Goal: Task Accomplishment & Management: Use online tool/utility

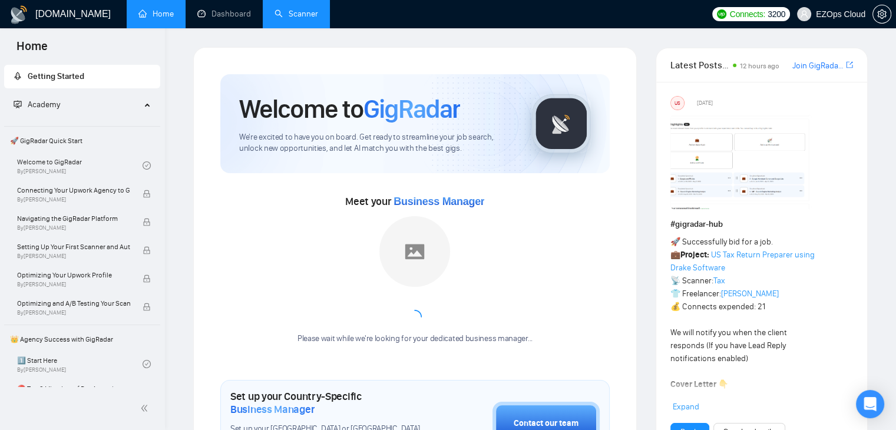
click at [289, 9] on link "Scanner" at bounding box center [296, 14] width 44 height 10
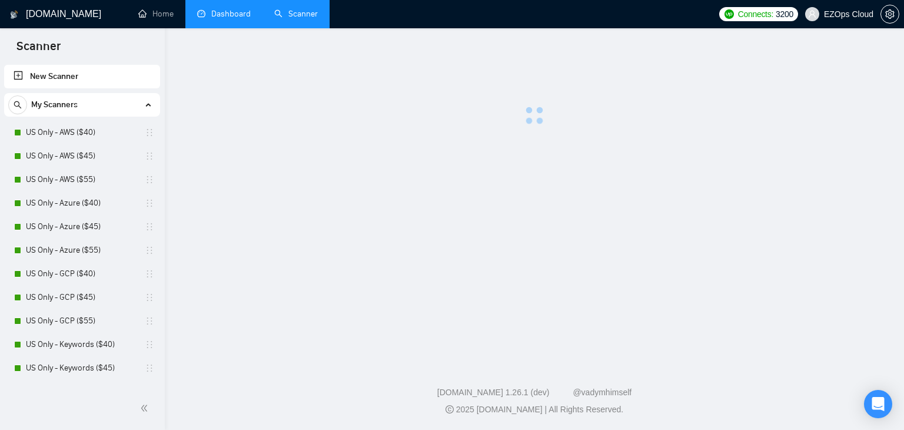
click at [228, 12] on link "Dashboard" at bounding box center [224, 14] width 54 height 10
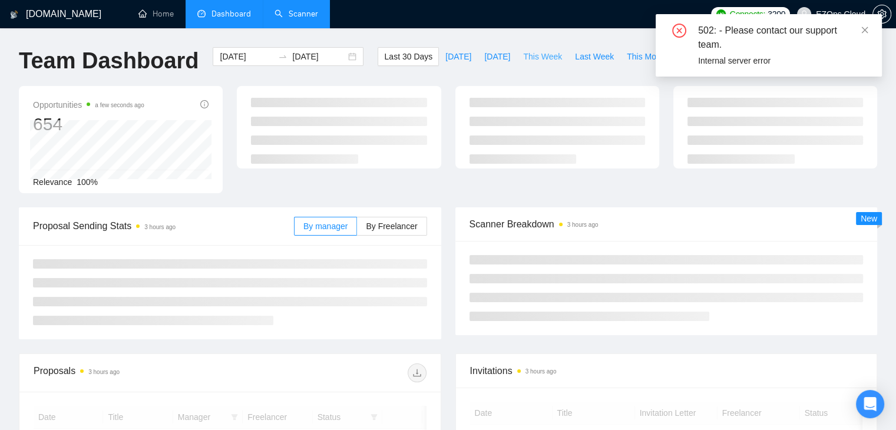
click at [523, 57] on span "This Week" at bounding box center [542, 56] width 39 height 13
type input "[DATE]"
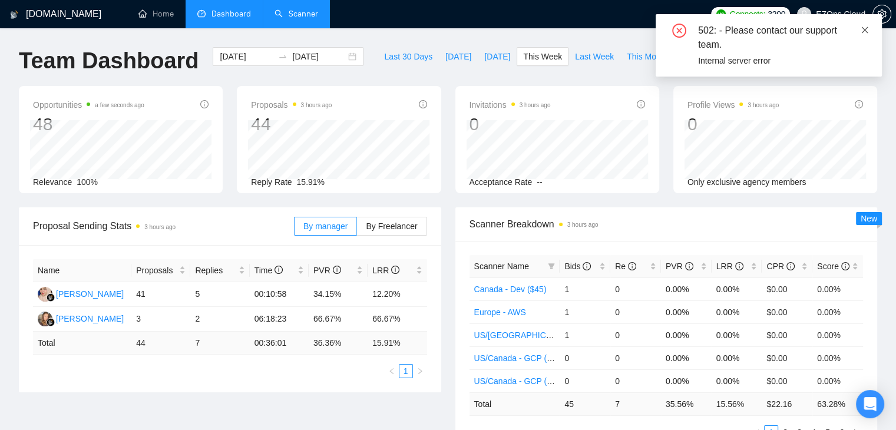
click at [867, 29] on icon "close" at bounding box center [864, 30] width 8 height 8
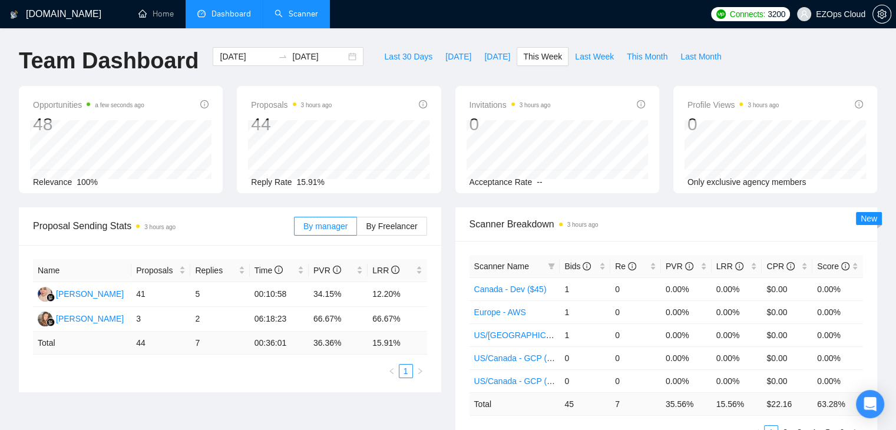
click at [297, 27] on li "Scanner" at bounding box center [296, 14] width 67 height 28
click at [311, 14] on link "Scanner" at bounding box center [296, 14] width 44 height 10
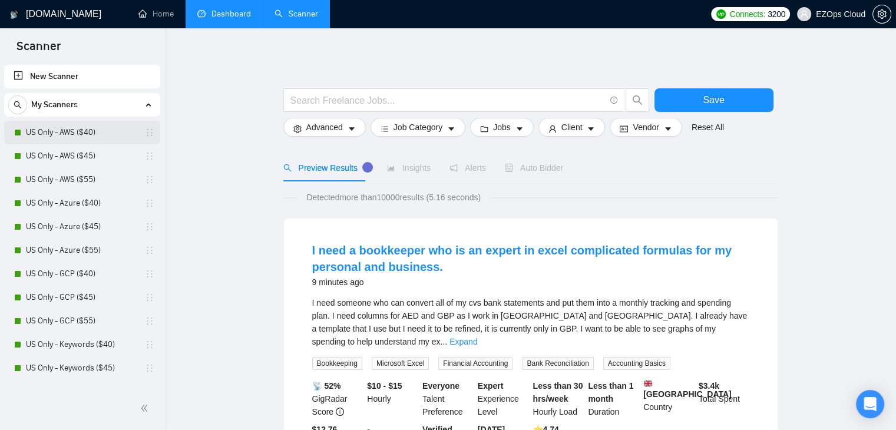
click at [71, 125] on link "US Only - AWS ($40)" at bounding box center [82, 133] width 112 height 24
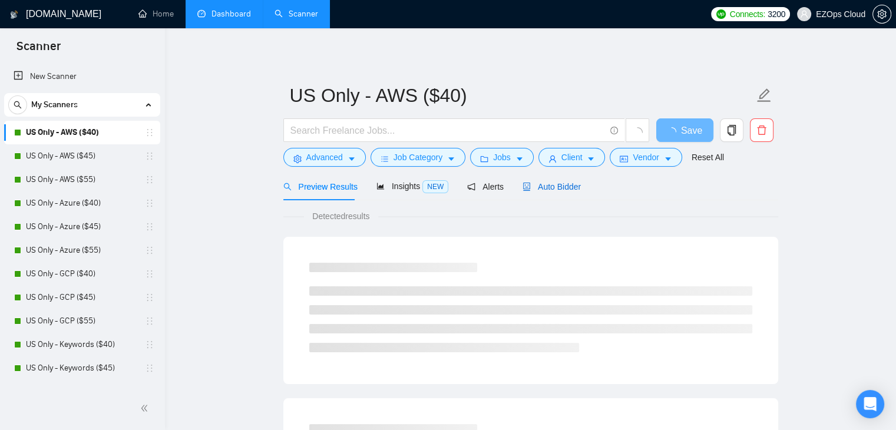
click at [568, 182] on span "Auto Bidder" at bounding box center [551, 186] width 58 height 9
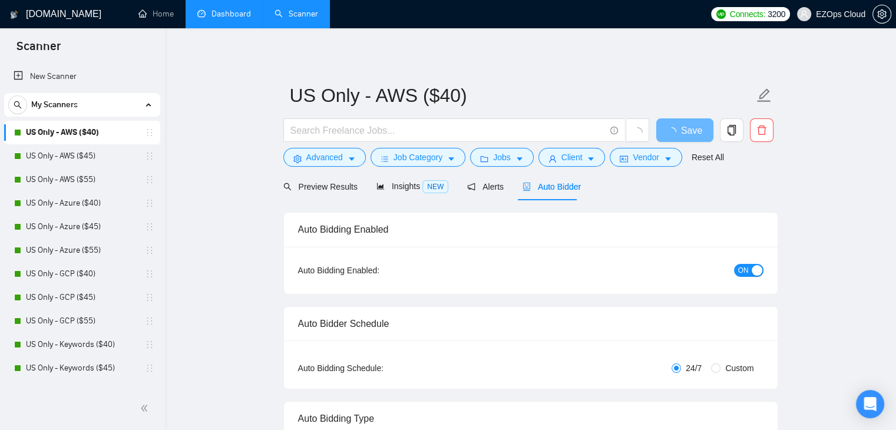
checkbox input "true"
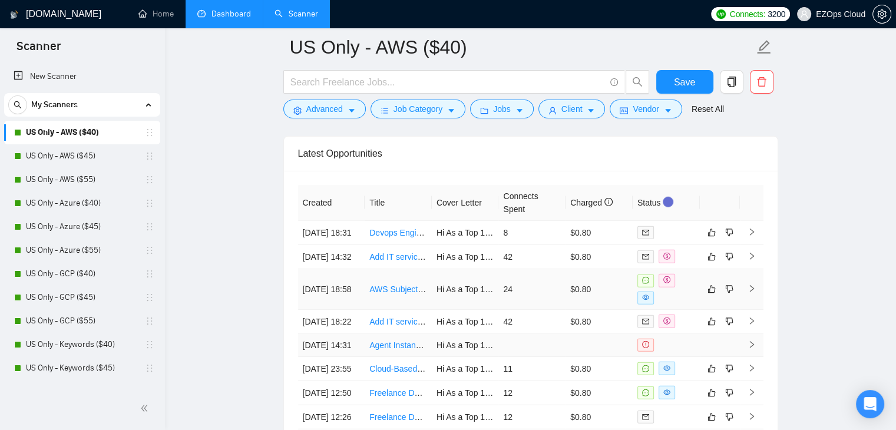
scroll to position [3142, 0]
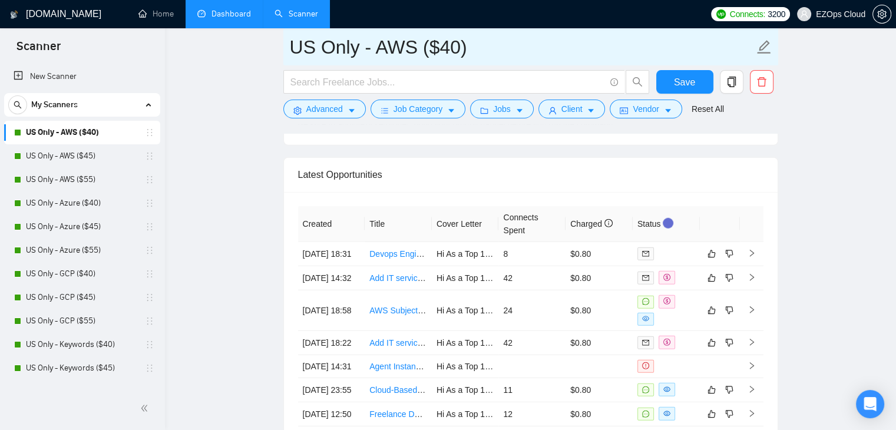
drag, startPoint x: 489, startPoint y: 50, endPoint x: 278, endPoint y: 51, distance: 211.4
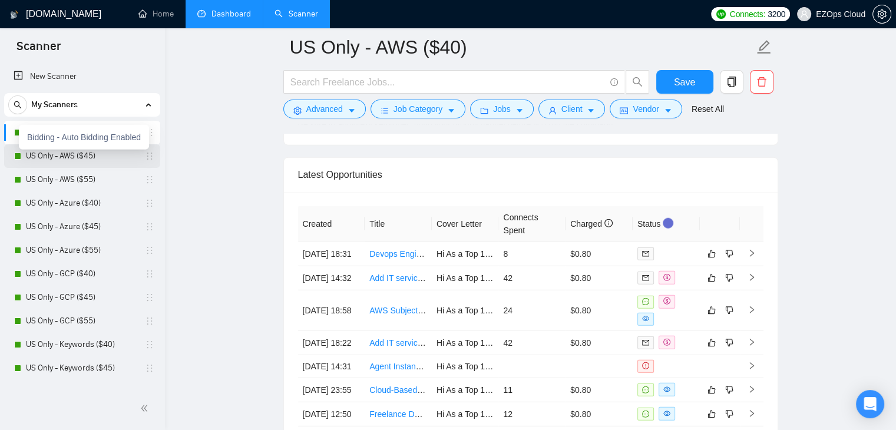
click at [37, 155] on link "US Only - AWS ($45)" at bounding box center [82, 156] width 112 height 24
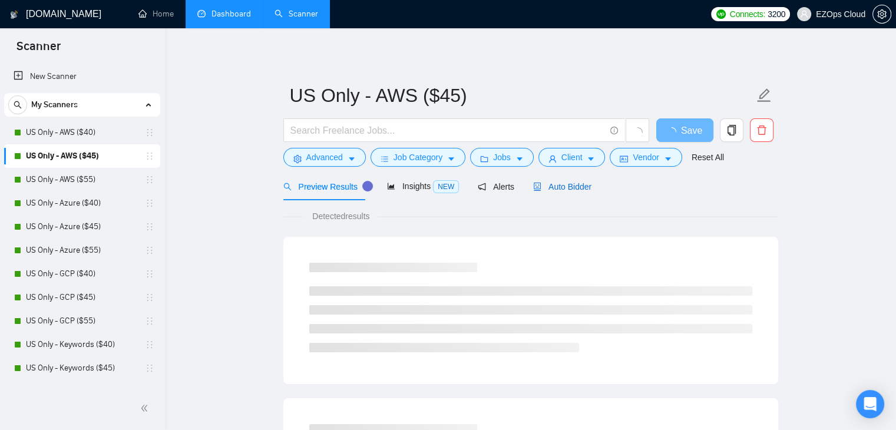
click at [561, 185] on span "Auto Bidder" at bounding box center [562, 186] width 58 height 9
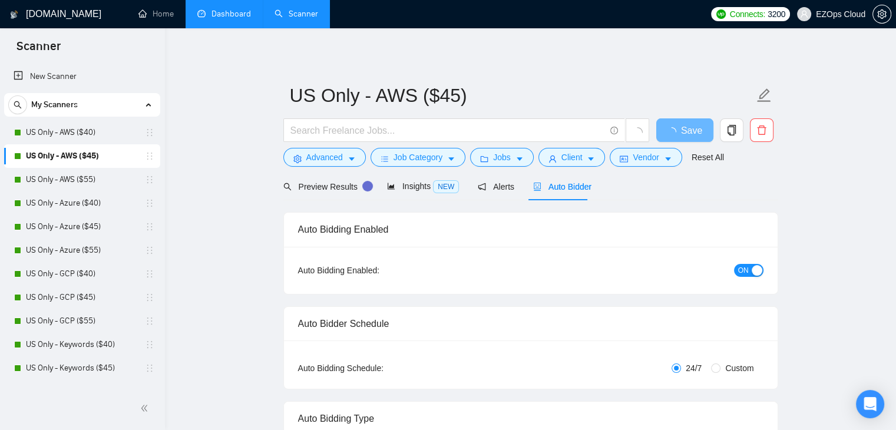
checkbox input "true"
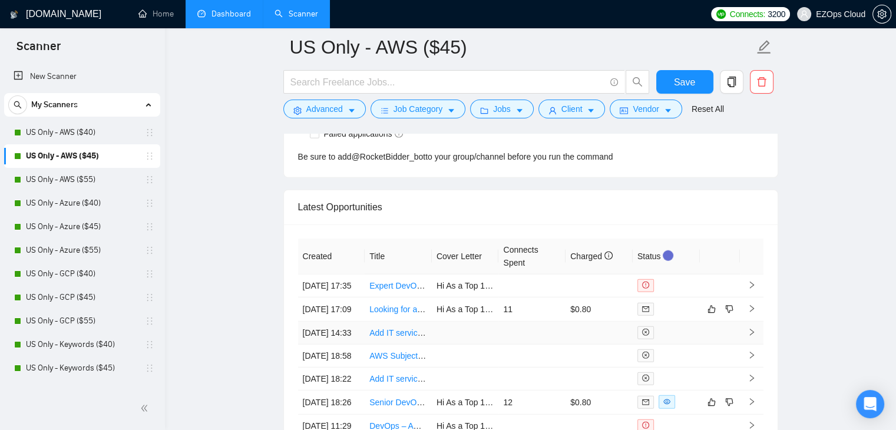
scroll to position [3201, 0]
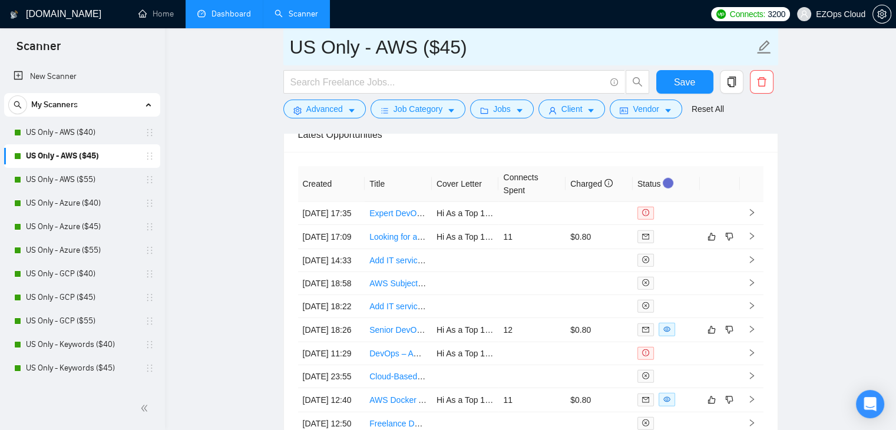
drag, startPoint x: 473, startPoint y: 52, endPoint x: 250, endPoint y: 29, distance: 223.8
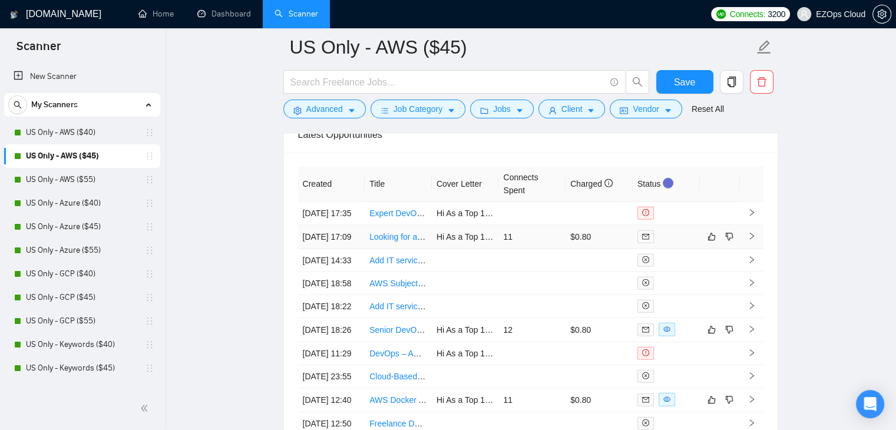
click at [395, 241] on link "Looking for a Full Stack Developer" at bounding box center [432, 236] width 126 height 9
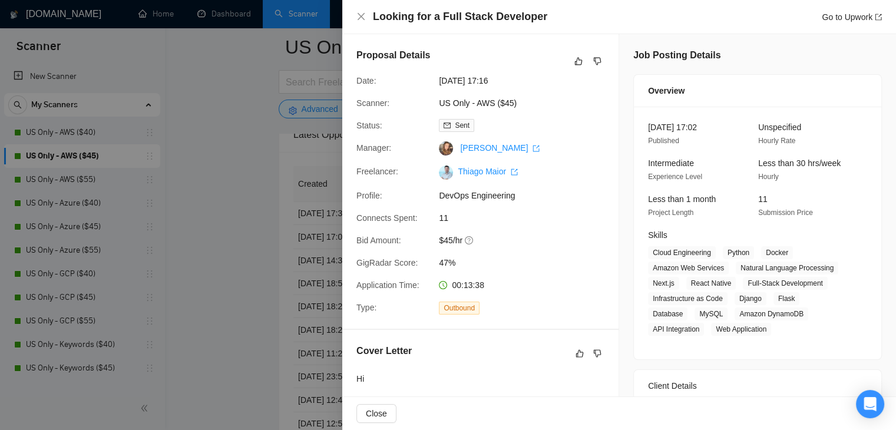
click at [258, 153] on div at bounding box center [448, 215] width 896 height 430
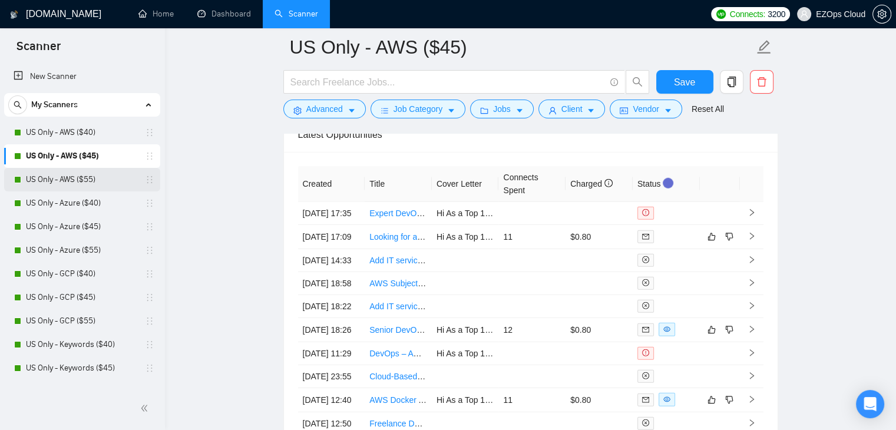
click at [91, 171] on link "US Only - AWS ($55)" at bounding box center [82, 180] width 112 height 24
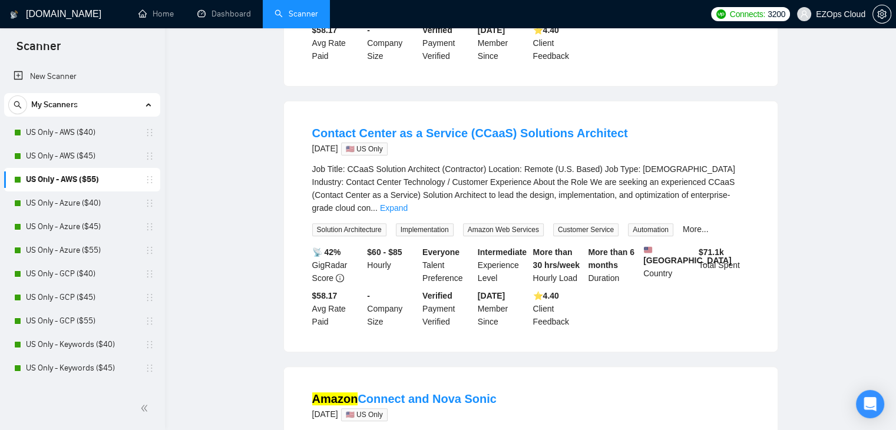
scroll to position [13, 0]
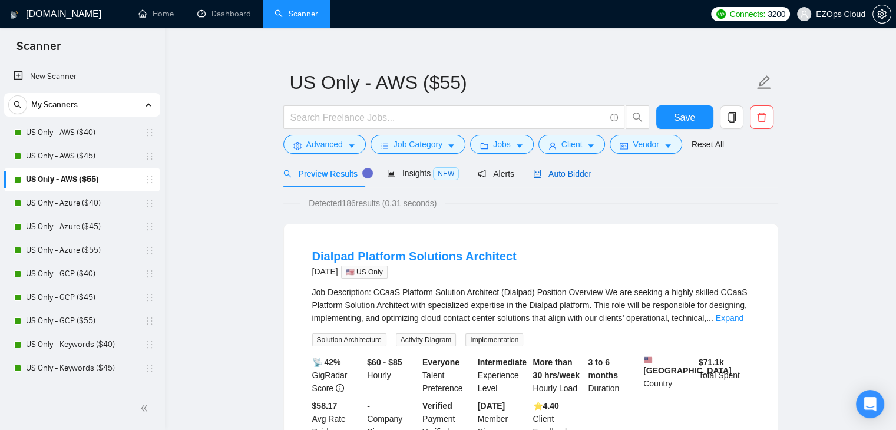
click at [561, 173] on span "Auto Bidder" at bounding box center [562, 173] width 58 height 9
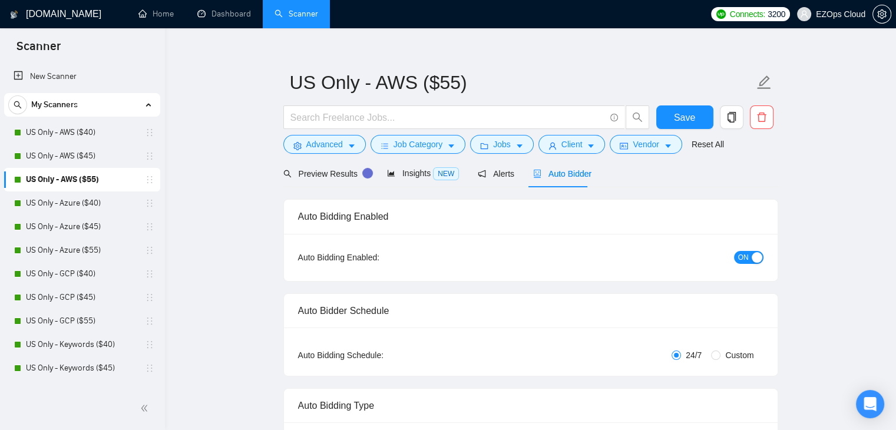
checkbox input "true"
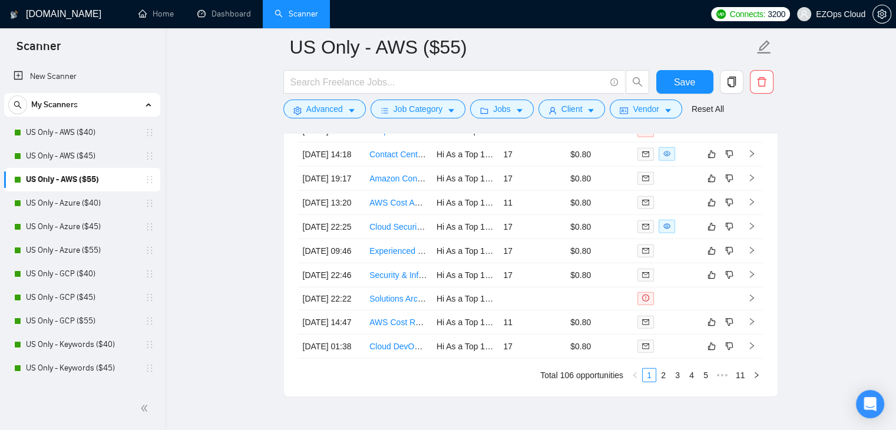
scroll to position [3279, 0]
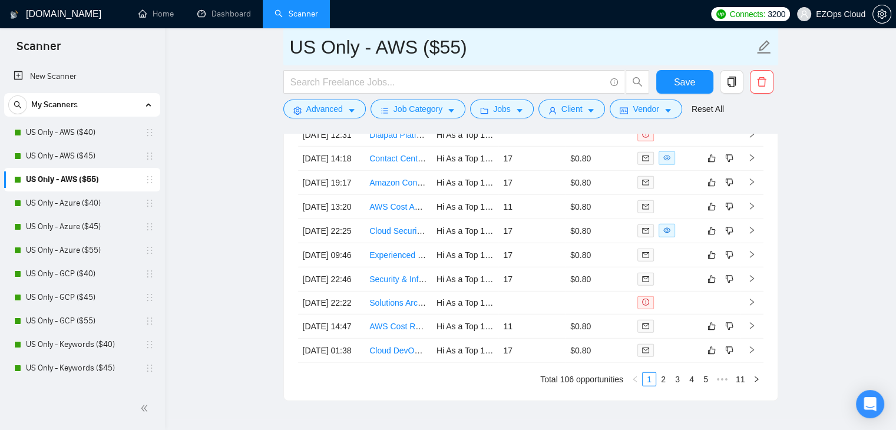
drag, startPoint x: 488, startPoint y: 51, endPoint x: 260, endPoint y: 38, distance: 228.2
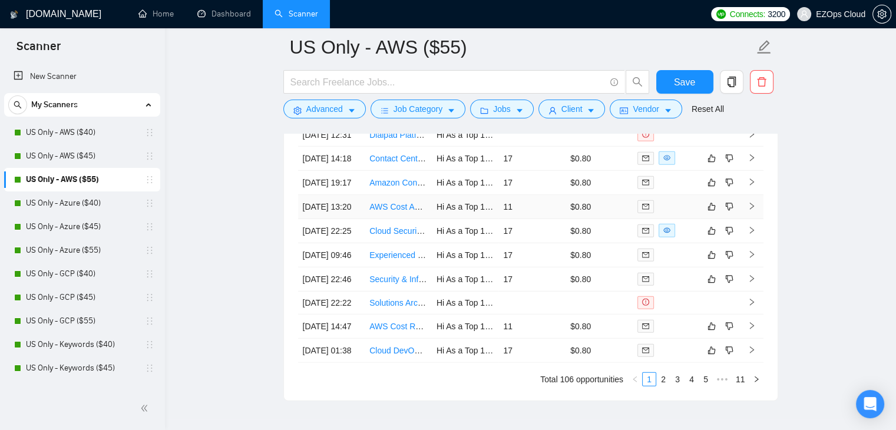
click at [396, 211] on link "AWS Cost Analysis and Optimization" at bounding box center [436, 206] width 134 height 9
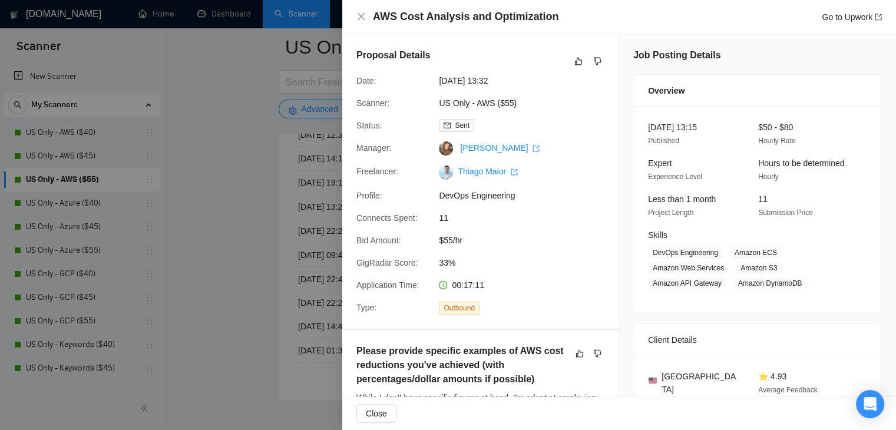
click at [203, 177] on div at bounding box center [448, 215] width 896 height 430
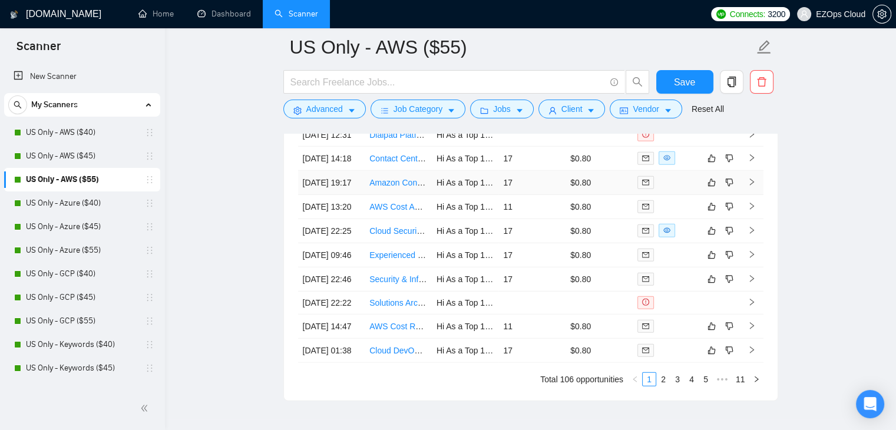
click at [390, 187] on link "Amazon Connect and Nova Sonic" at bounding box center [431, 182] width 124 height 9
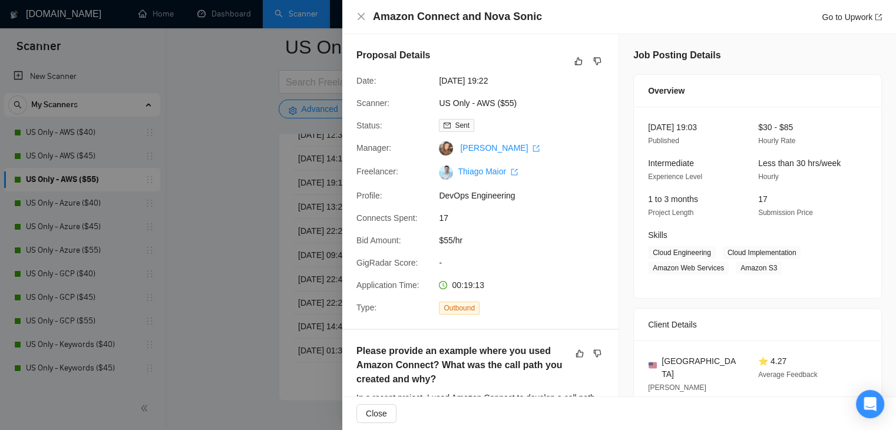
click at [214, 161] on div at bounding box center [448, 215] width 896 height 430
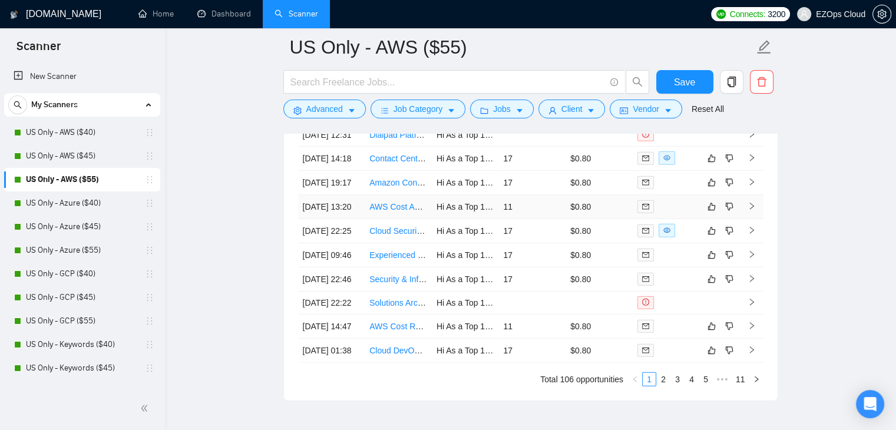
scroll to position [3220, 0]
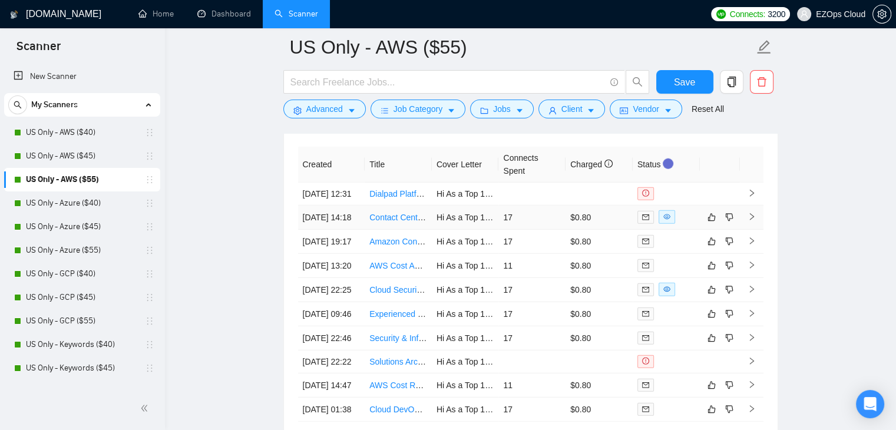
click at [400, 222] on link "Contact Center as a Service (CCaaS) Solutions Architect" at bounding box center [473, 217] width 208 height 9
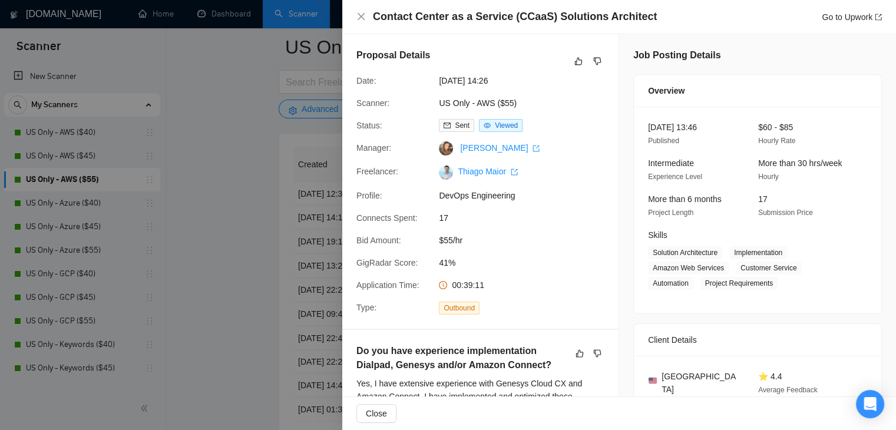
click at [244, 103] on div at bounding box center [448, 215] width 896 height 430
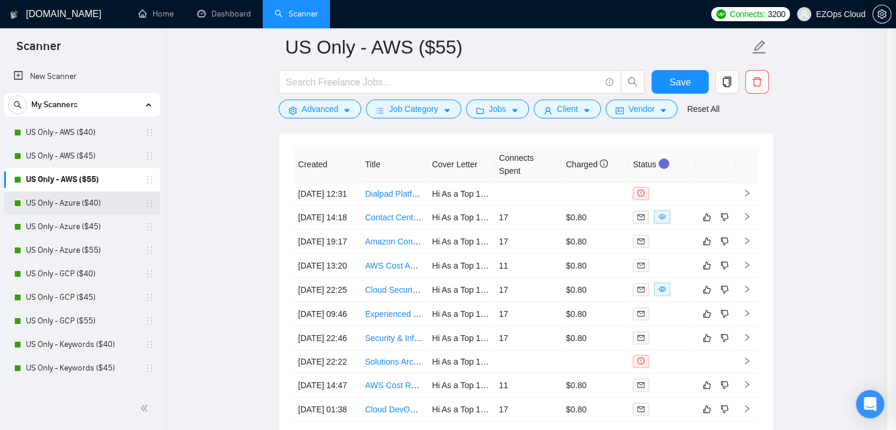
click at [85, 203] on link "US Only - Azure ($40)" at bounding box center [82, 203] width 112 height 24
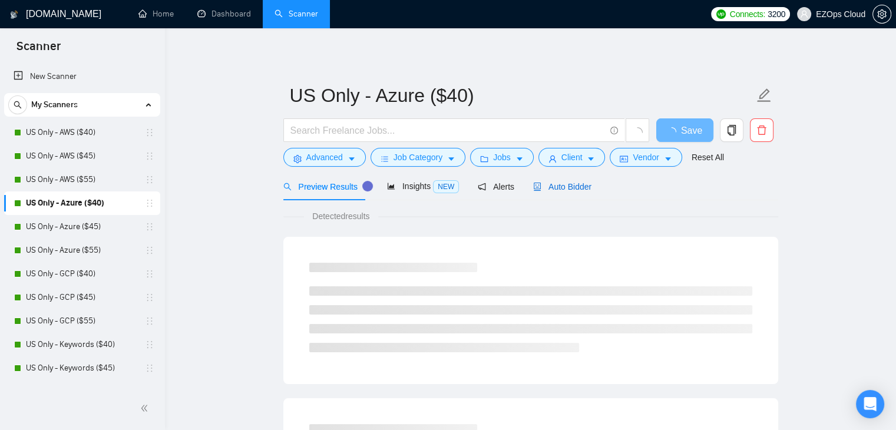
drag, startPoint x: 562, startPoint y: 184, endPoint x: 904, endPoint y: 359, distance: 383.7
click at [565, 185] on span "Auto Bidder" at bounding box center [562, 186] width 58 height 9
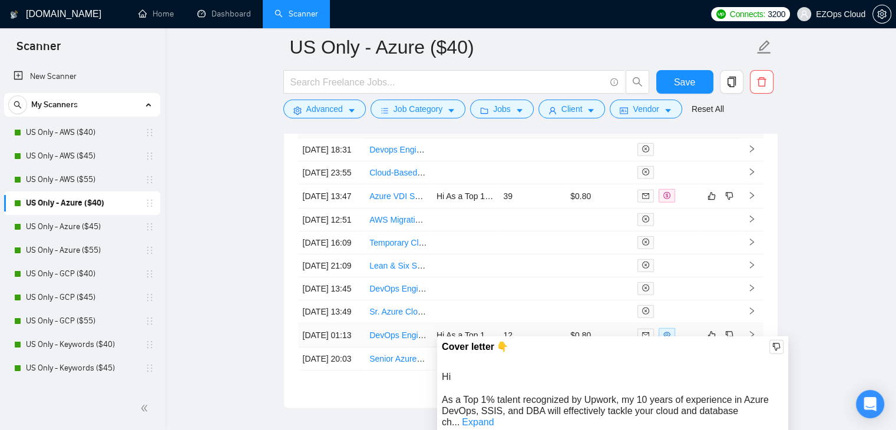
scroll to position [3163, 0]
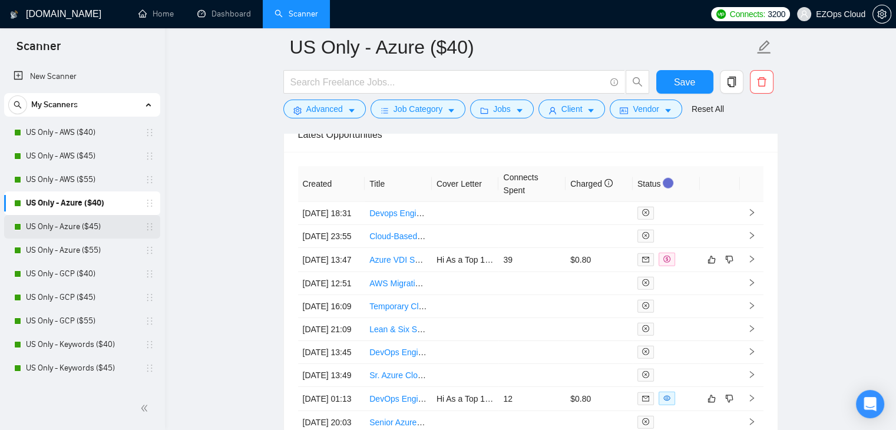
click at [92, 233] on link "US Only - Azure ($45)" at bounding box center [82, 227] width 112 height 24
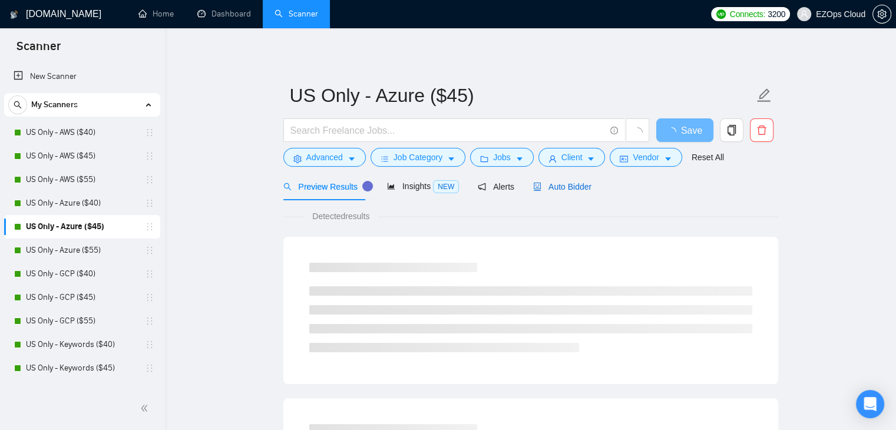
click at [565, 189] on span "Auto Bidder" at bounding box center [562, 186] width 58 height 9
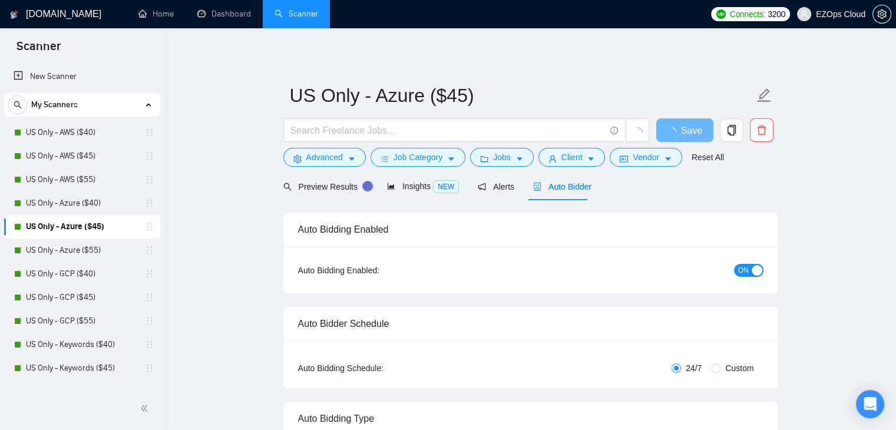
checkbox input "true"
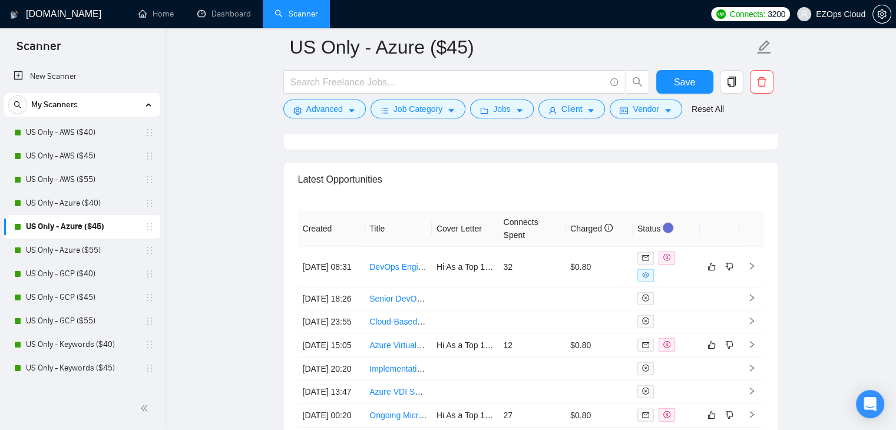
scroll to position [3201, 0]
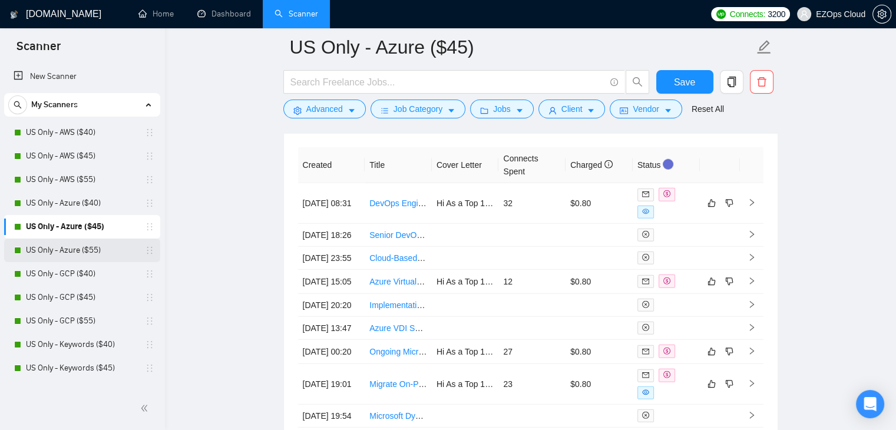
click at [87, 251] on link "US Only - Azure ($55)" at bounding box center [82, 250] width 112 height 24
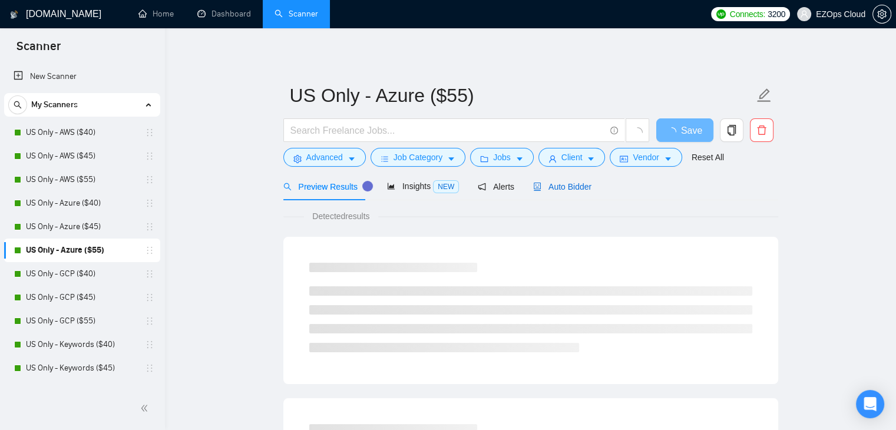
click at [542, 184] on span "Auto Bidder" at bounding box center [562, 186] width 58 height 9
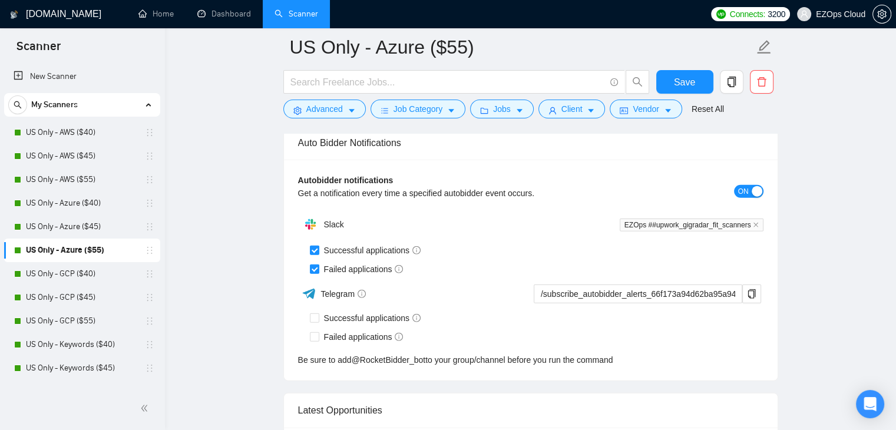
scroll to position [3142, 0]
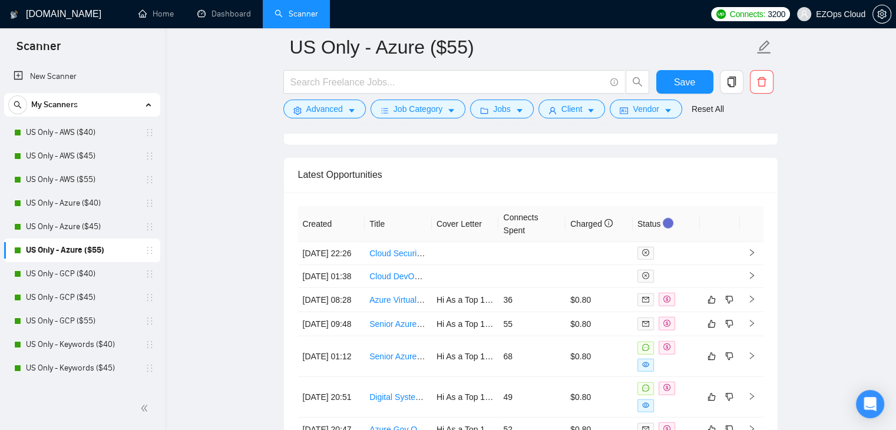
drag, startPoint x: 57, startPoint y: 279, endPoint x: 59, endPoint y: 246, distance: 33.0
click at [57, 279] on link "US Only - GCP ($40)" at bounding box center [82, 274] width 112 height 24
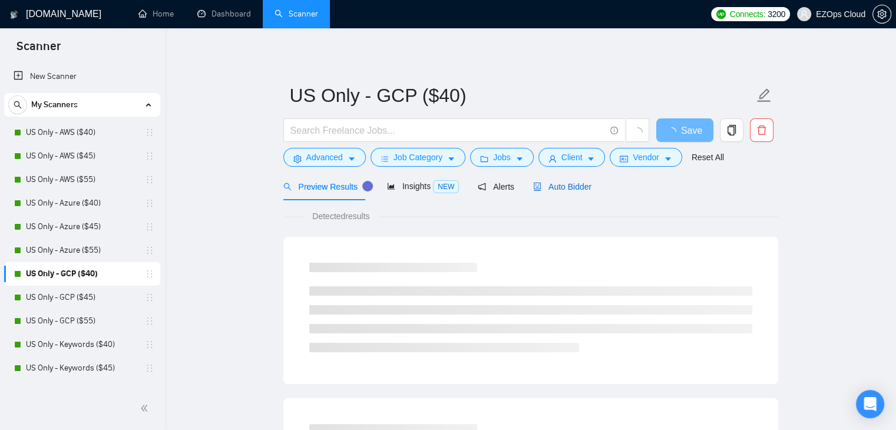
click at [546, 190] on span "Auto Bidder" at bounding box center [562, 186] width 58 height 9
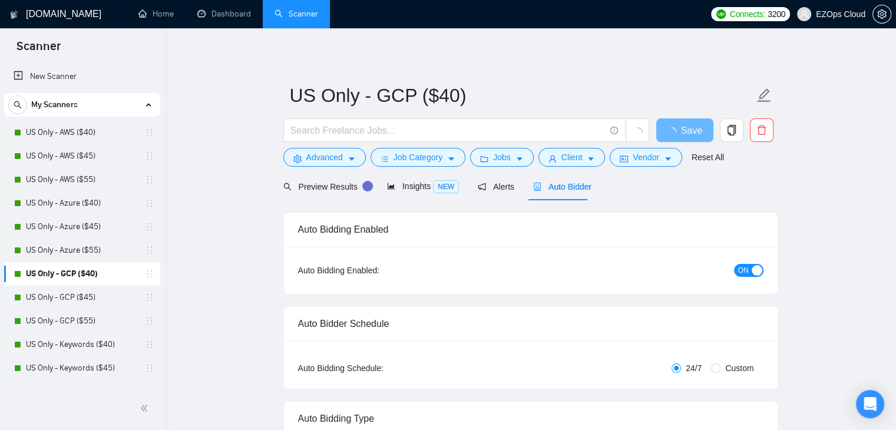
checkbox input "true"
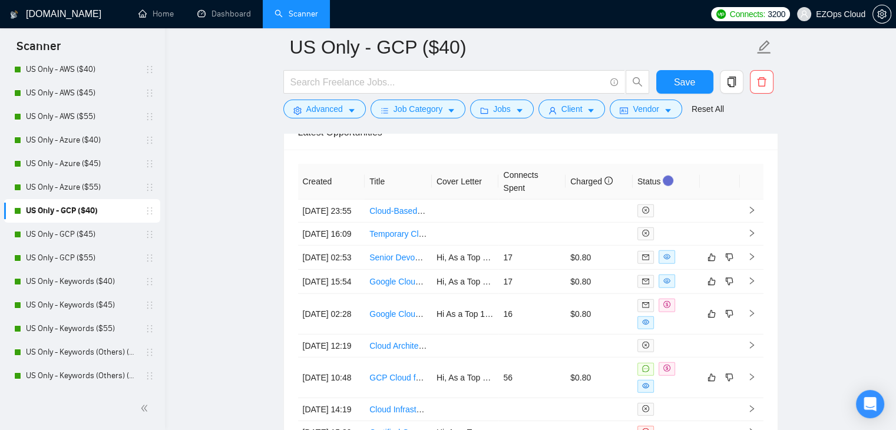
scroll to position [59, 0]
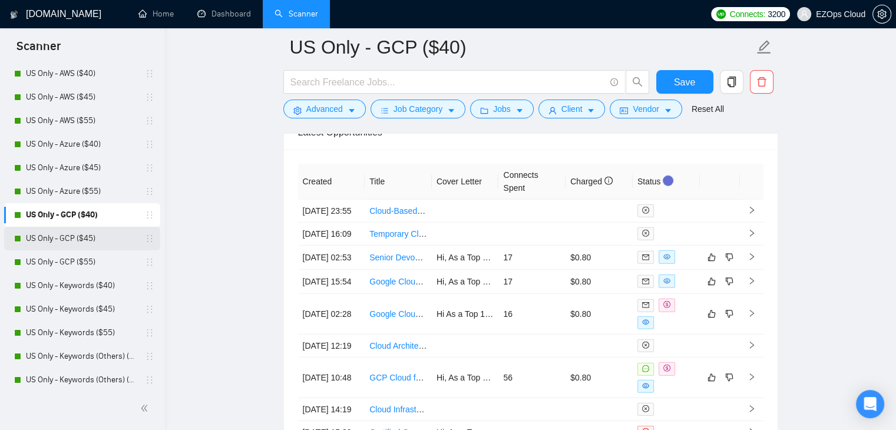
click at [66, 240] on link "US Only - GCP ($45)" at bounding box center [82, 239] width 112 height 24
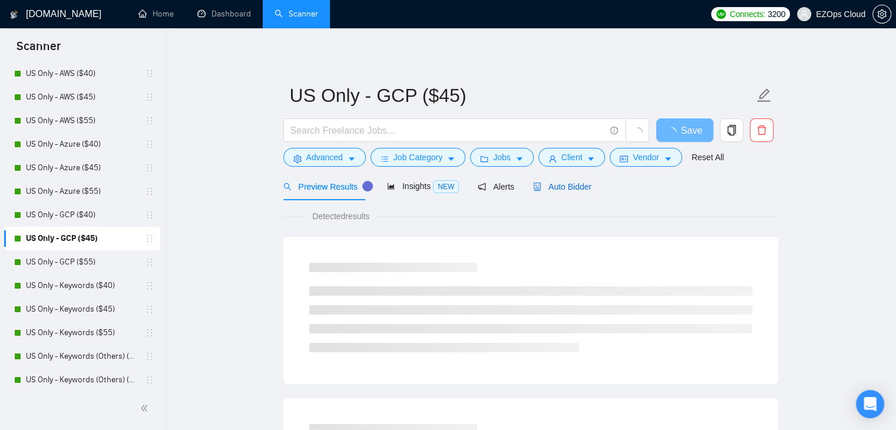
click at [559, 191] on div "Auto Bidder" at bounding box center [562, 186] width 58 height 13
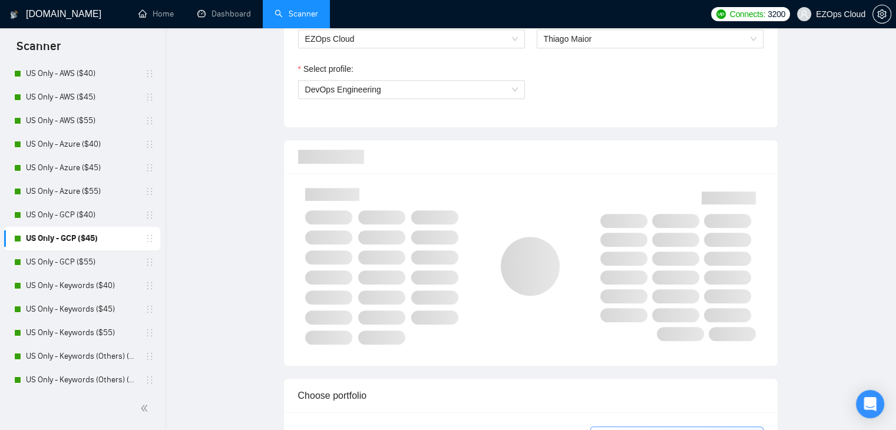
checkbox input "true"
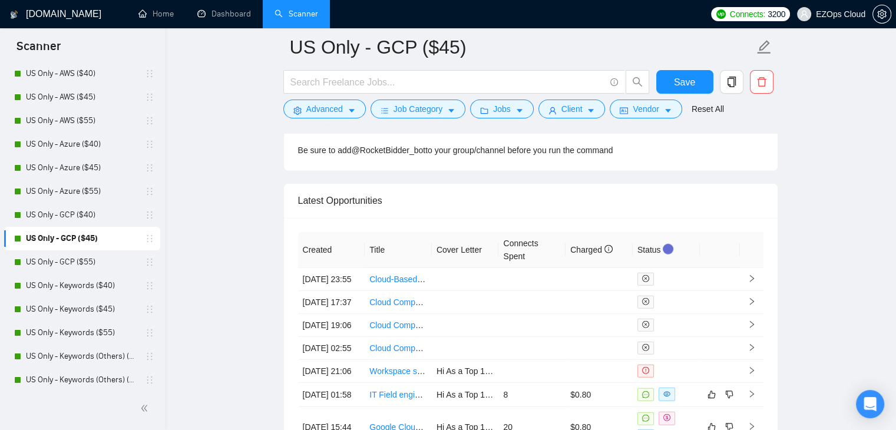
scroll to position [3118, 0]
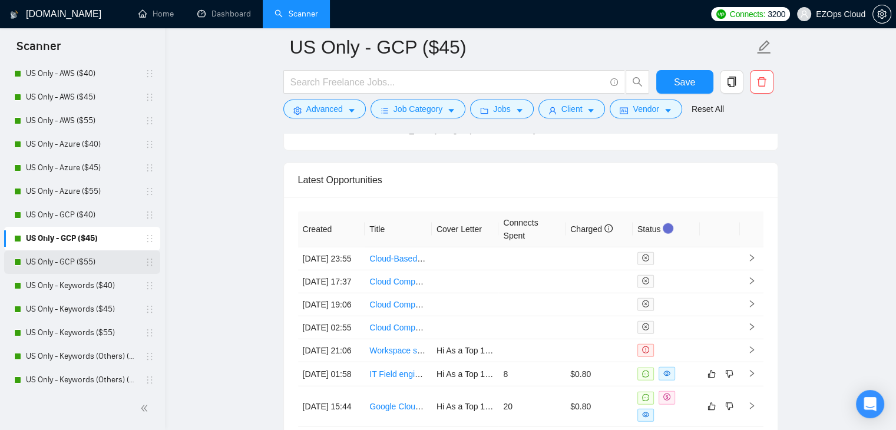
click at [82, 269] on link "US Only - GCP ($55)" at bounding box center [82, 262] width 112 height 24
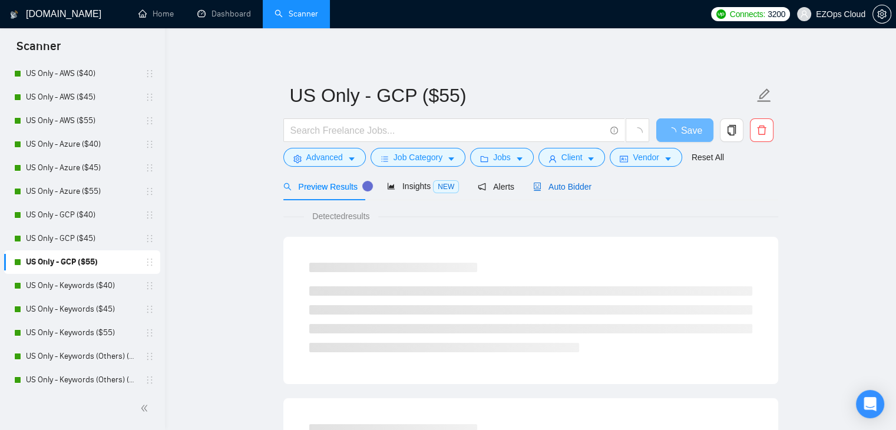
click at [560, 191] on span "Auto Bidder" at bounding box center [562, 186] width 58 height 9
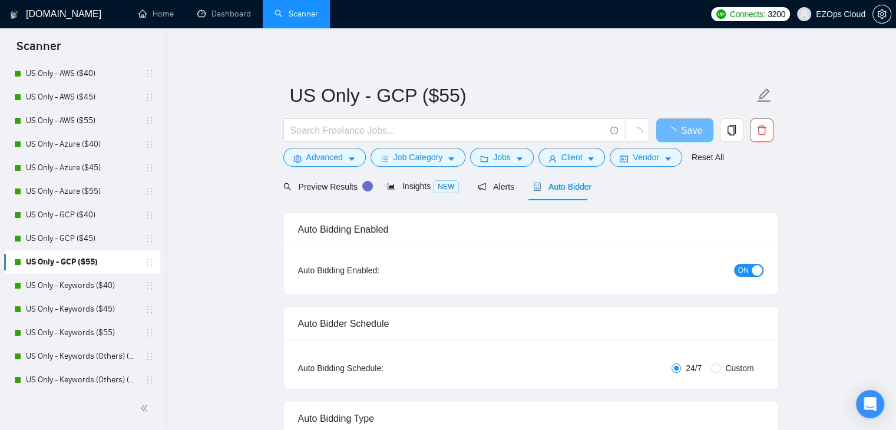
checkbox input "true"
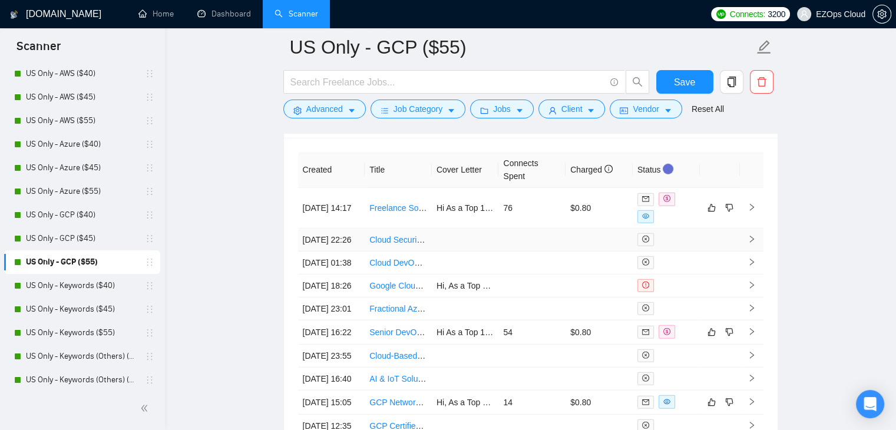
scroll to position [3142, 0]
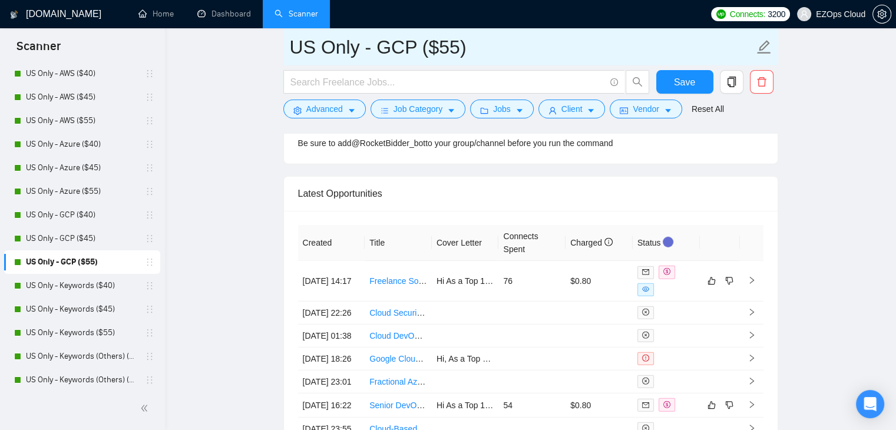
drag, startPoint x: 496, startPoint y: 49, endPoint x: 278, endPoint y: 51, distance: 217.9
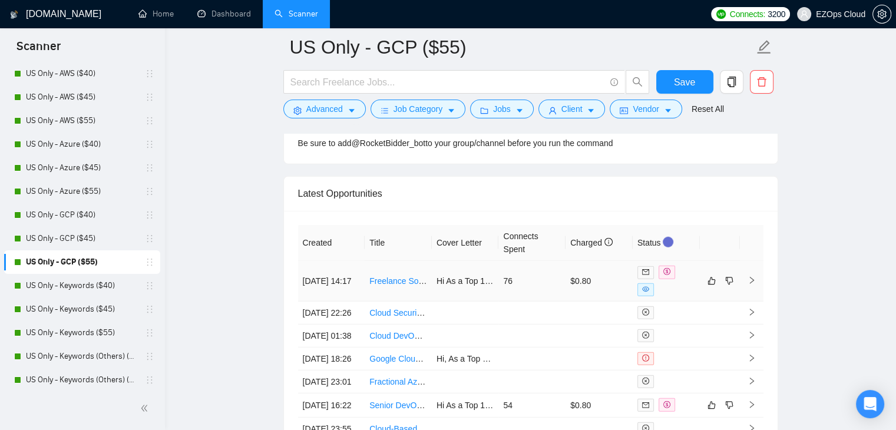
click at [407, 276] on link "Freelance Solutions Architect for SaaS App Diagramming" at bounding box center [473, 280] width 209 height 9
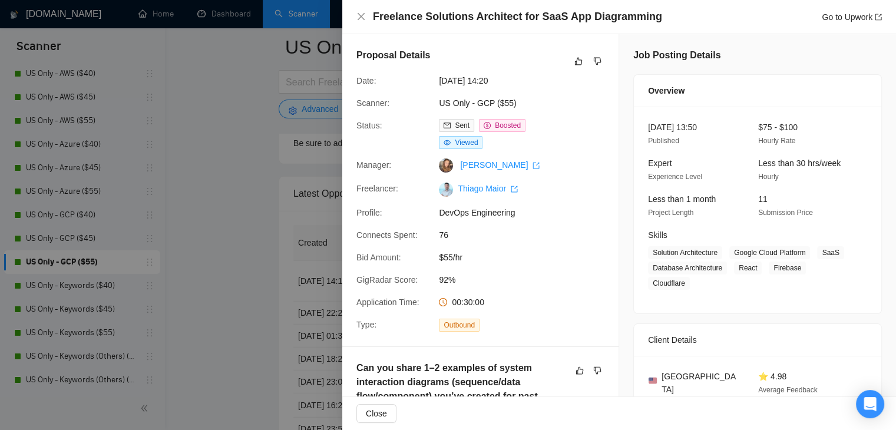
click at [218, 243] on div at bounding box center [448, 215] width 896 height 430
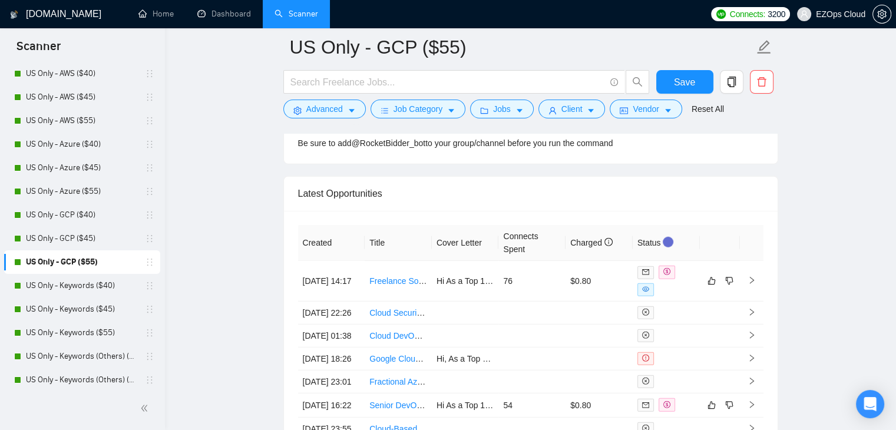
drag, startPoint x: 84, startPoint y: 284, endPoint x: 87, endPoint y: 292, distance: 8.2
click at [84, 284] on link "US Only - Keywords ($40)" at bounding box center [82, 286] width 112 height 24
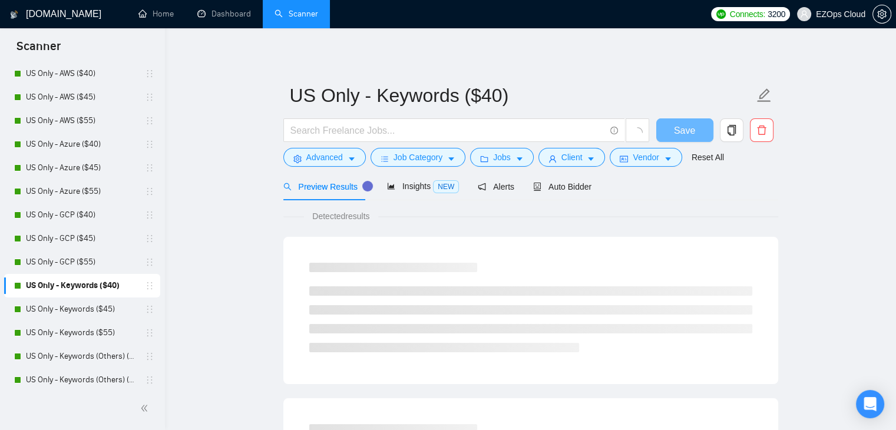
scroll to position [118, 0]
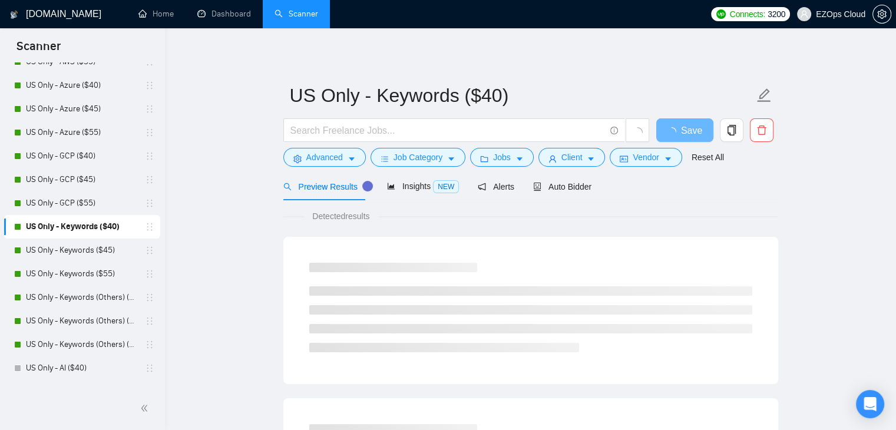
drag, startPoint x: 557, startPoint y: 194, endPoint x: 904, endPoint y: 366, distance: 386.8
click at [558, 194] on div "Auto Bidder" at bounding box center [562, 187] width 58 height 28
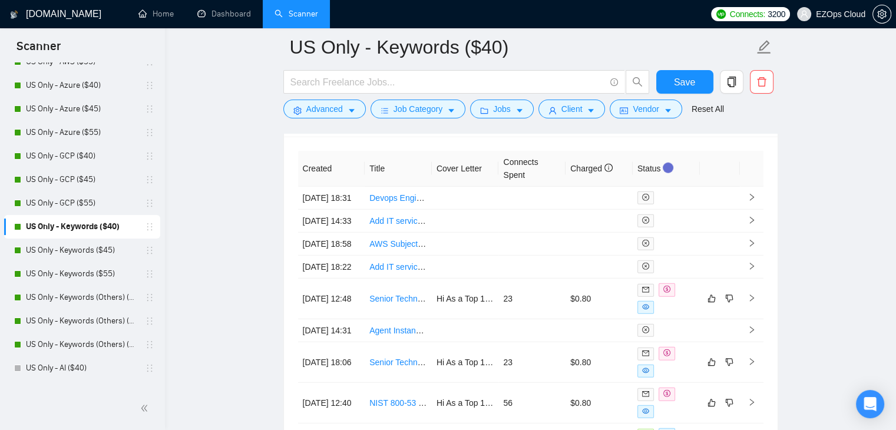
scroll to position [3260, 0]
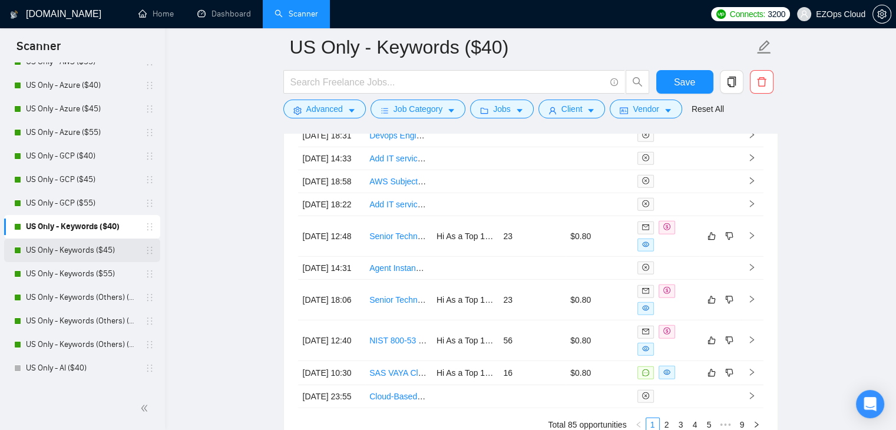
click at [75, 250] on link "US Only - Keywords ($45)" at bounding box center [82, 250] width 112 height 24
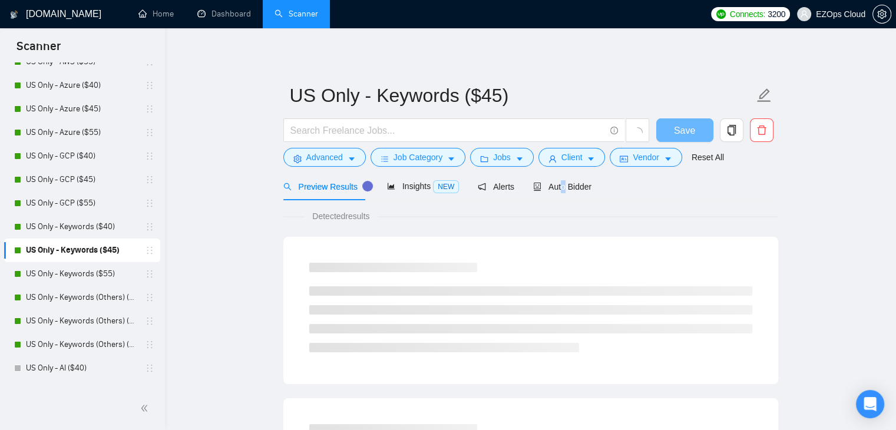
scroll to position [177, 0]
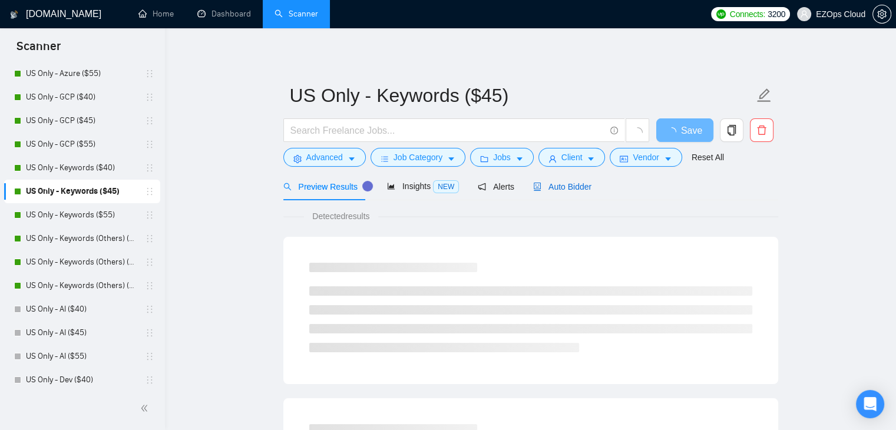
click at [568, 185] on span "Auto Bidder" at bounding box center [562, 186] width 58 height 9
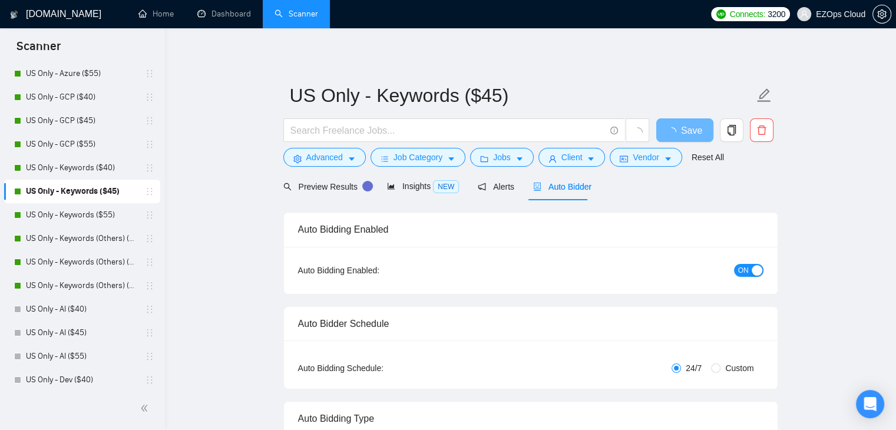
checkbox input "true"
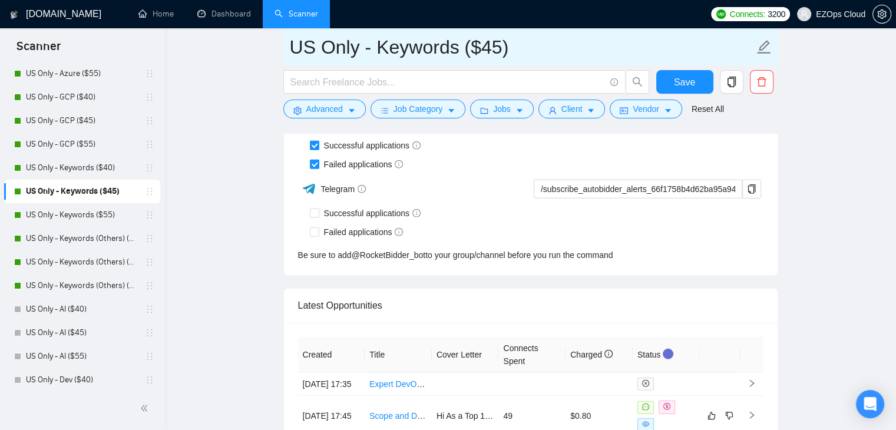
scroll to position [3034, 0]
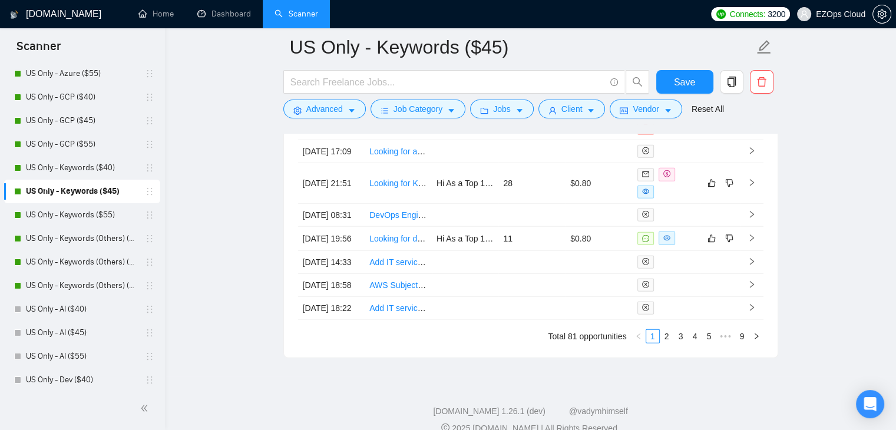
scroll to position [3269, 0]
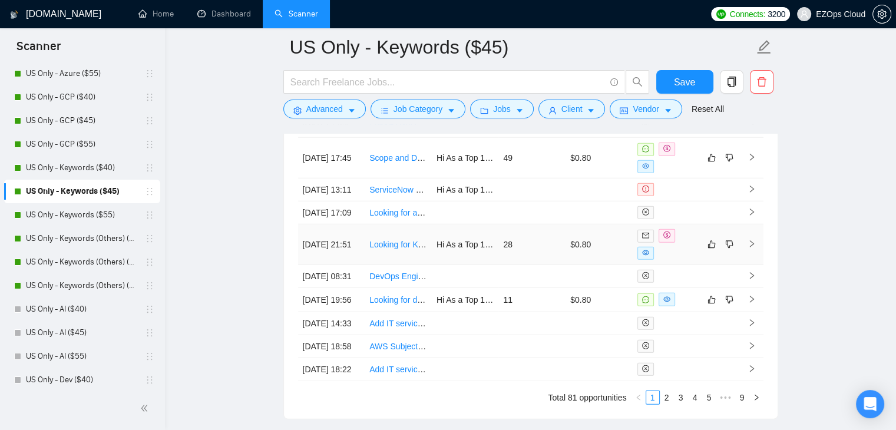
click at [386, 249] on link "Looking for KEDA + Temporal expert for distributed/parallelized test questions/…" at bounding box center [523, 244] width 309 height 9
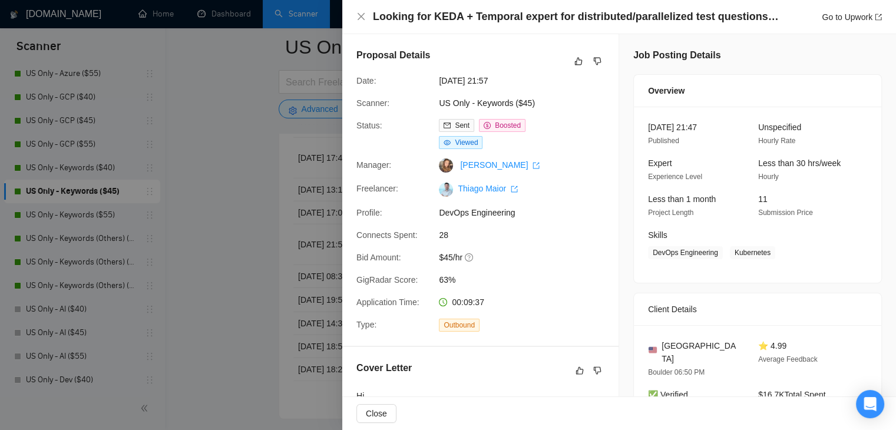
click at [228, 196] on div at bounding box center [448, 215] width 896 height 430
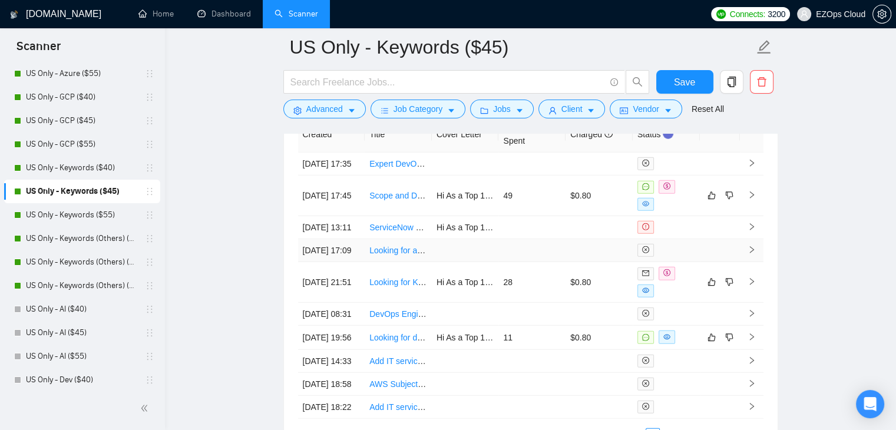
scroll to position [3210, 0]
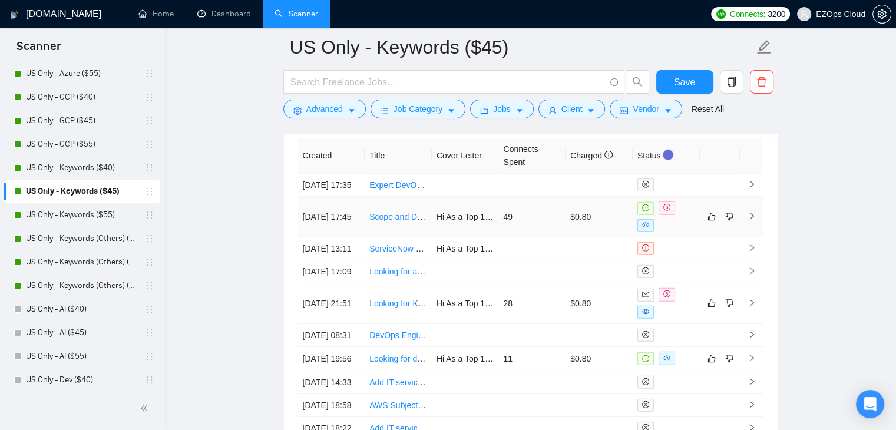
click at [391, 221] on link "Scope and Deploy local Document Management Solution with SQL" at bounding box center [491, 216] width 245 height 9
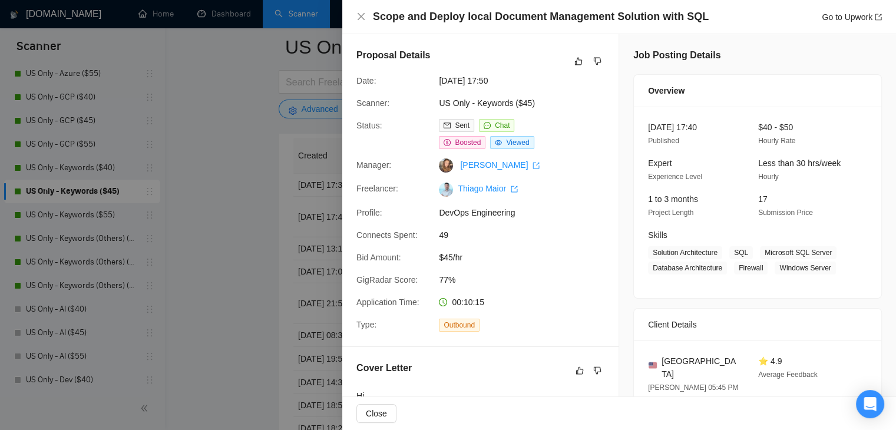
click at [221, 184] on div at bounding box center [448, 215] width 896 height 430
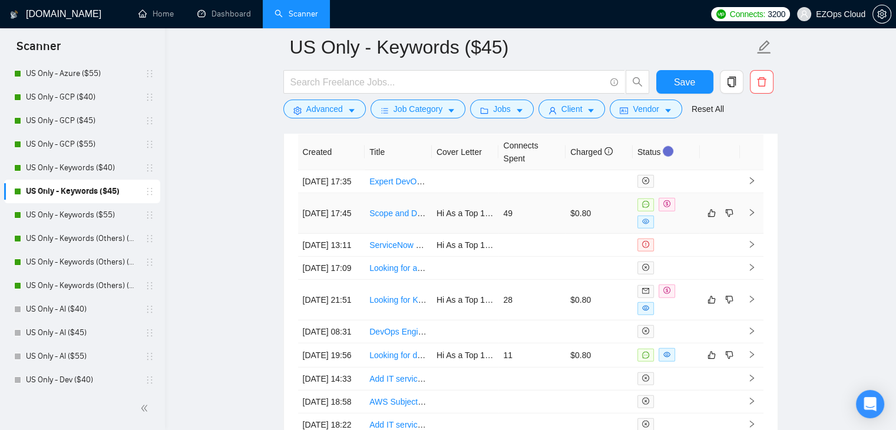
scroll to position [3269, 0]
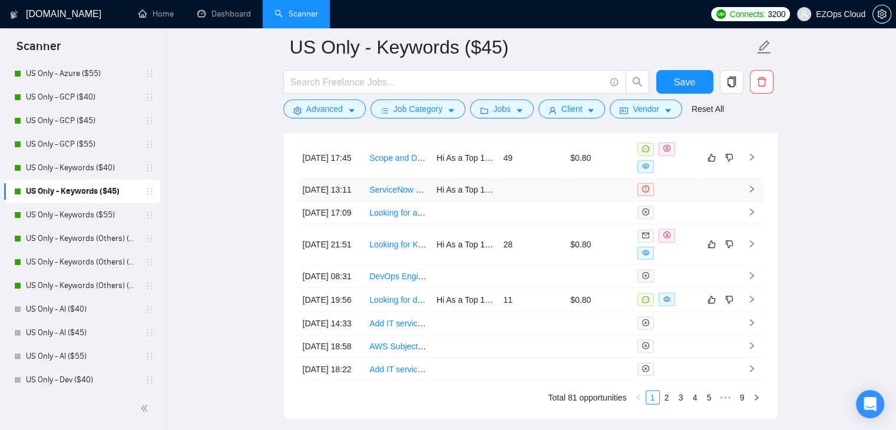
click at [393, 194] on link "ServiceNow HRSD Integration Guru" at bounding box center [434, 189] width 131 height 9
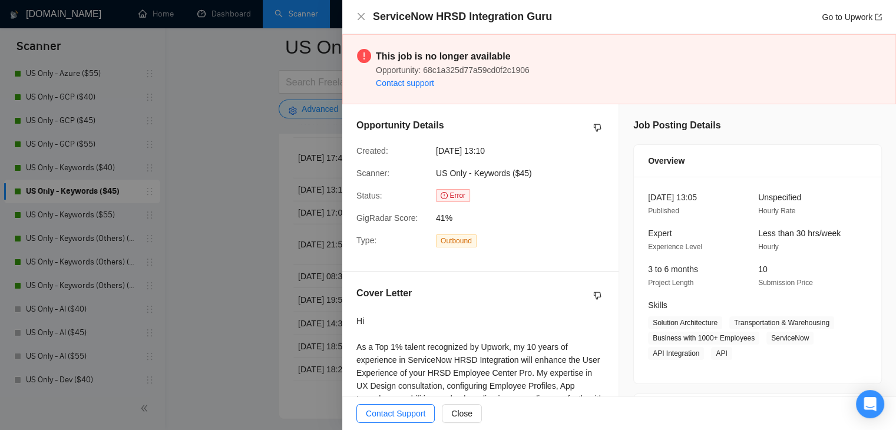
click at [273, 135] on div at bounding box center [448, 215] width 896 height 430
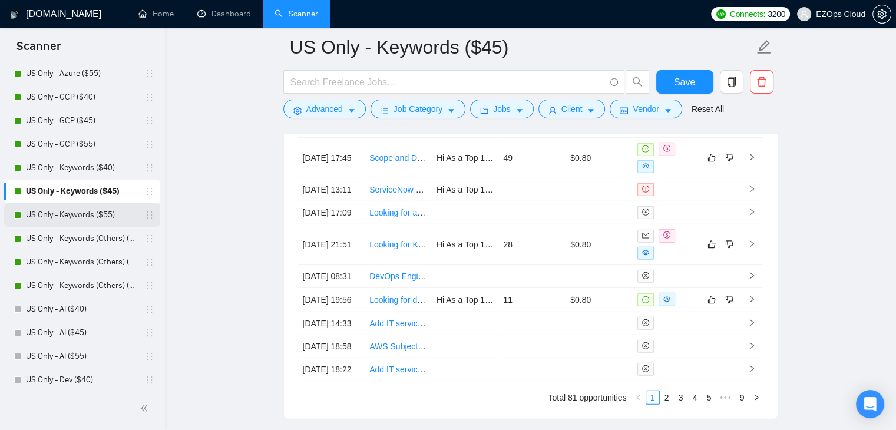
click at [76, 213] on link "US Only - Keywords ($55)" at bounding box center [82, 215] width 112 height 24
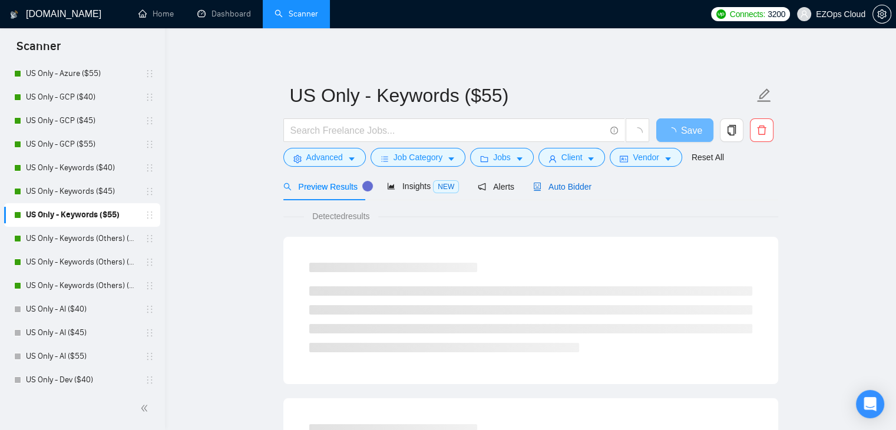
click at [559, 182] on span "Auto Bidder" at bounding box center [562, 186] width 58 height 9
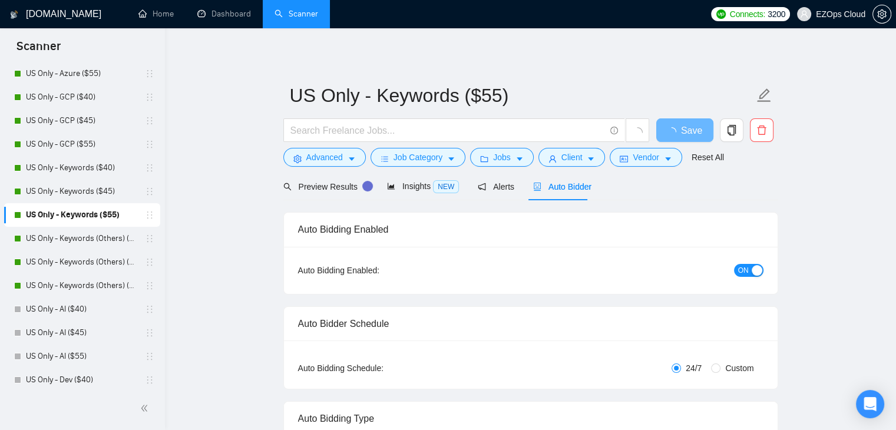
checkbox input "true"
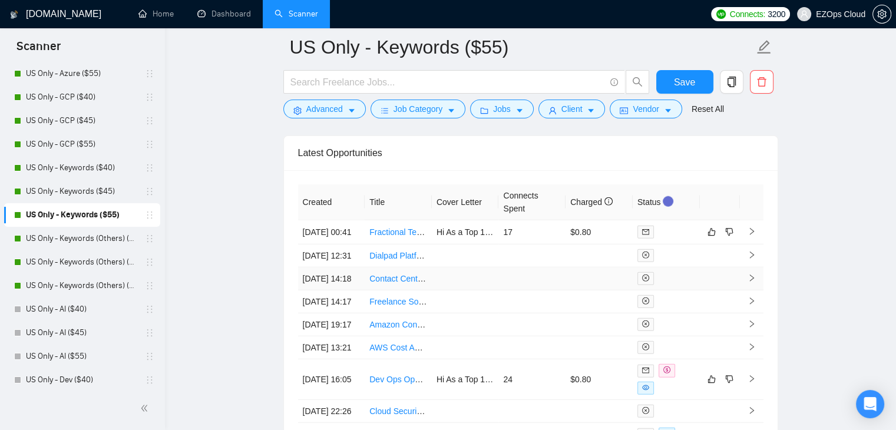
scroll to position [3203, 0]
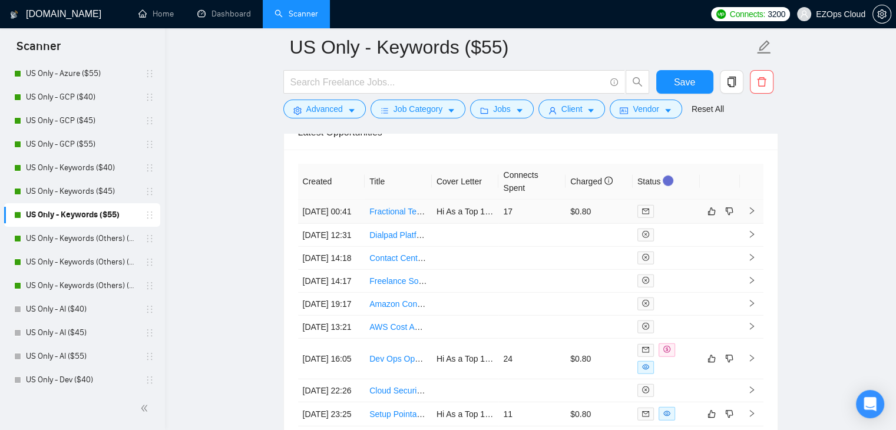
click at [392, 216] on link "Fractional Technical Director | Software, DevOps, Security & QA Oversight" at bounding box center [504, 211] width 271 height 9
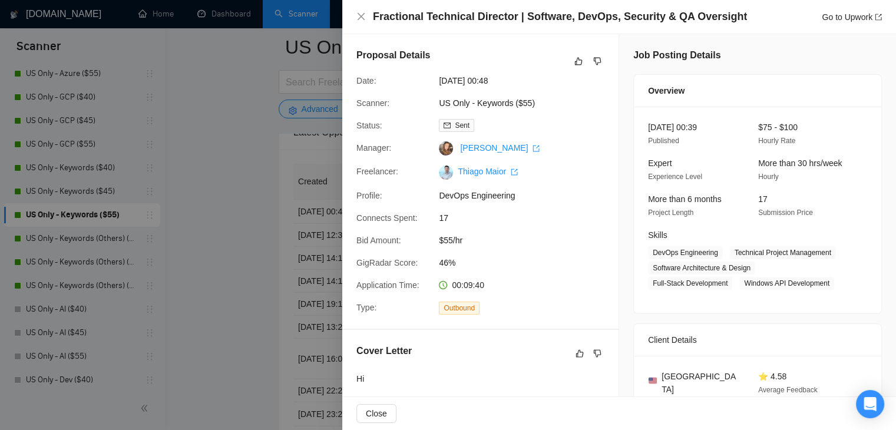
click at [218, 251] on div at bounding box center [448, 215] width 896 height 430
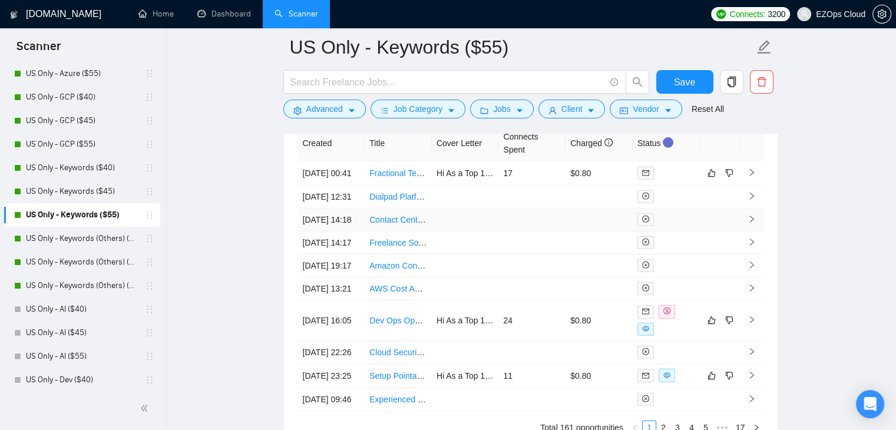
scroll to position [3262, 0]
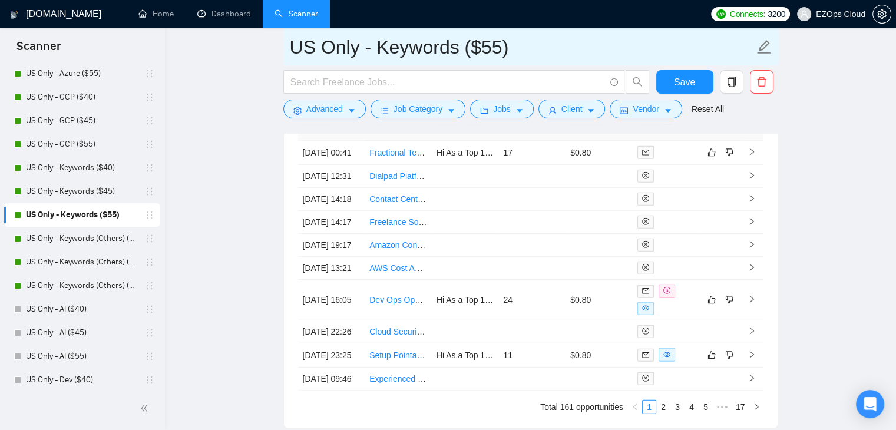
drag, startPoint x: 367, startPoint y: 54, endPoint x: 266, endPoint y: 44, distance: 101.2
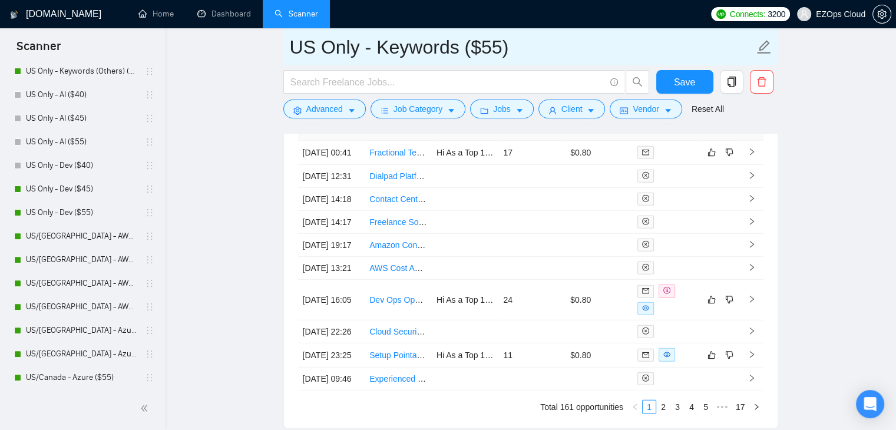
scroll to position [412, 0]
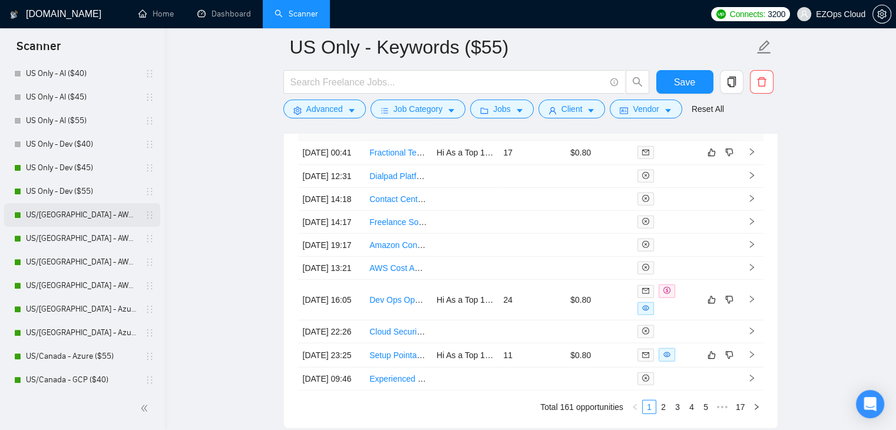
click at [80, 215] on link "US/[GEOGRAPHIC_DATA] - AWS (Best Clients) ($55)" at bounding box center [82, 215] width 112 height 24
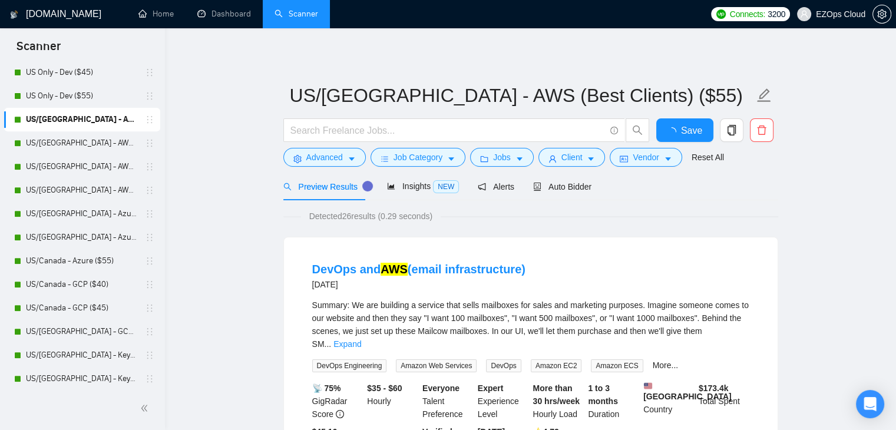
scroll to position [471, 0]
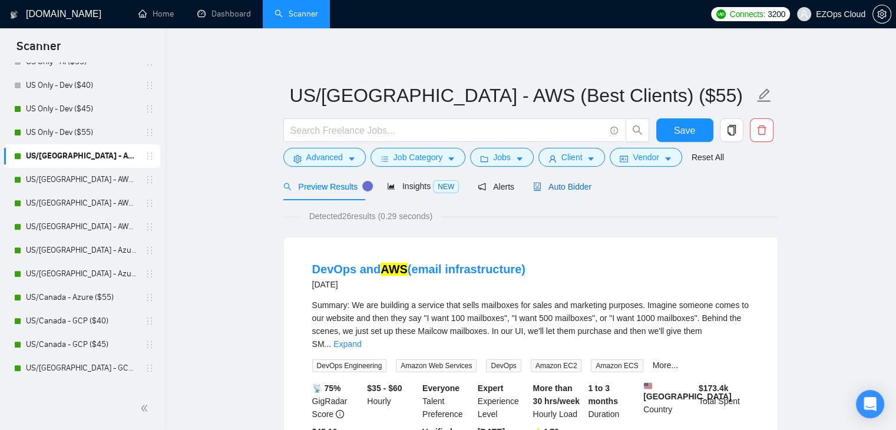
click at [571, 184] on span "Auto Bidder" at bounding box center [562, 186] width 58 height 9
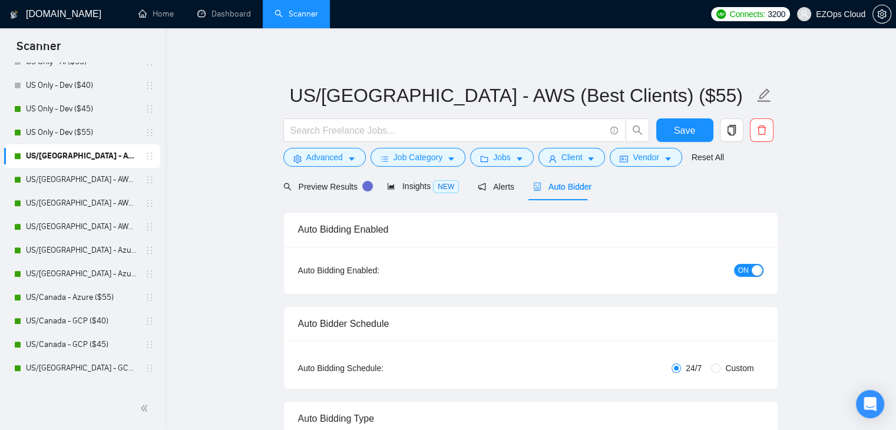
checkbox input "true"
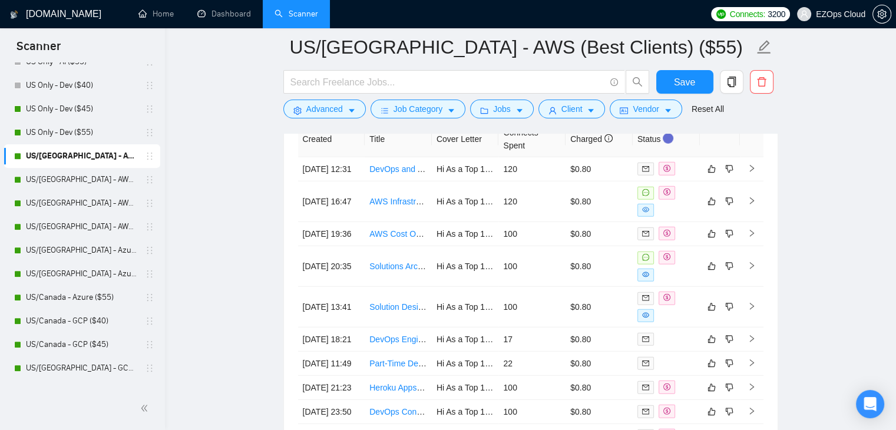
scroll to position [3233, 0]
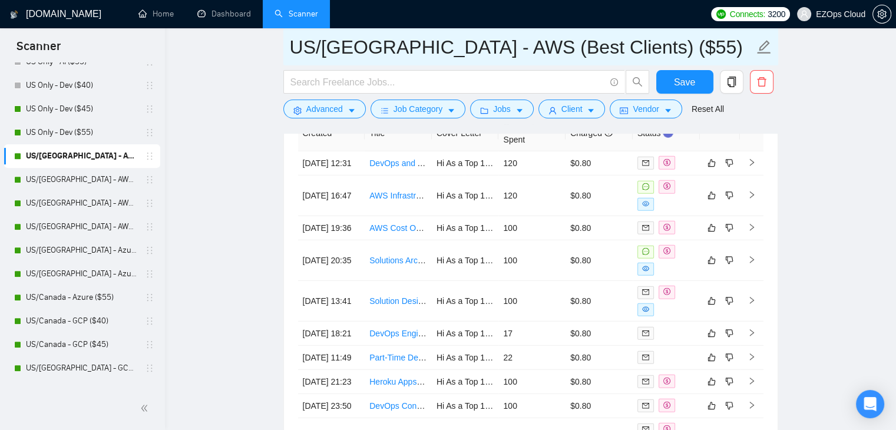
drag, startPoint x: 624, startPoint y: 51, endPoint x: 284, endPoint y: 46, distance: 339.2
click at [284, 46] on span "US/[GEOGRAPHIC_DATA] - AWS (Best Clients) ($55)" at bounding box center [530, 46] width 495 height 37
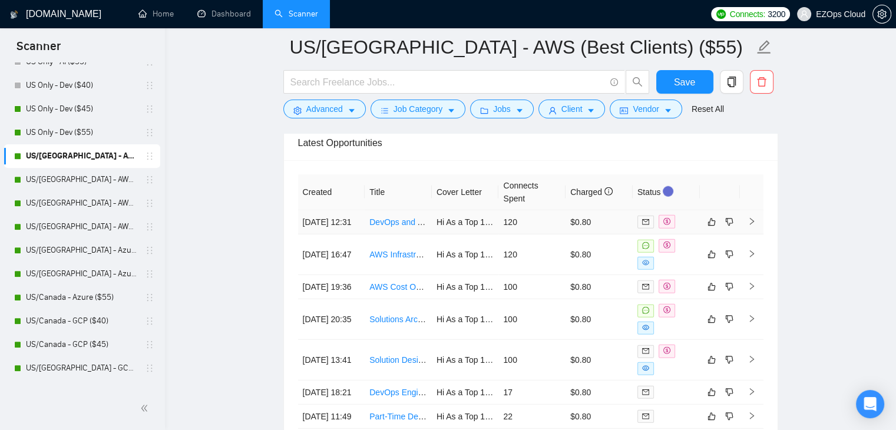
click at [393, 226] on link "DevOps and AWS (email infrastructure)" at bounding box center [441, 221] width 144 height 9
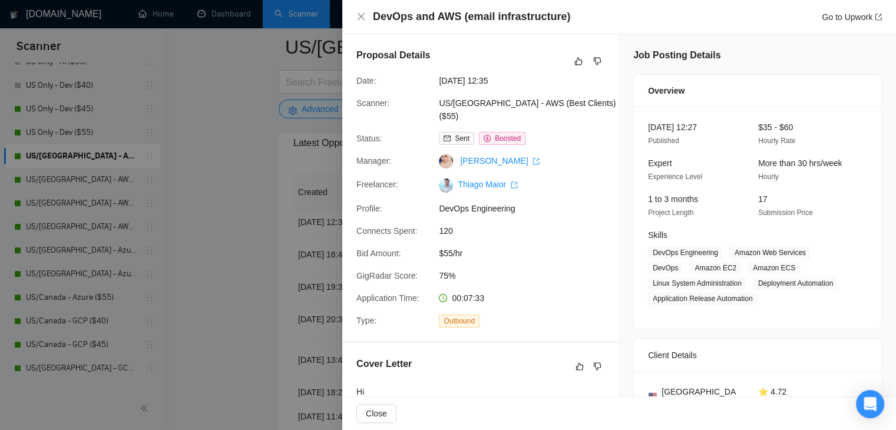
click at [236, 263] on div at bounding box center [448, 215] width 896 height 430
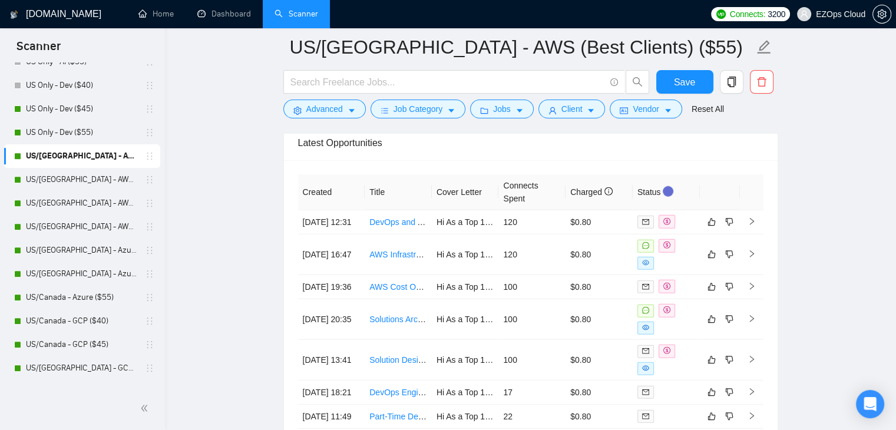
drag, startPoint x: 81, startPoint y: 185, endPoint x: 461, endPoint y: 161, distance: 381.1
click at [81, 185] on link "US/[GEOGRAPHIC_DATA] - AWS ($40)" at bounding box center [82, 180] width 112 height 24
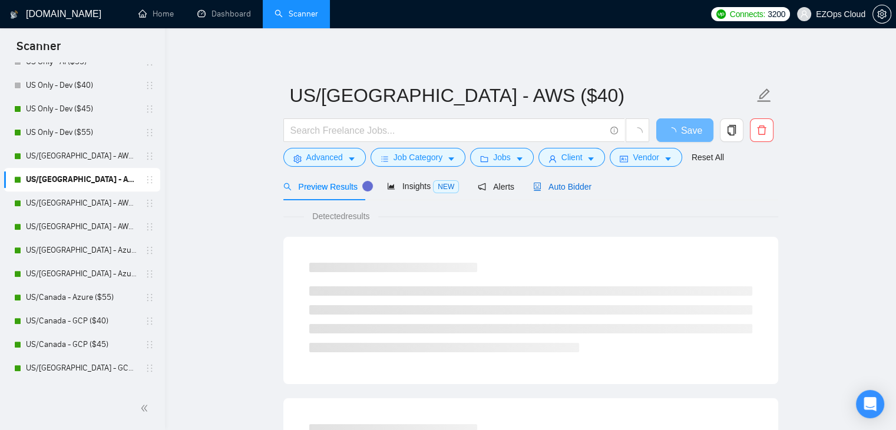
click at [568, 187] on span "Auto Bidder" at bounding box center [562, 186] width 58 height 9
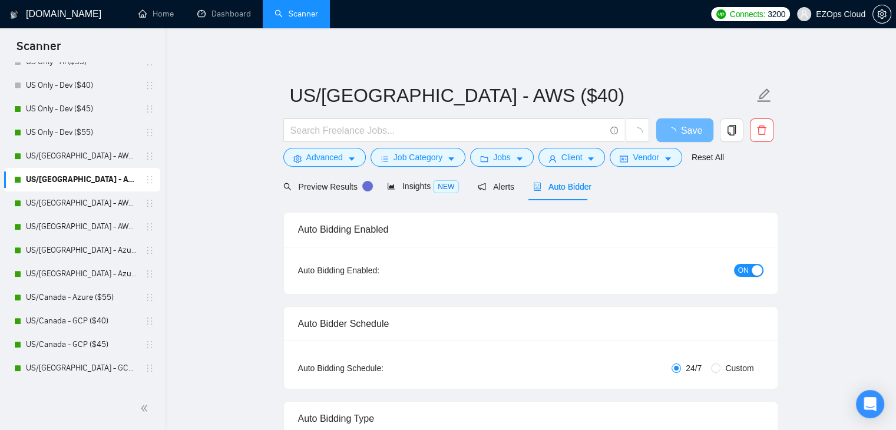
checkbox input "true"
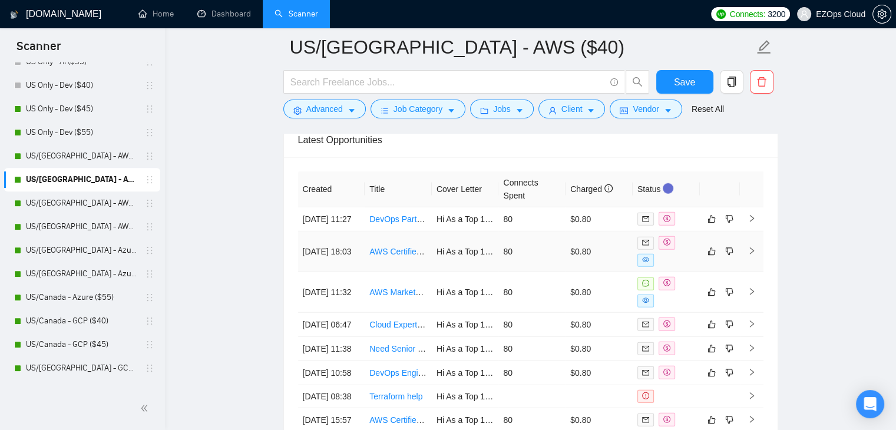
scroll to position [3241, 0]
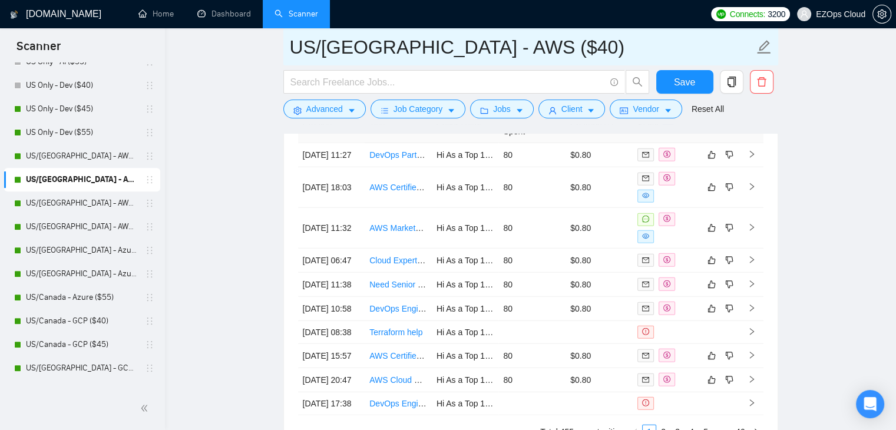
drag, startPoint x: 506, startPoint y: 48, endPoint x: 250, endPoint y: 49, distance: 255.5
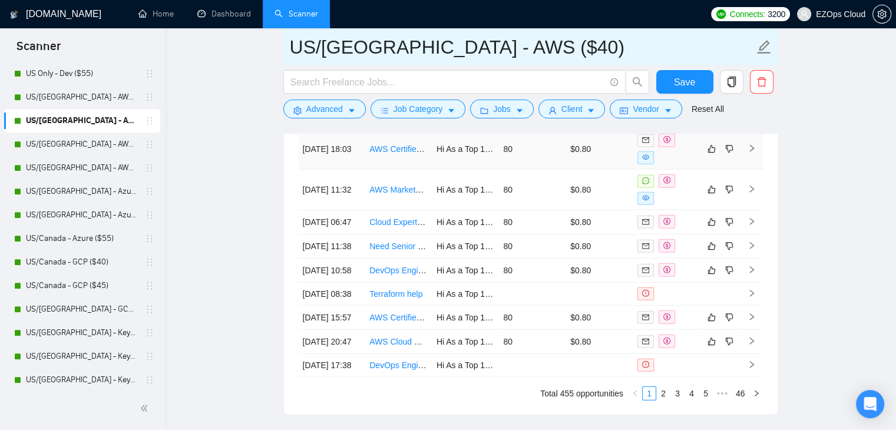
scroll to position [3300, 0]
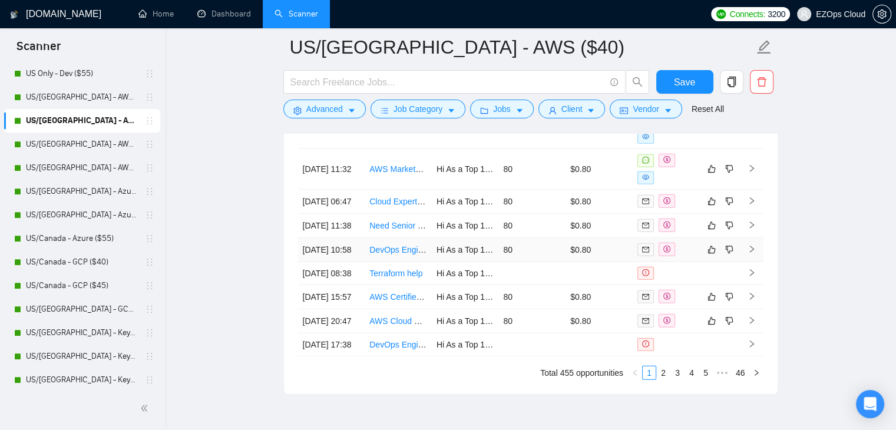
click at [396, 254] on link "DevOps Engineer - Azure, AWS & GCP (Cloud AI Platform)" at bounding box center [477, 249] width 216 height 9
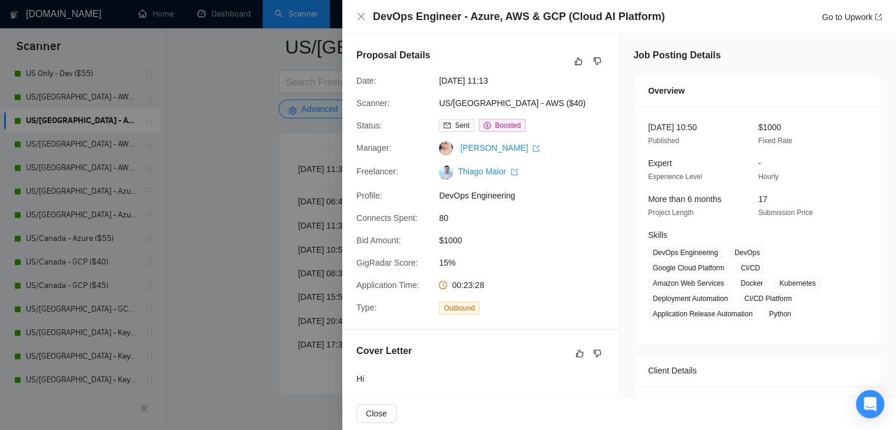
click at [261, 250] on div at bounding box center [448, 215] width 896 height 430
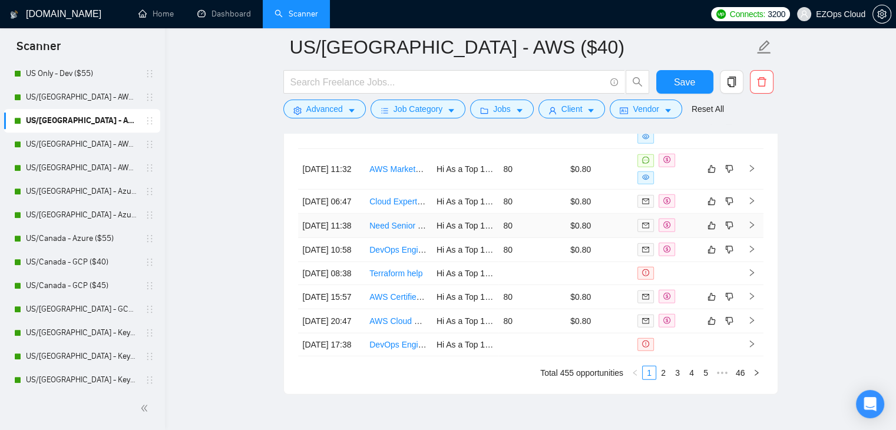
click at [397, 230] on link "Need Senior DevOps Engineer to Conduct DevOps Technical Interviews" at bounding box center [500, 225] width 263 height 9
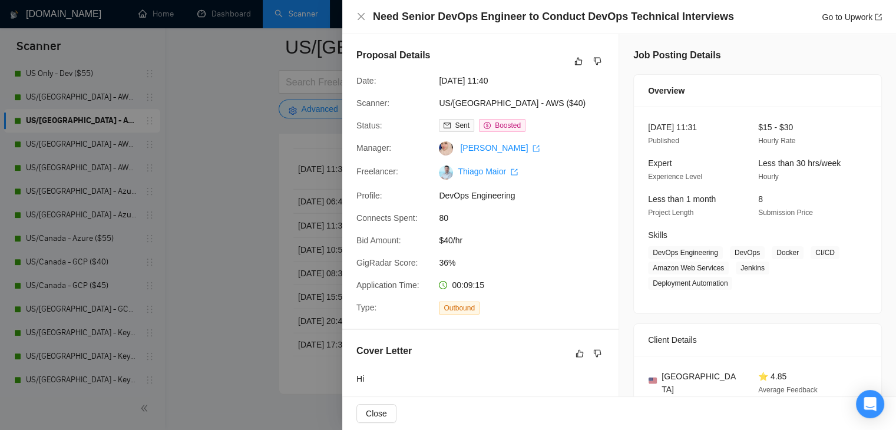
click at [220, 178] on div at bounding box center [448, 215] width 896 height 430
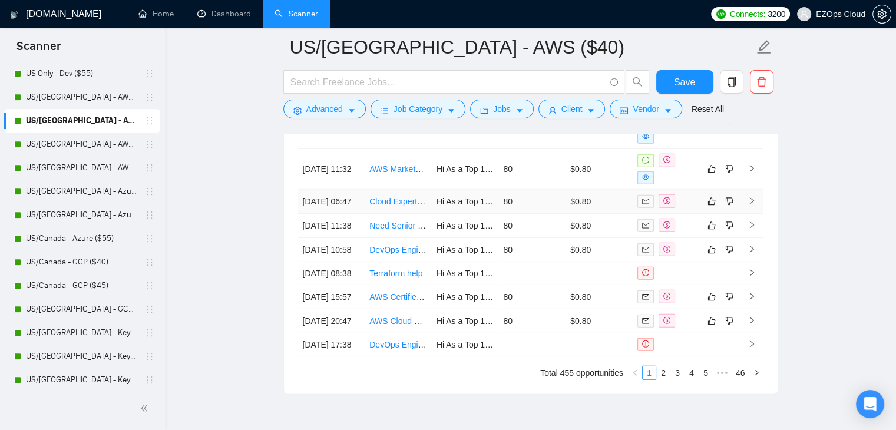
click at [391, 206] on link "Cloud Expert Needed for Azure to AWS Migration Evaluation" at bounding box center [479, 201] width 221 height 9
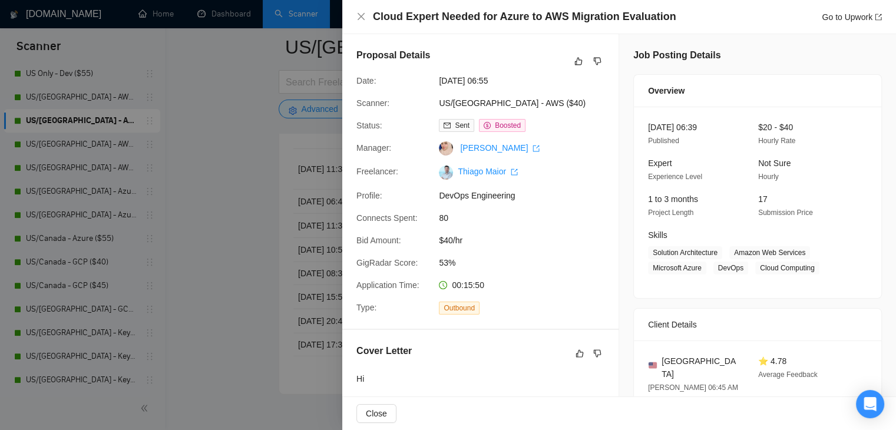
click at [250, 156] on div at bounding box center [448, 215] width 896 height 430
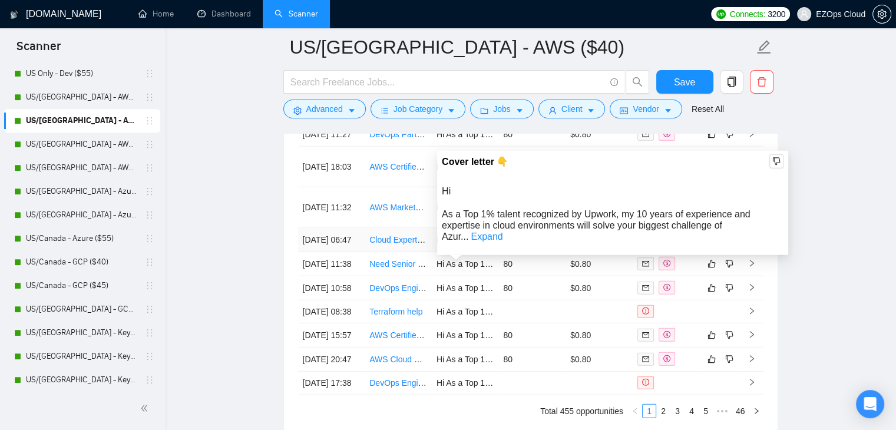
scroll to position [3241, 0]
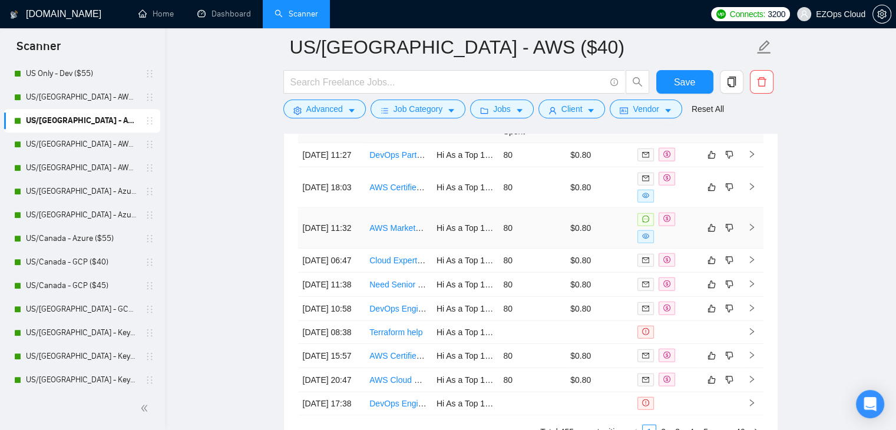
click at [402, 233] on link "AWS Marketplace Profile Setup - Asana Solutions Partner" at bounding box center [474, 227] width 211 height 9
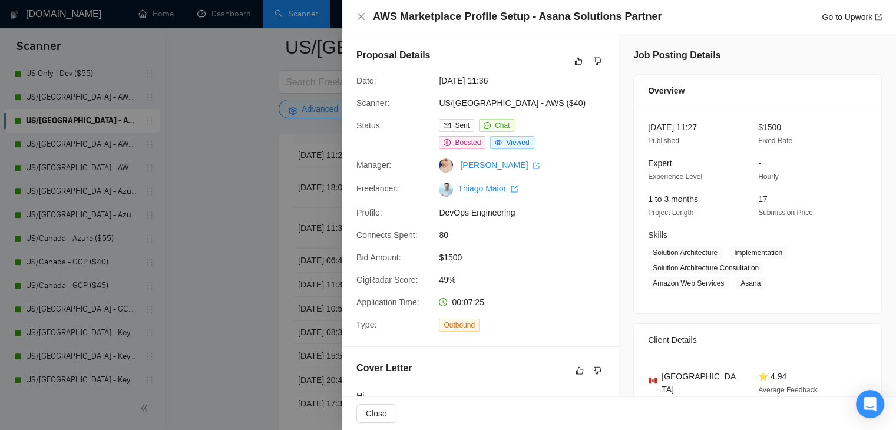
click at [230, 183] on div at bounding box center [448, 215] width 896 height 430
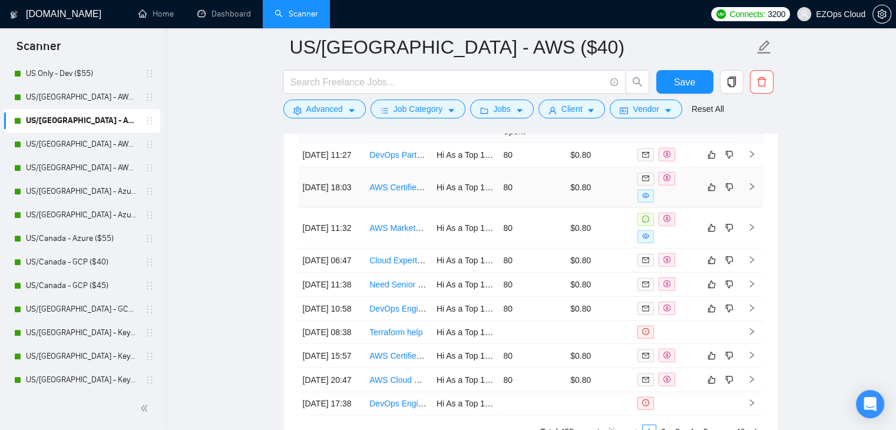
click at [398, 192] on link "AWS Certified Principal Architect (Should have Active AWS Certification)" at bounding box center [500, 187] width 263 height 9
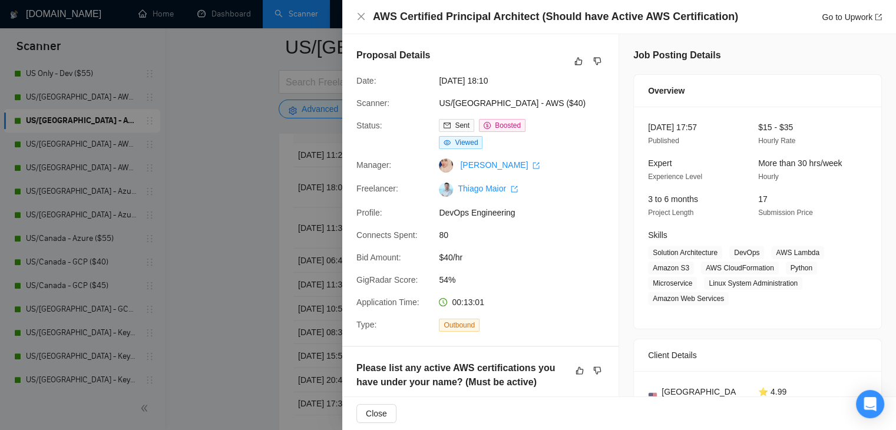
click at [215, 84] on div at bounding box center [448, 215] width 896 height 430
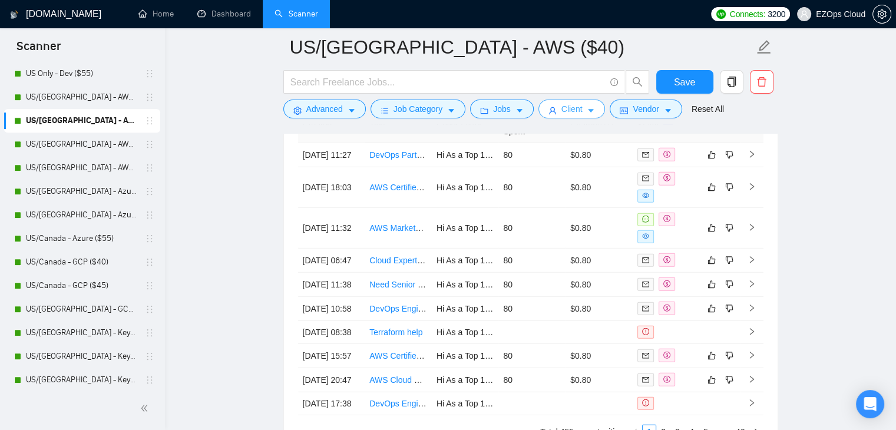
click at [75, 142] on link "US/[GEOGRAPHIC_DATA] - AWS ($45)" at bounding box center [82, 144] width 112 height 24
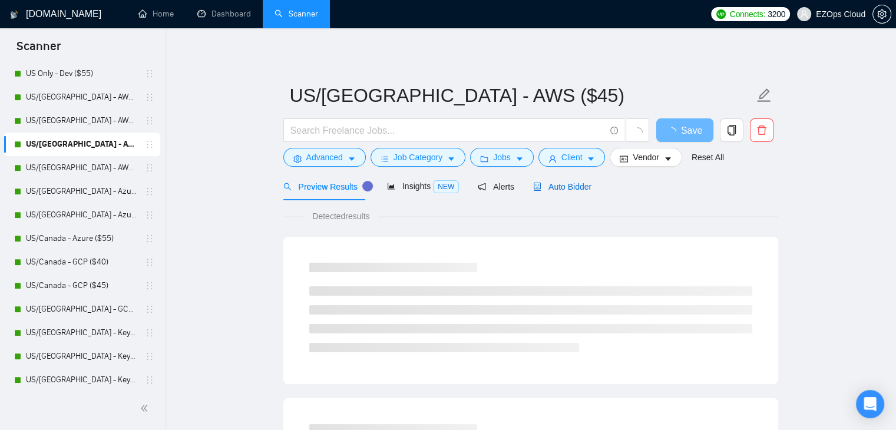
click at [563, 182] on span "Auto Bidder" at bounding box center [562, 186] width 58 height 9
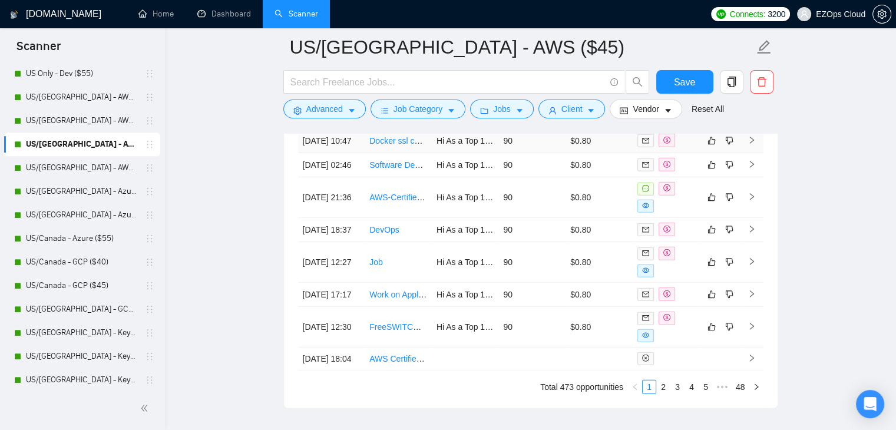
scroll to position [3397, 0]
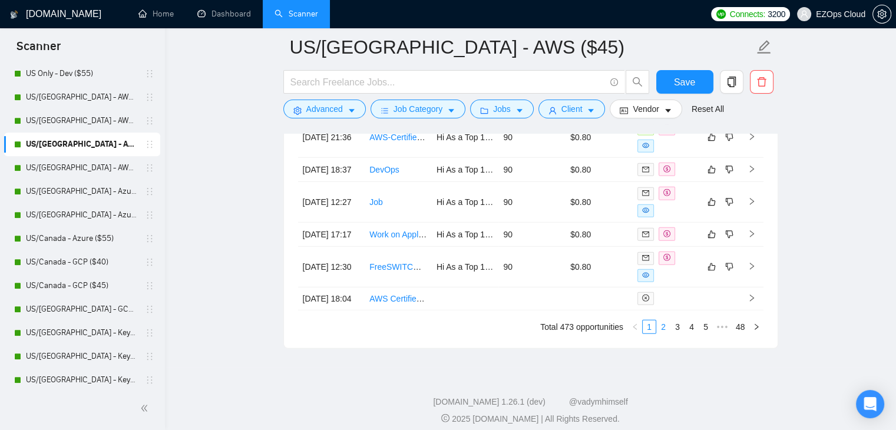
click at [665, 333] on link "2" at bounding box center [663, 326] width 13 height 13
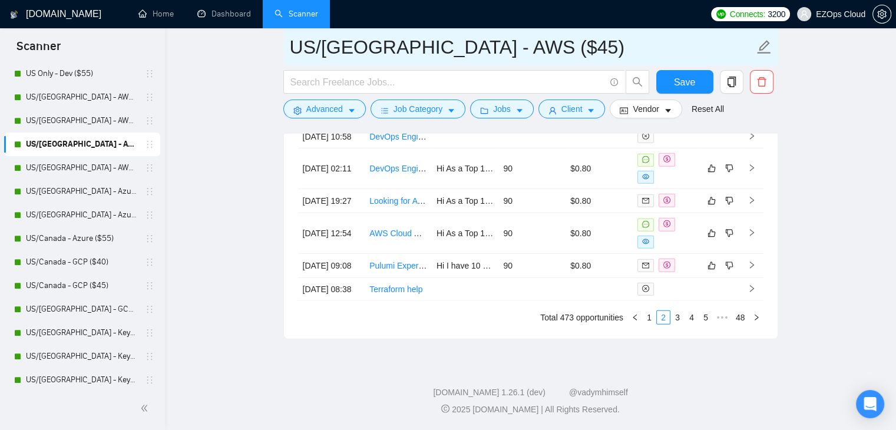
drag, startPoint x: 514, startPoint y: 38, endPoint x: 287, endPoint y: 32, distance: 226.8
click at [287, 32] on span "US/[GEOGRAPHIC_DATA] - AWS ($45)" at bounding box center [530, 46] width 495 height 37
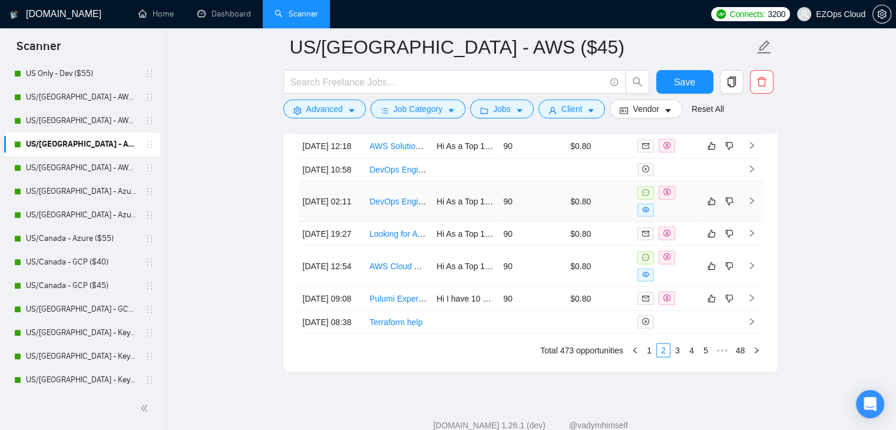
click at [410, 206] on link "DevOps Engineer for AI Infrastructure at [DATE] Labs" at bounding box center [466, 201] width 195 height 9
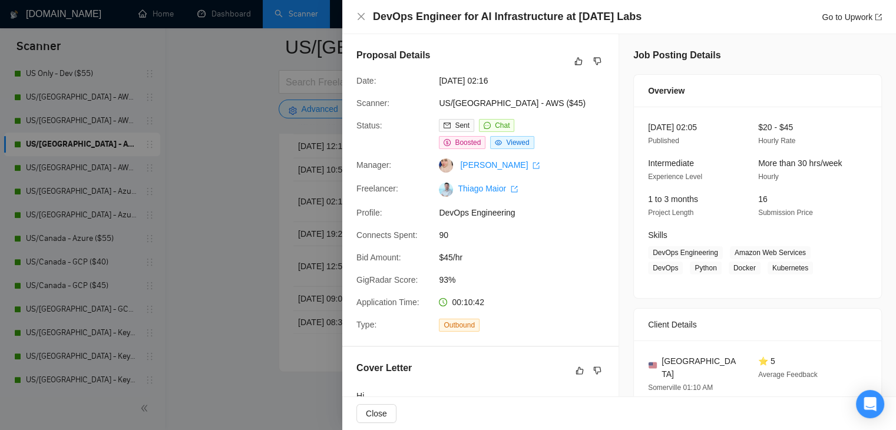
click at [263, 180] on div at bounding box center [448, 215] width 896 height 430
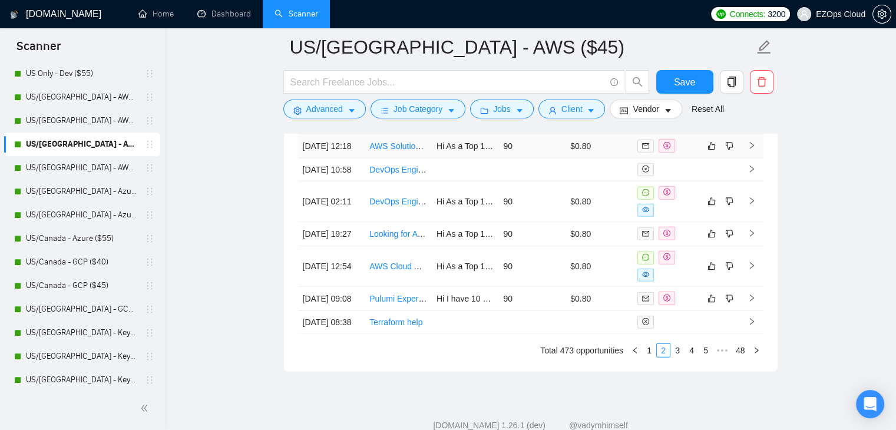
click at [389, 151] on link "AWS Solutions Architect" at bounding box center [413, 145] width 88 height 9
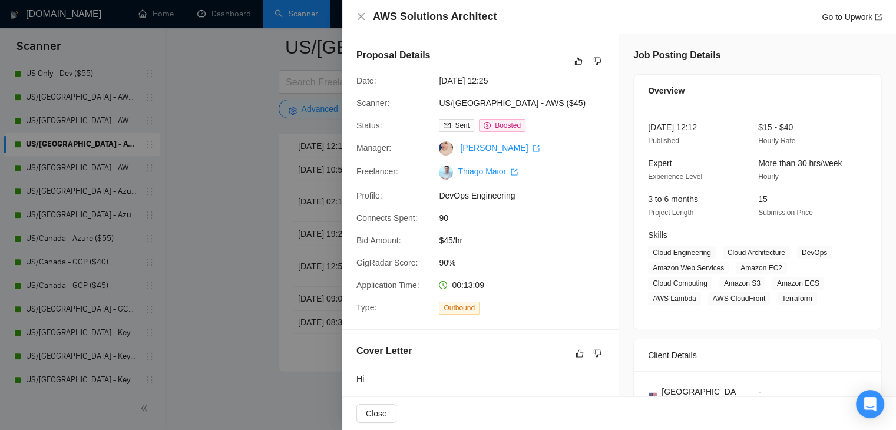
click at [250, 128] on div at bounding box center [448, 215] width 896 height 430
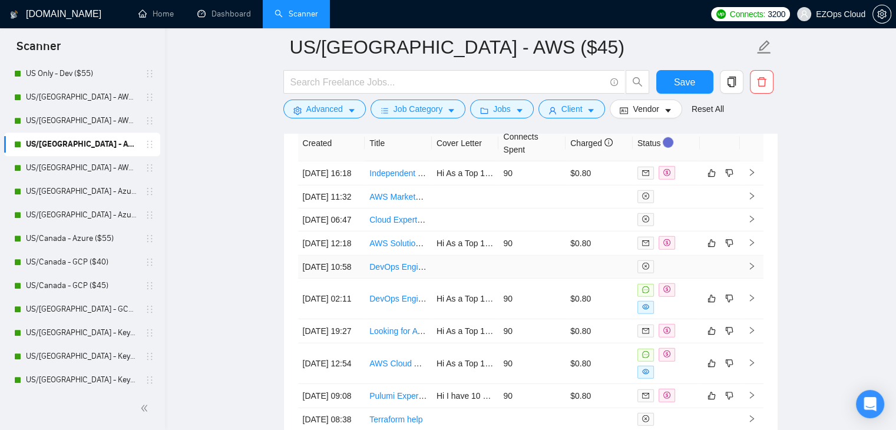
scroll to position [3221, 0]
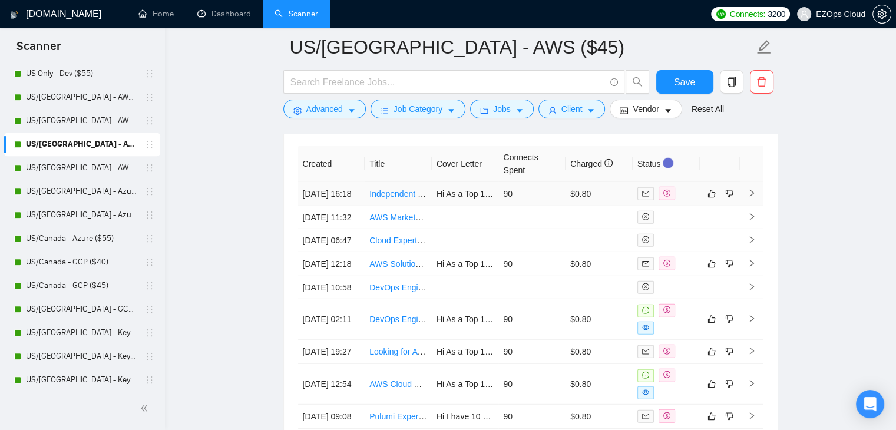
click at [392, 196] on link "Independent Review of AWS Infrastructure and Code Integrations" at bounding box center [488, 193] width 239 height 9
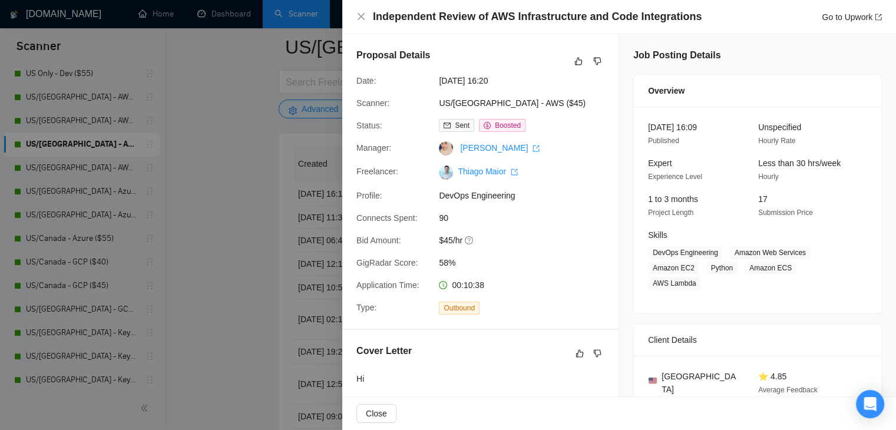
click at [252, 238] on div at bounding box center [448, 215] width 896 height 430
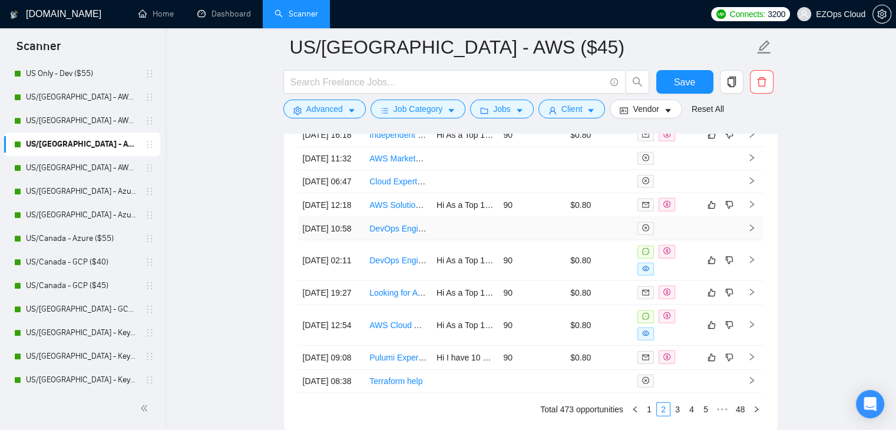
scroll to position [3465, 0]
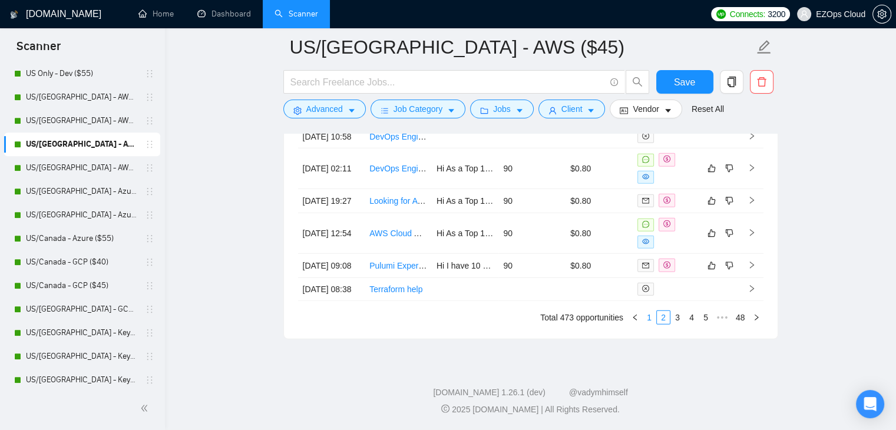
click at [645, 320] on link "1" at bounding box center [648, 317] width 13 height 13
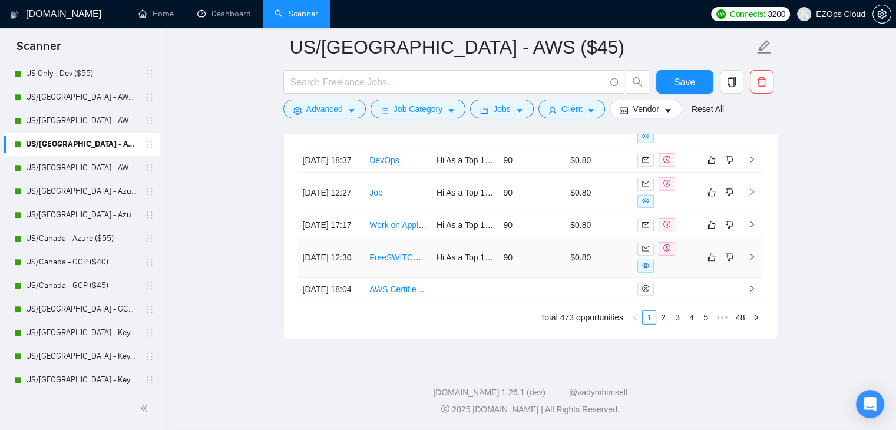
click at [403, 253] on link "FreeSWITCH expert needed" at bounding box center [421, 257] width 104 height 9
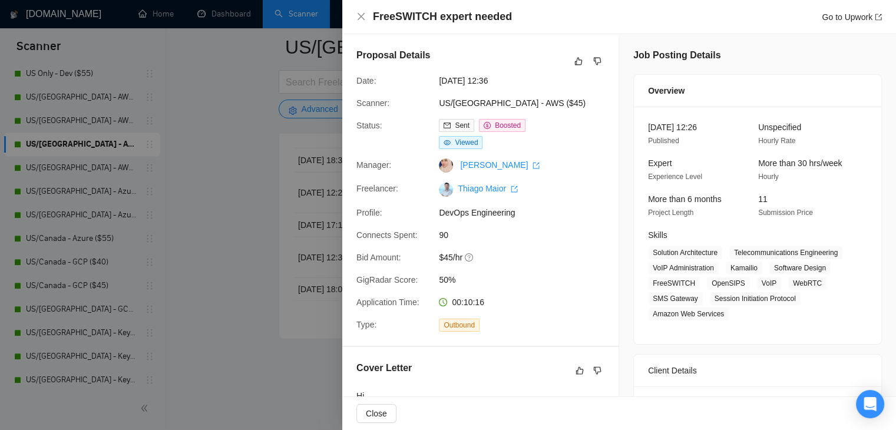
click at [250, 222] on div at bounding box center [448, 215] width 896 height 430
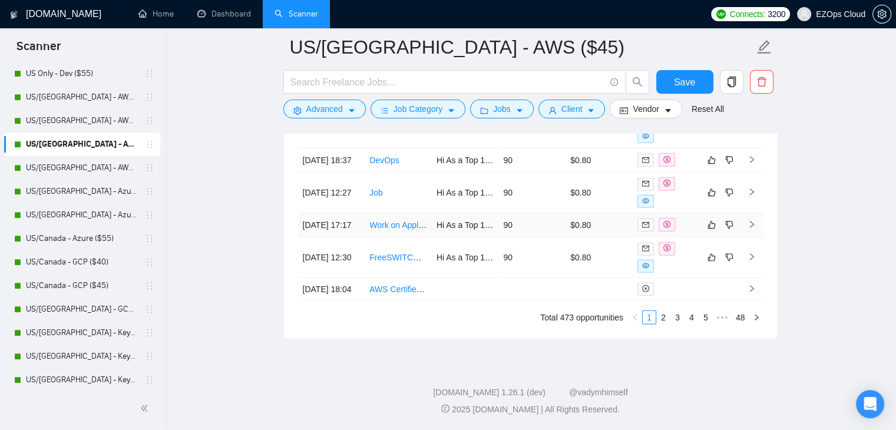
click at [399, 220] on link "Work on Application" at bounding box center [405, 224] width 72 height 9
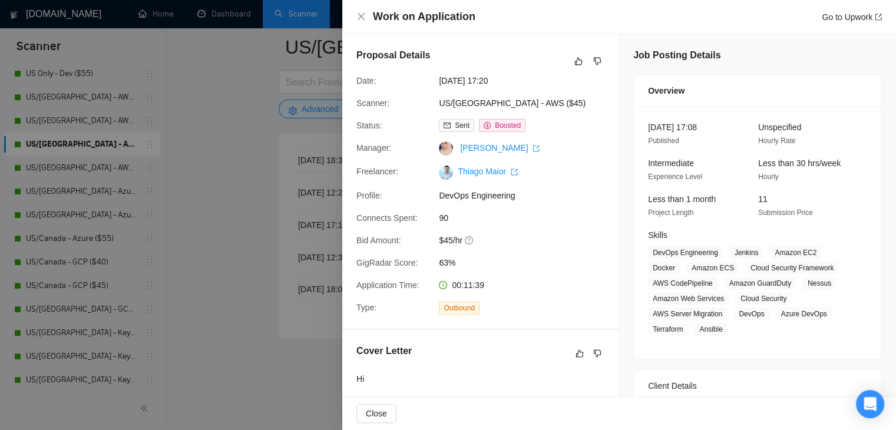
click at [238, 144] on div at bounding box center [448, 215] width 896 height 430
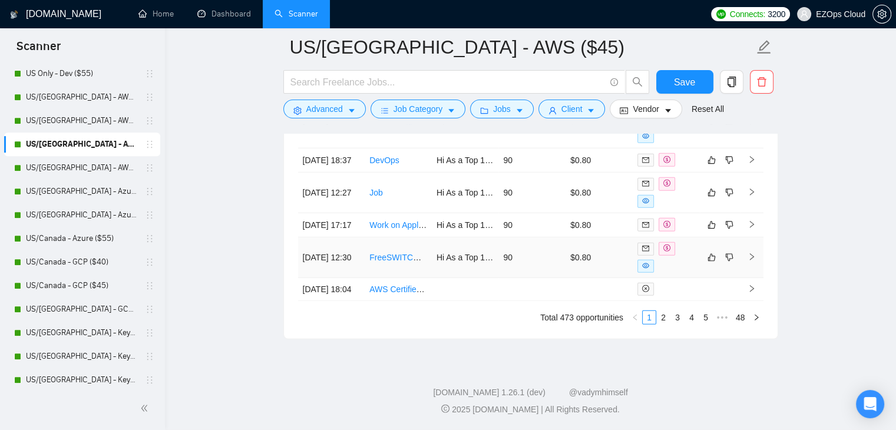
scroll to position [3406, 0]
click at [374, 198] on link "Job" at bounding box center [376, 193] width 14 height 9
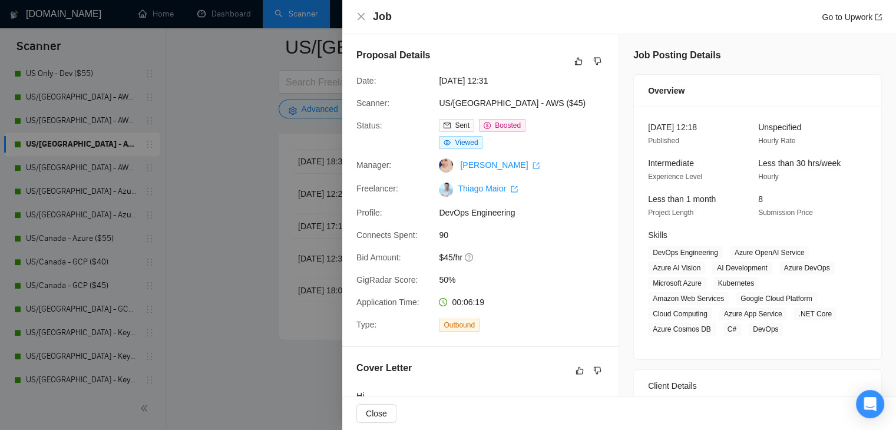
click at [258, 198] on div at bounding box center [448, 215] width 896 height 430
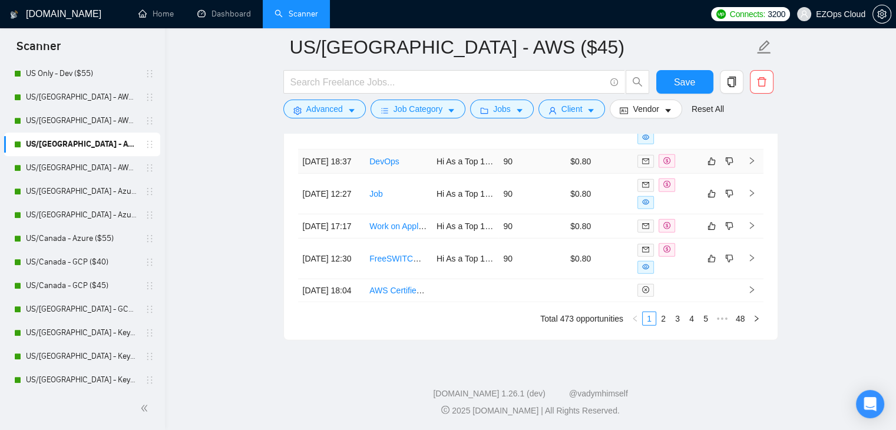
click at [380, 166] on link "DevOps" at bounding box center [384, 161] width 30 height 9
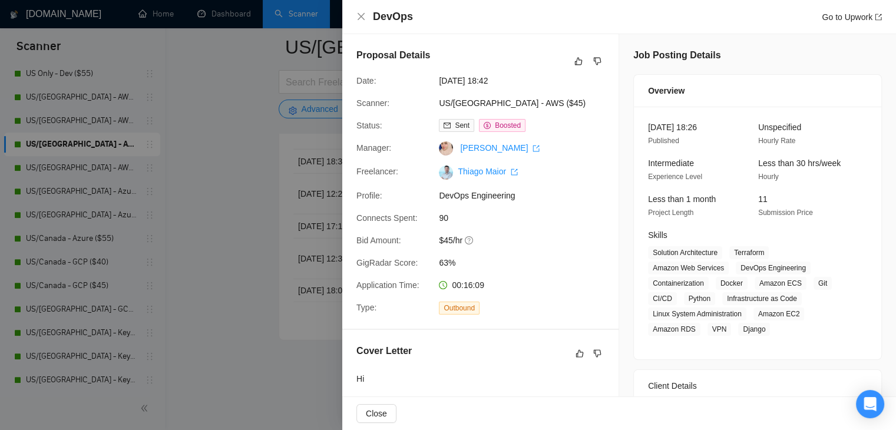
click at [240, 213] on div at bounding box center [448, 215] width 896 height 430
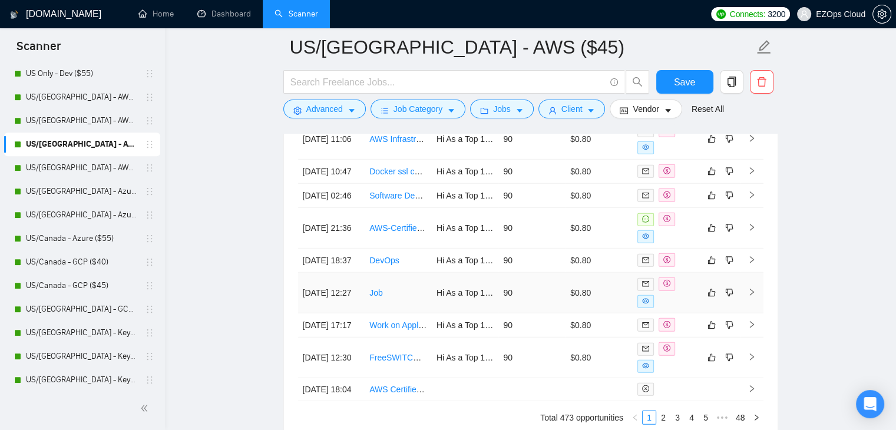
scroll to position [3288, 0]
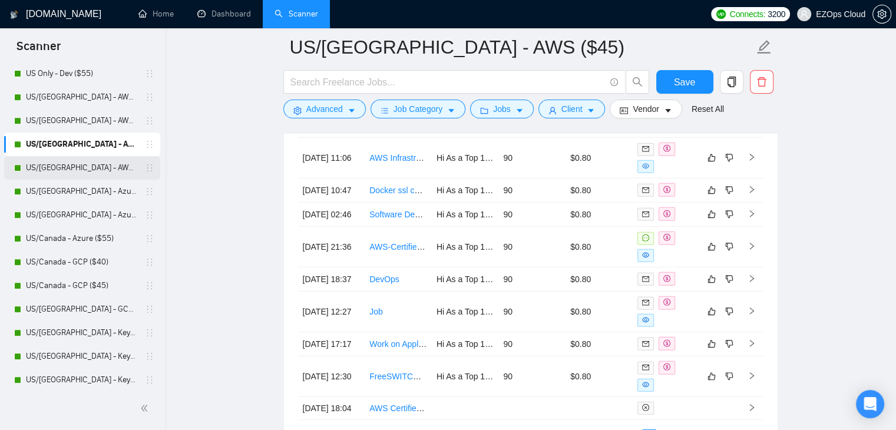
click at [78, 175] on link "US/[GEOGRAPHIC_DATA] - AWS ($55)" at bounding box center [82, 168] width 112 height 24
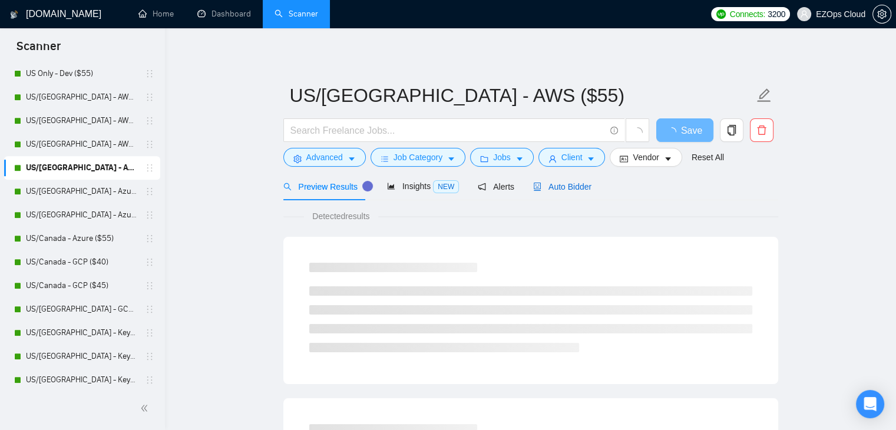
click at [563, 182] on span "Auto Bidder" at bounding box center [562, 186] width 58 height 9
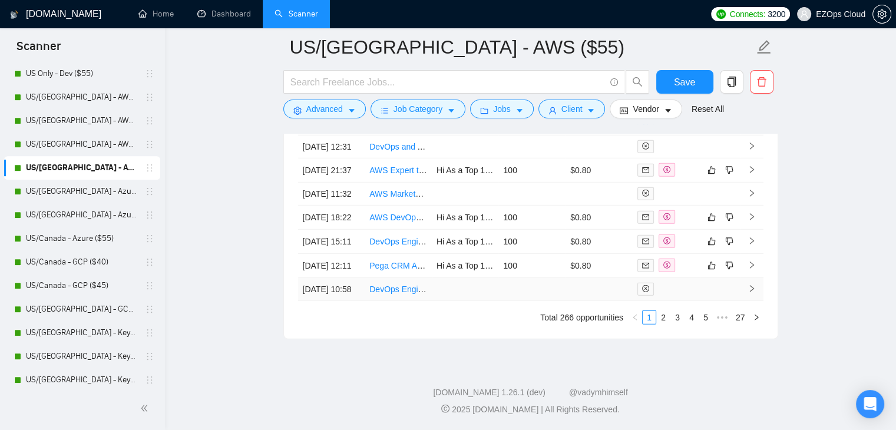
scroll to position [3460, 0]
click at [665, 324] on div "Created Title Cover Letter Connects Spent Charged Status [DATE] 11:27 DevOps Pa…" at bounding box center [530, 168] width 493 height 341
click at [665, 318] on link "2" at bounding box center [663, 317] width 13 height 13
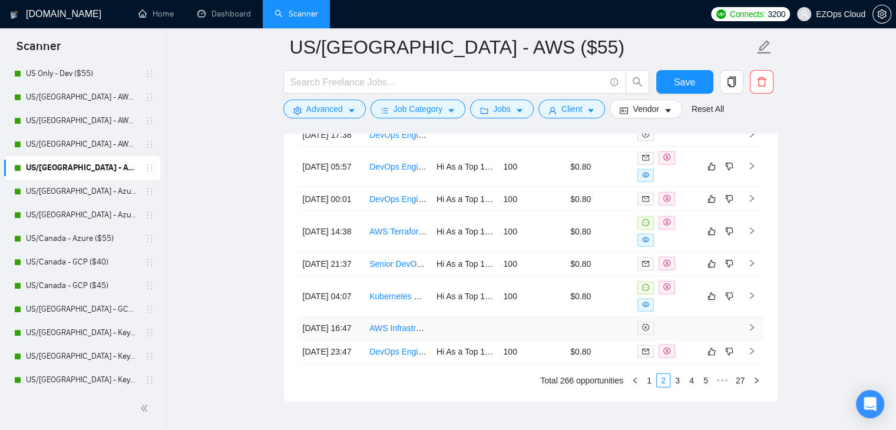
scroll to position [3474, 0]
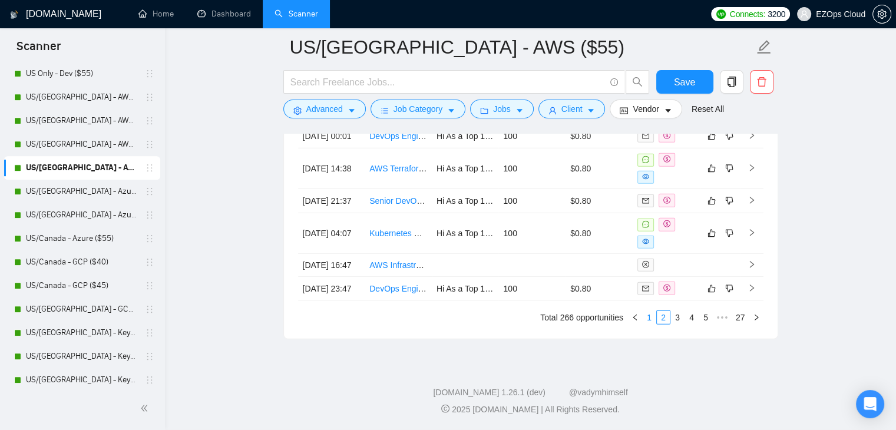
click at [652, 316] on link "1" at bounding box center [648, 317] width 13 height 13
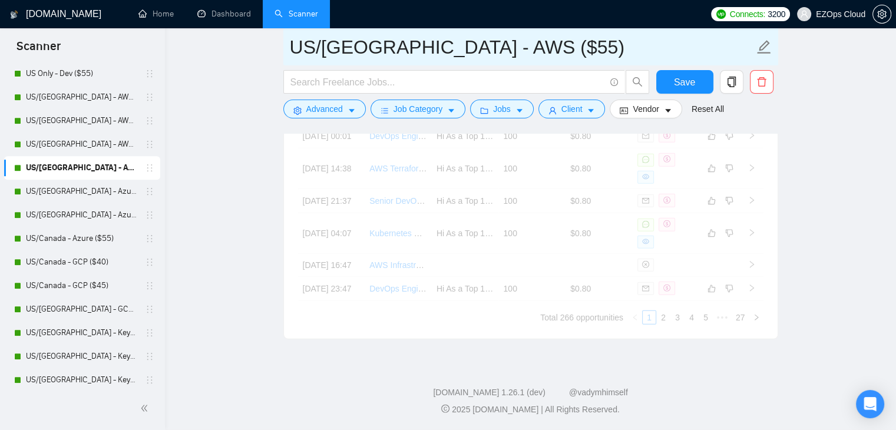
scroll to position [3460, 0]
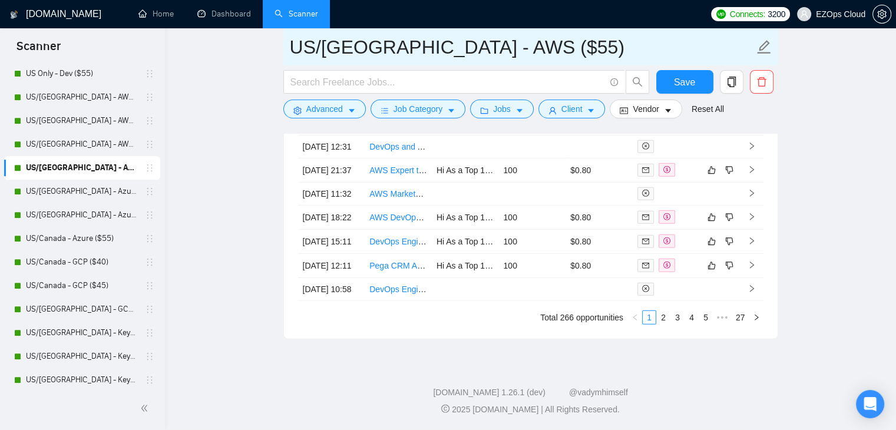
drag, startPoint x: 516, startPoint y: 51, endPoint x: 275, endPoint y: 37, distance: 241.2
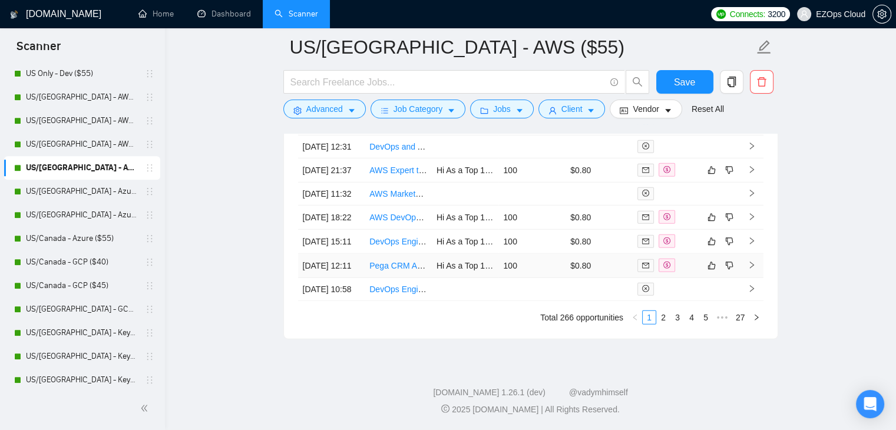
click at [405, 261] on link "Pega CRM Architect // Streaming Data to [PERSON_NAME]" at bounding box center [479, 265] width 220 height 9
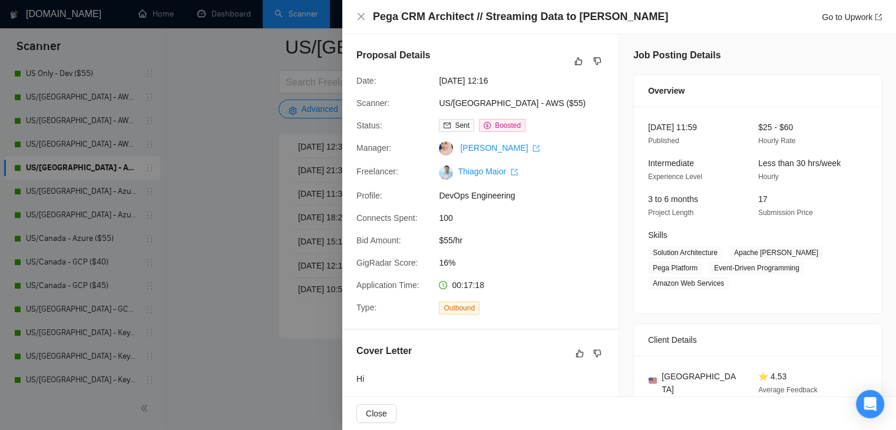
click at [231, 231] on div at bounding box center [448, 215] width 896 height 430
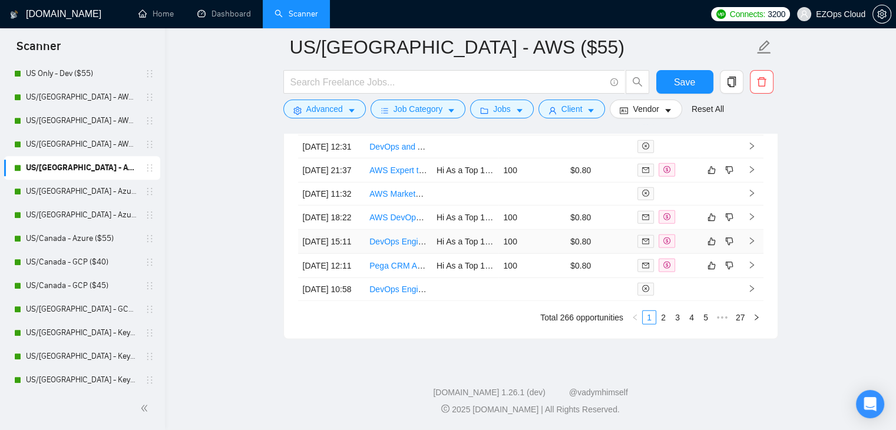
click at [390, 237] on link "DevOps Engineer Needed to Fix Deployment Pipeline for TypeScript Market-Making …" at bounding box center [529, 241] width 321 height 9
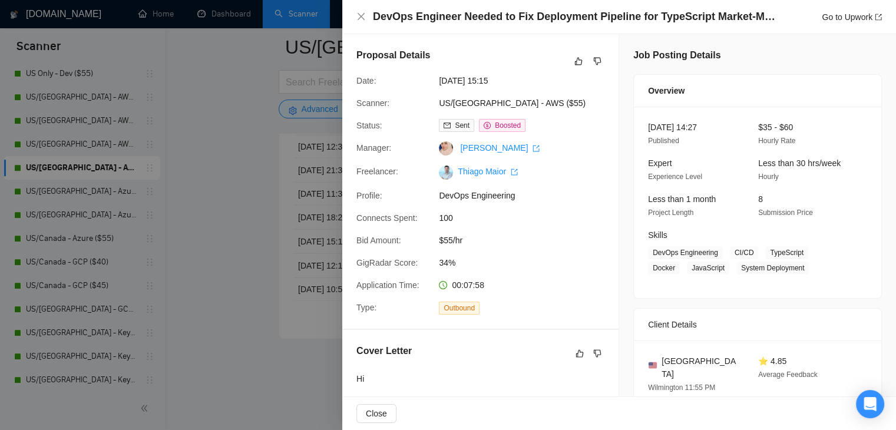
click at [231, 138] on div at bounding box center [448, 215] width 896 height 430
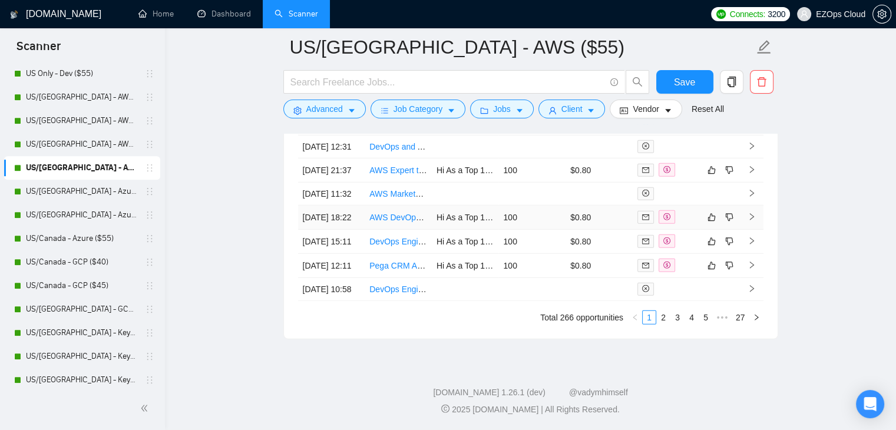
click at [389, 213] on link "AWS DevOps Engineer - Infrastructure as Code (IaC) Expert" at bounding box center [479, 217] width 221 height 9
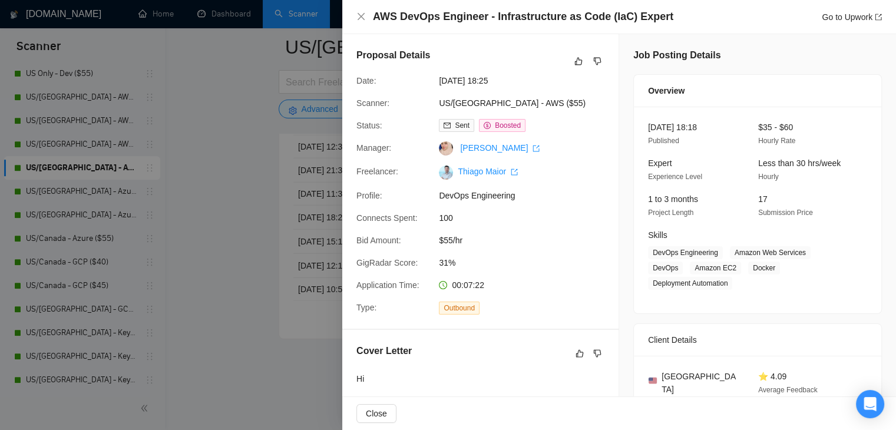
click at [224, 160] on div at bounding box center [448, 215] width 896 height 430
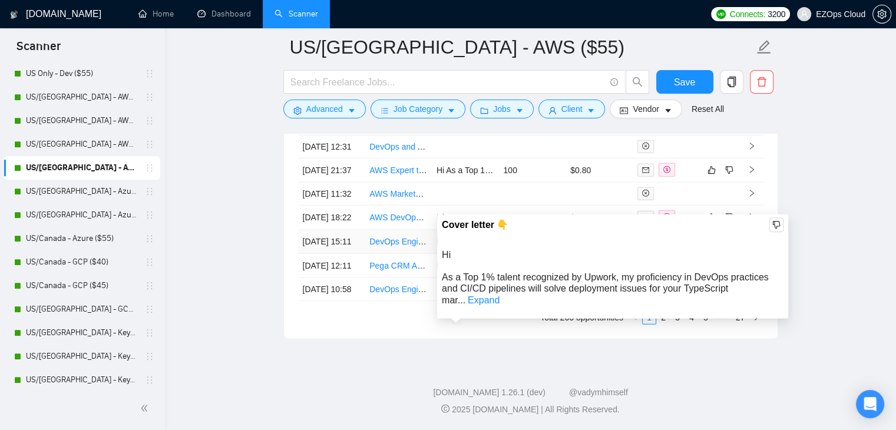
scroll to position [3343, 0]
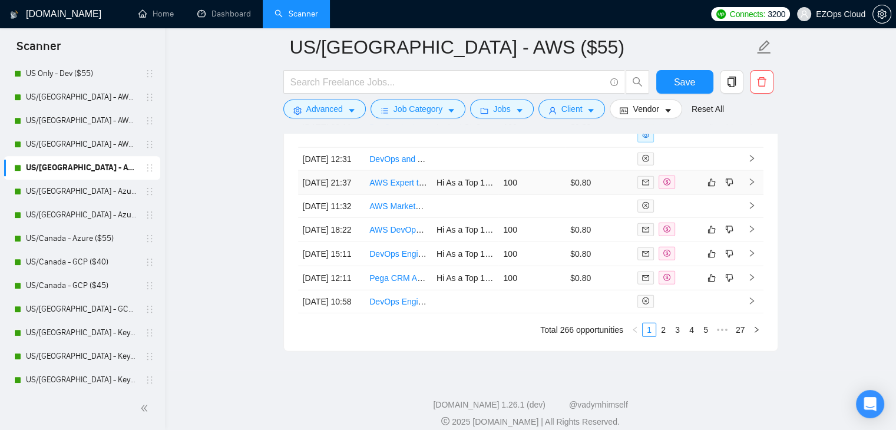
click at [402, 187] on link "AWS Expert to Help with ALB Elastic Beanstalk Deployment" at bounding box center [478, 182] width 218 height 9
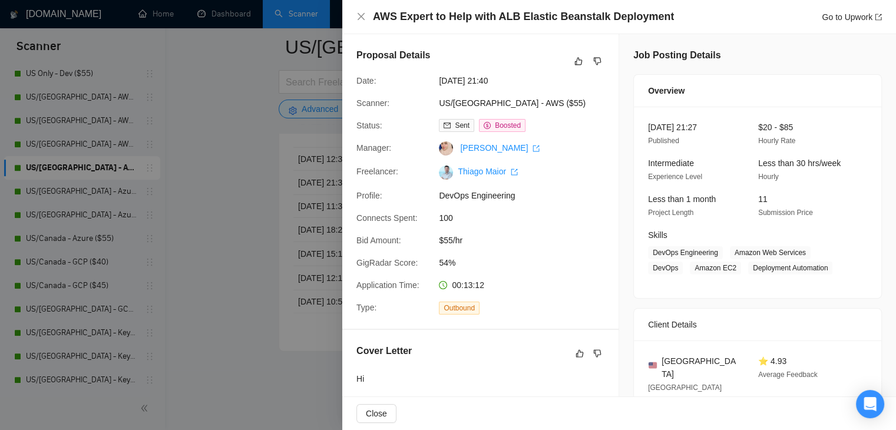
click at [224, 184] on div at bounding box center [448, 215] width 896 height 430
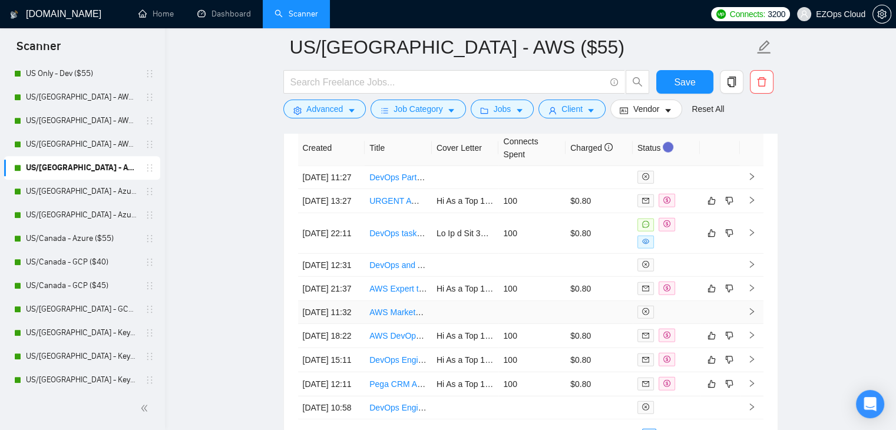
scroll to position [3225, 0]
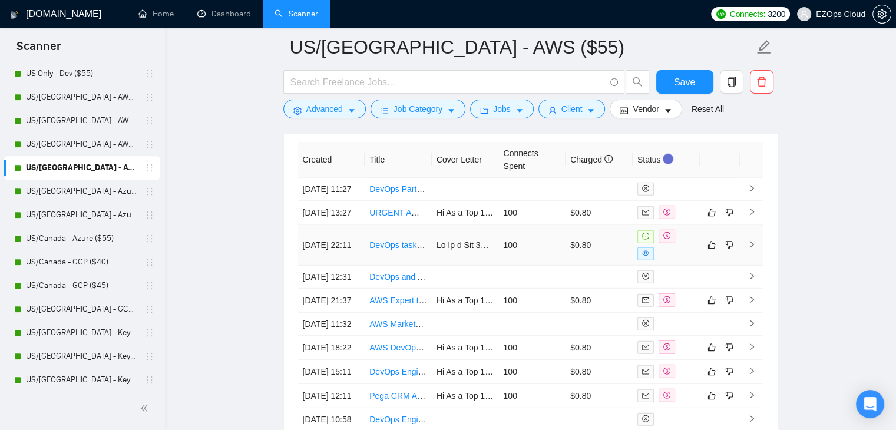
click at [403, 250] on link "DevOps task to Create a Kubernetes deployment configuration for a sample financ…" at bounding box center [547, 244] width 357 height 9
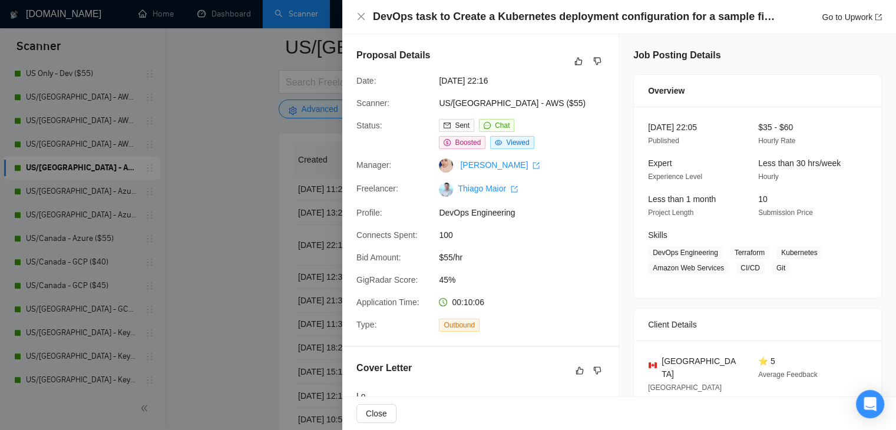
click at [238, 196] on div at bounding box center [448, 215] width 896 height 430
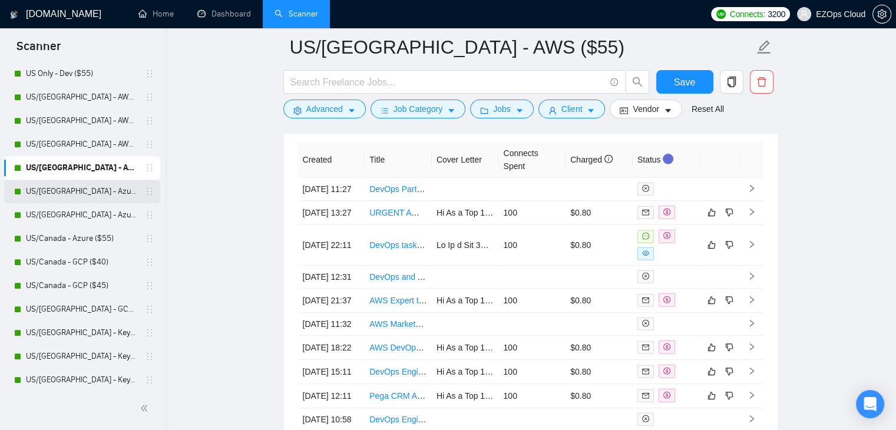
click at [93, 191] on link "US/[GEOGRAPHIC_DATA] - Azure ($40)" at bounding box center [82, 192] width 112 height 24
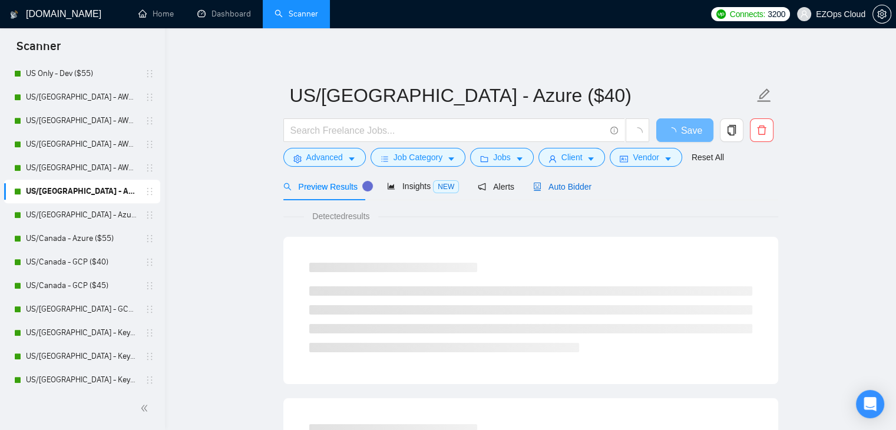
click at [570, 182] on span "Auto Bidder" at bounding box center [562, 186] width 58 height 9
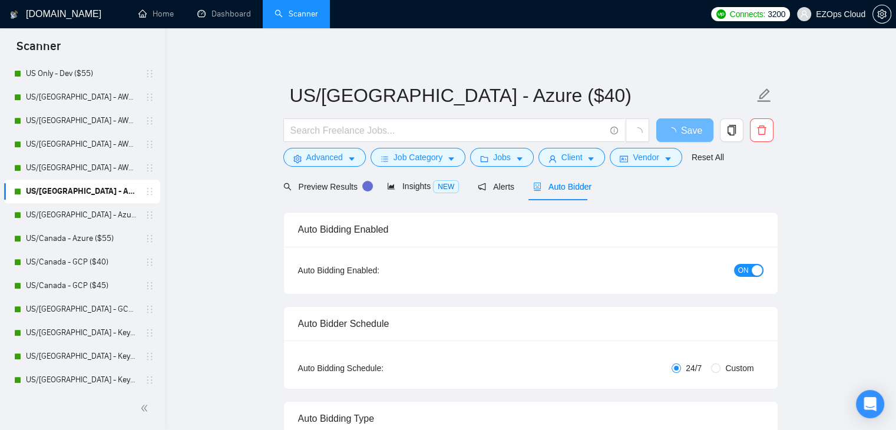
checkbox input "true"
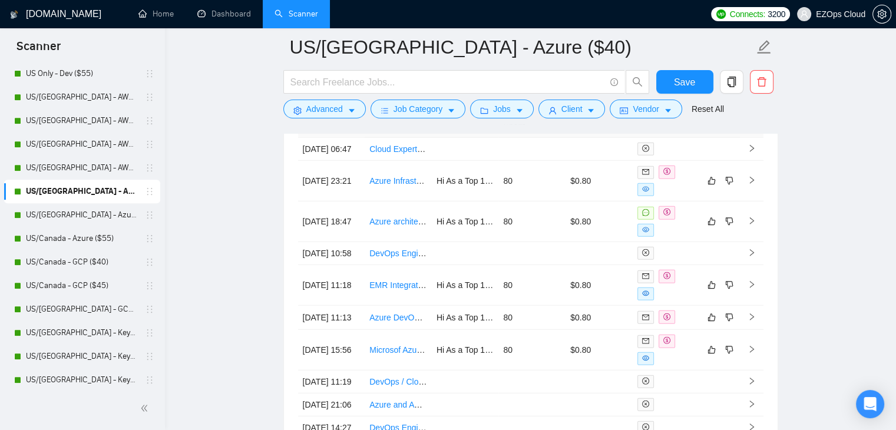
scroll to position [3233, 0]
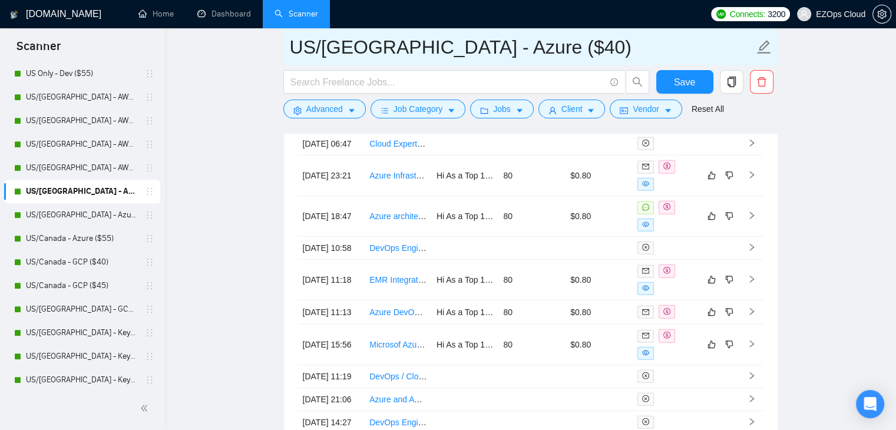
drag, startPoint x: 521, startPoint y: 54, endPoint x: 243, endPoint y: 32, distance: 278.1
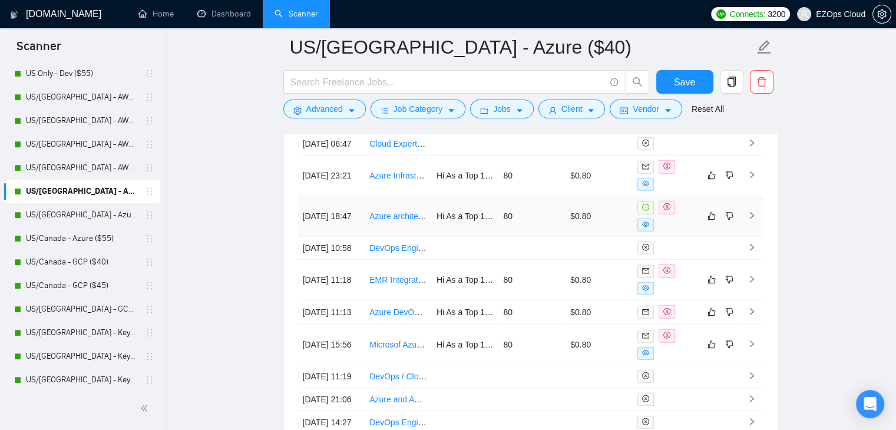
click at [397, 221] on link "Azure architect needed" at bounding box center [411, 215] width 85 height 9
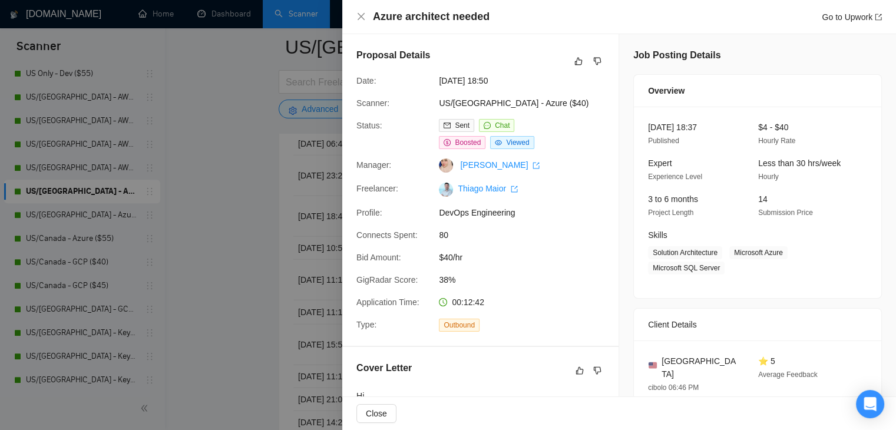
click at [238, 147] on div at bounding box center [448, 215] width 896 height 430
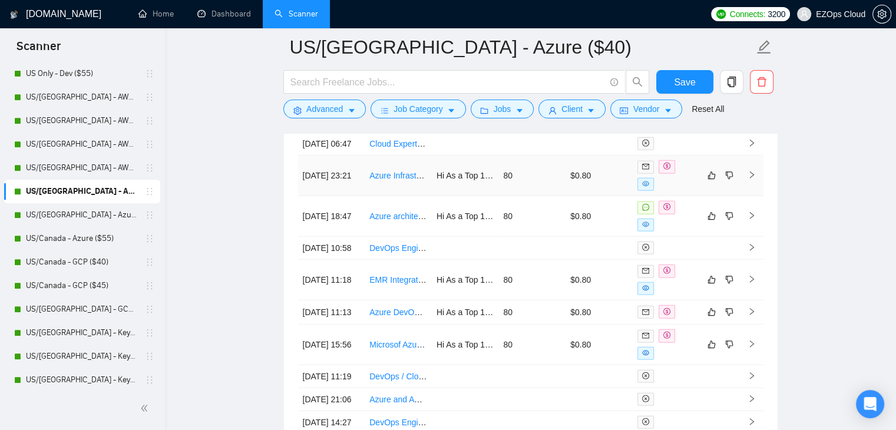
click at [396, 180] on link "Azure Infrastructure Engineer" at bounding box center [423, 175] width 108 height 9
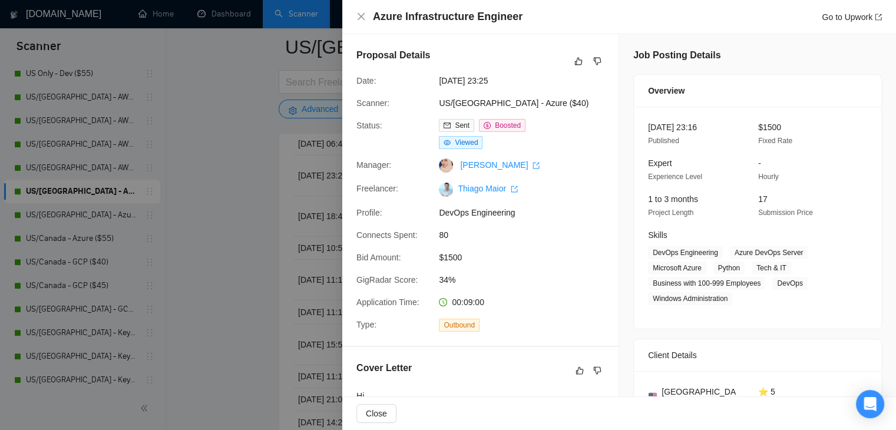
click at [121, 221] on div at bounding box center [448, 215] width 896 height 430
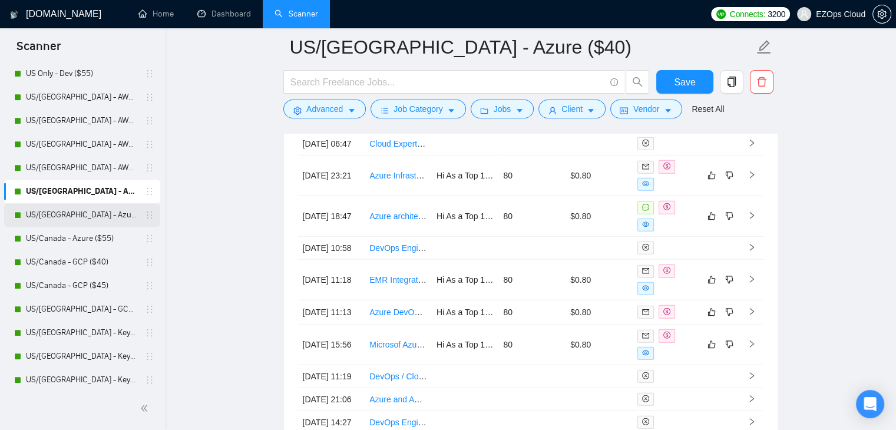
click at [93, 220] on link "US/[GEOGRAPHIC_DATA] - Azure ($45)" at bounding box center [82, 215] width 112 height 24
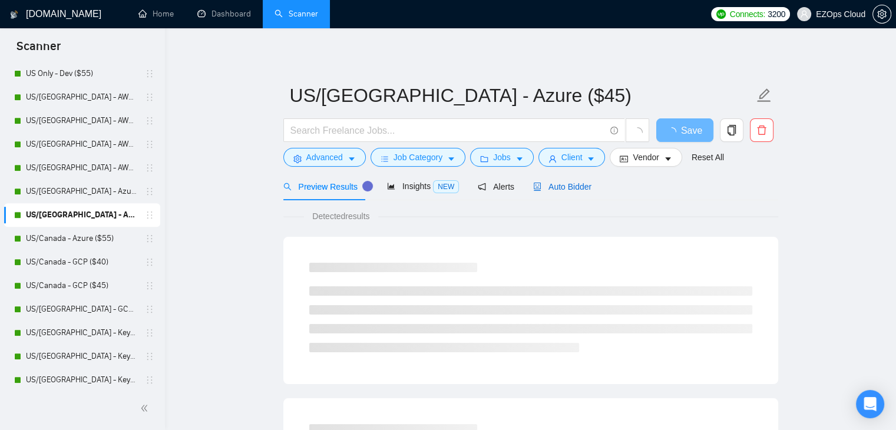
click at [538, 182] on span "Auto Bidder" at bounding box center [562, 186] width 58 height 9
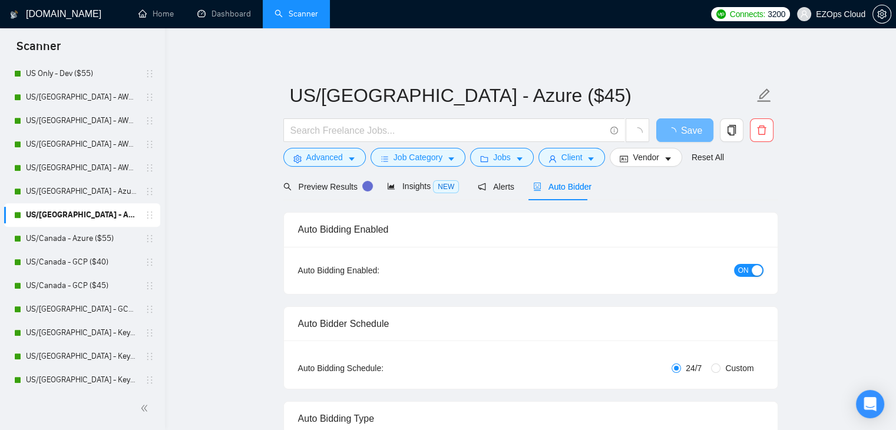
checkbox input "true"
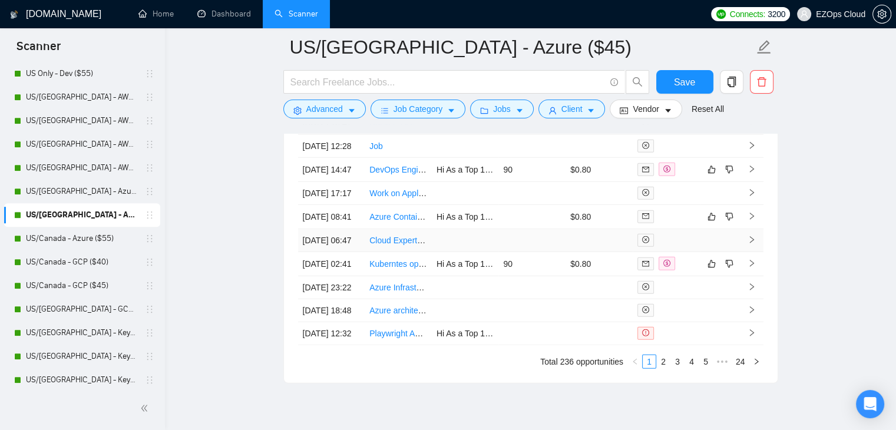
scroll to position [3456, 0]
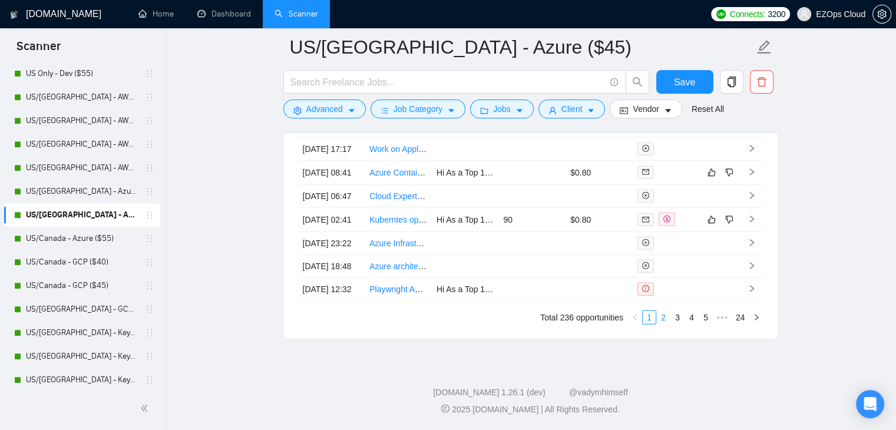
click at [663, 319] on link "2" at bounding box center [663, 317] width 13 height 13
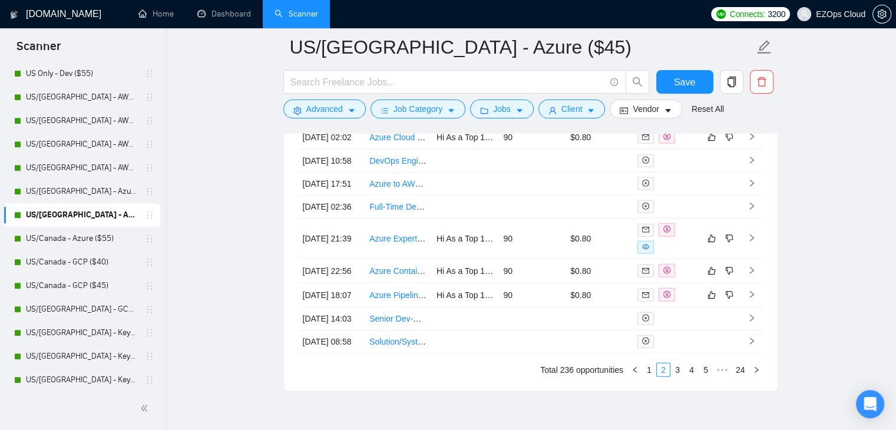
scroll to position [3161, 0]
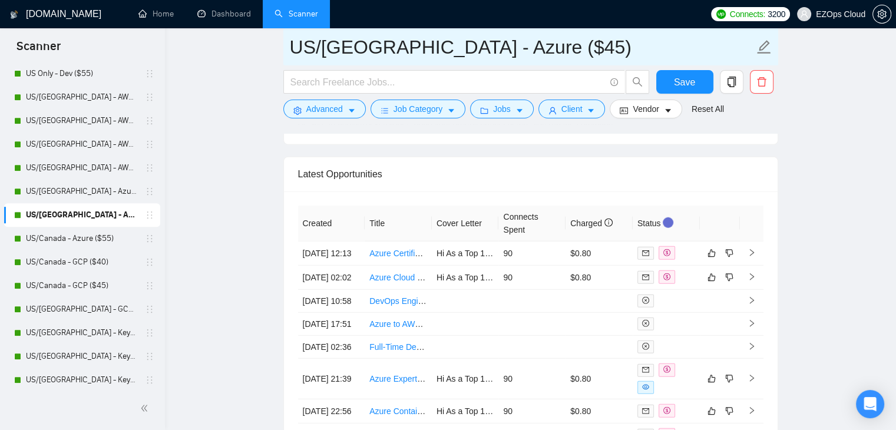
drag, startPoint x: 523, startPoint y: 46, endPoint x: 277, endPoint y: 38, distance: 246.8
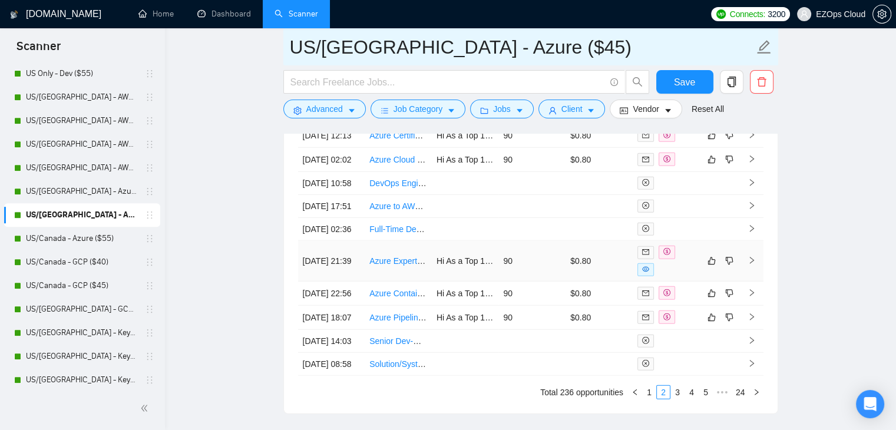
scroll to position [3220, 0]
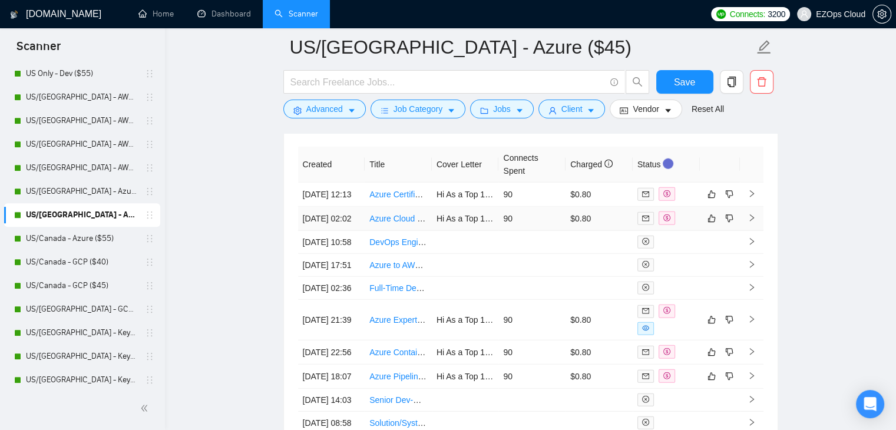
click at [400, 223] on link "Azure Cloud Engineer Needed for SQL & Database Migration to AKS" at bounding box center [494, 218] width 251 height 9
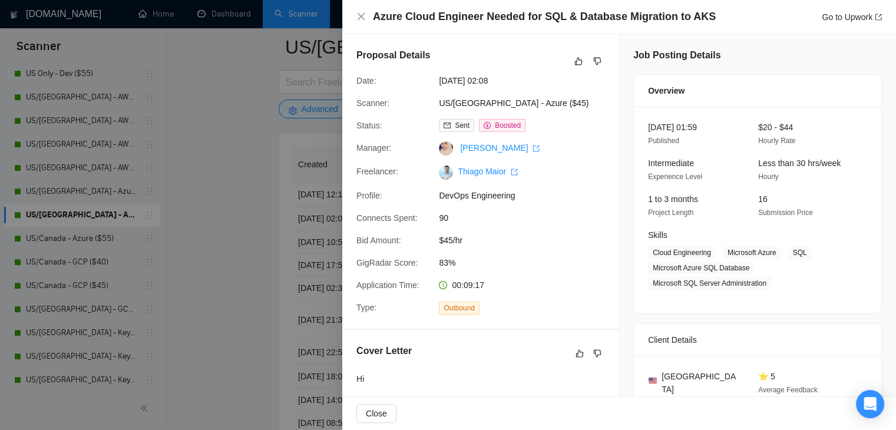
click at [258, 258] on div at bounding box center [448, 215] width 896 height 430
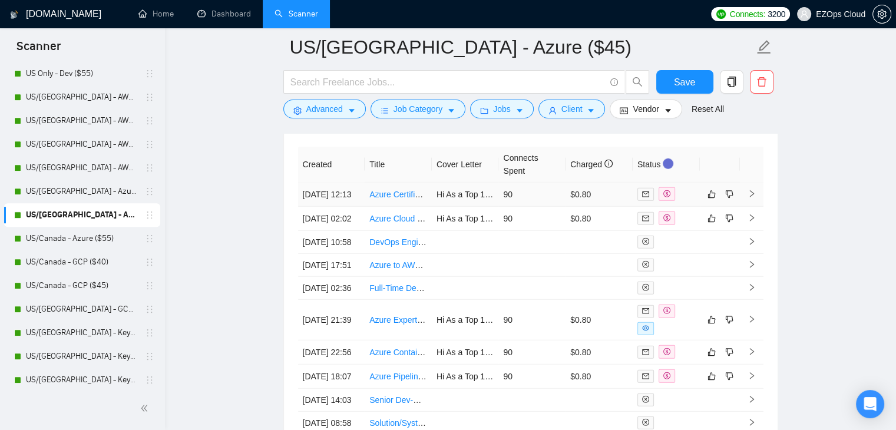
click at [394, 197] on link "Azure Certified Experts" at bounding box center [411, 194] width 85 height 9
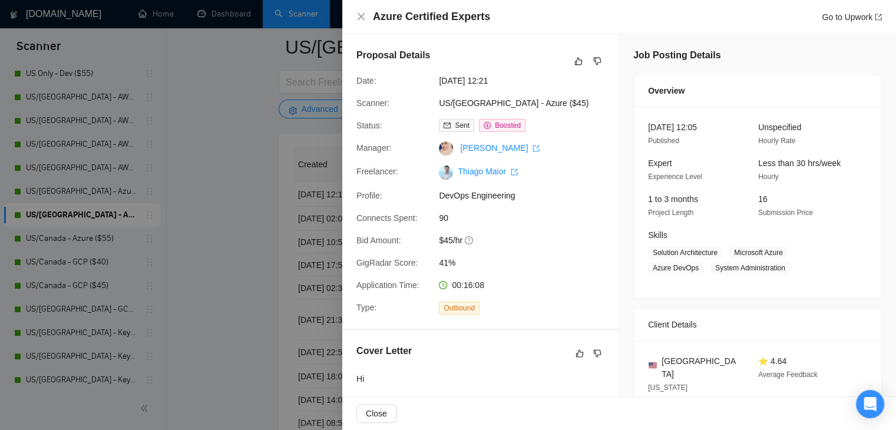
click at [201, 190] on div at bounding box center [448, 215] width 896 height 430
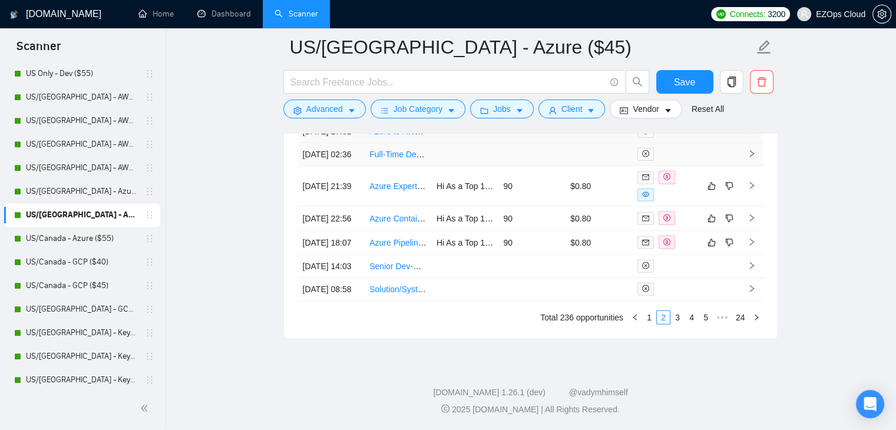
scroll to position [3456, 0]
click at [652, 322] on link "1" at bounding box center [648, 317] width 13 height 13
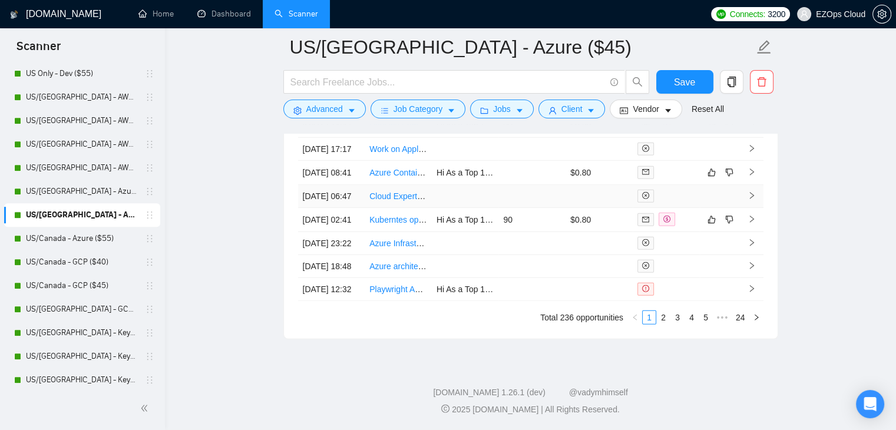
scroll to position [3338, 0]
click at [400, 224] on link "Kuberntes operators" at bounding box center [406, 219] width 75 height 9
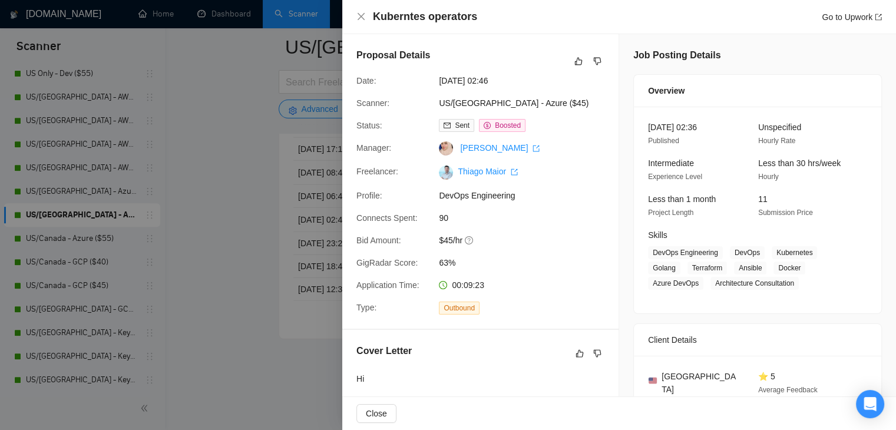
click at [251, 219] on div at bounding box center [448, 215] width 896 height 430
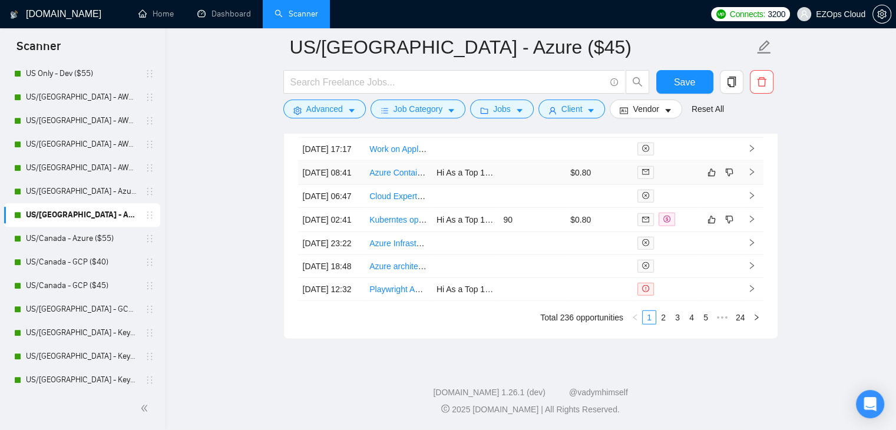
click at [405, 177] on link "Azure Container Apps DevOps Engineer Needed" at bounding box center [458, 172] width 179 height 9
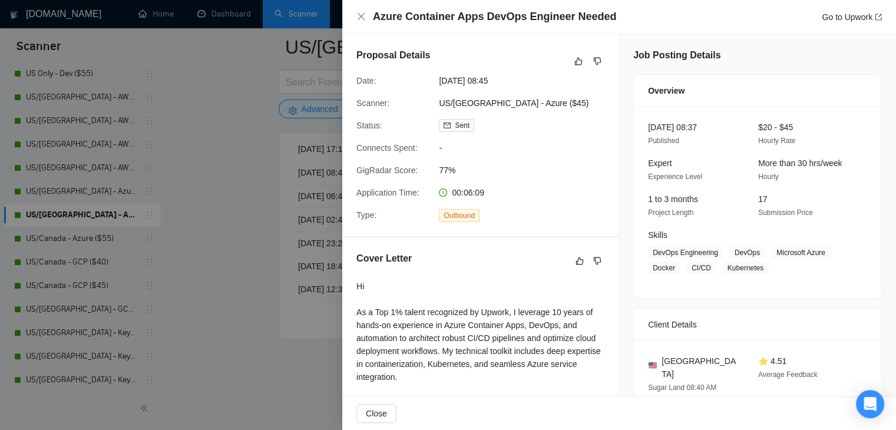
click at [238, 188] on div at bounding box center [448, 215] width 896 height 430
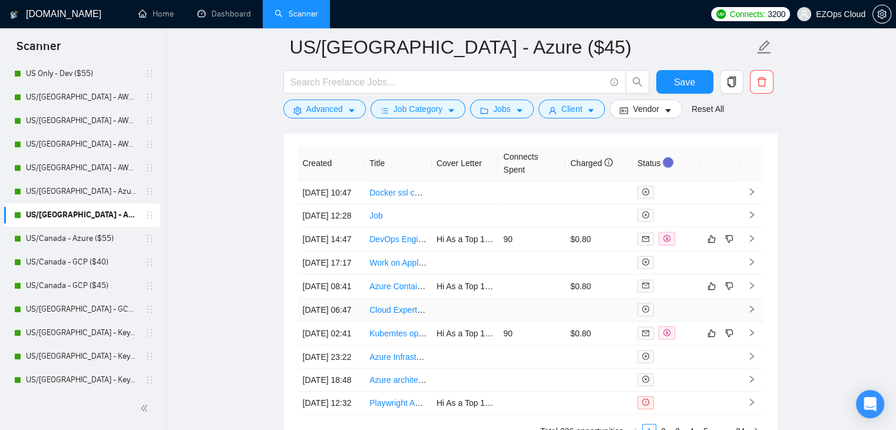
scroll to position [3220, 0]
click at [396, 245] on link "DevOps Engineer" at bounding box center [401, 240] width 65 height 9
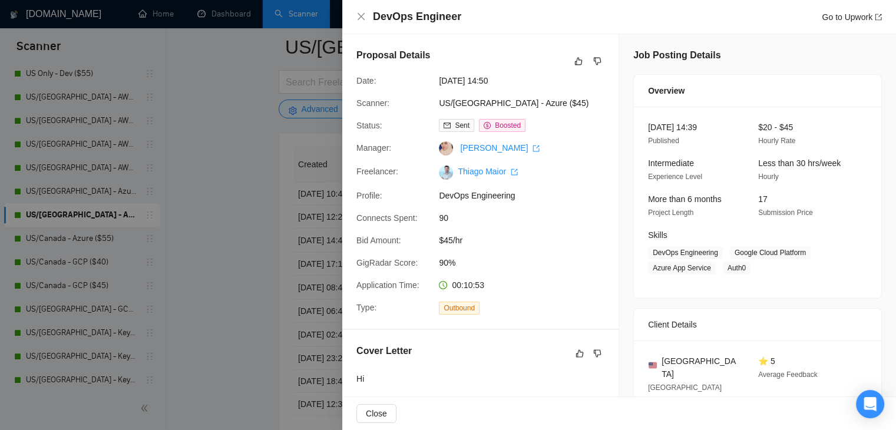
click at [236, 273] on div at bounding box center [448, 215] width 896 height 430
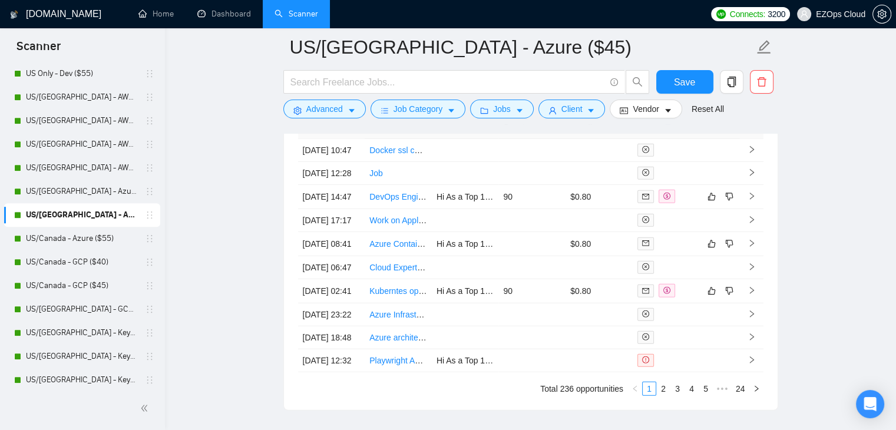
scroll to position [3161, 0]
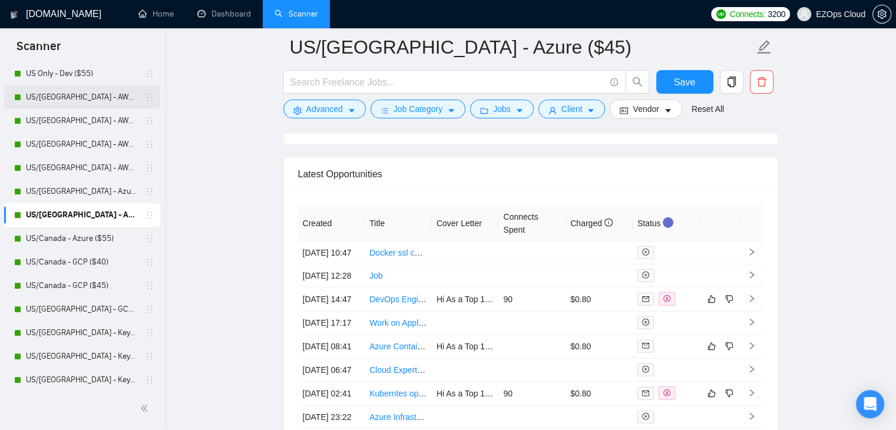
drag, startPoint x: 80, startPoint y: 246, endPoint x: 63, endPoint y: 95, distance: 151.7
click at [80, 246] on link "US/Canada - Azure ($55)" at bounding box center [82, 239] width 112 height 24
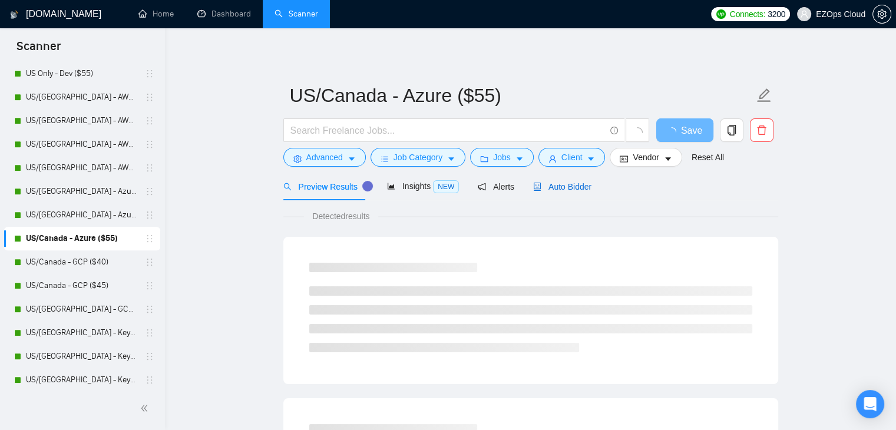
click at [561, 192] on div "Auto Bidder" at bounding box center [562, 186] width 58 height 13
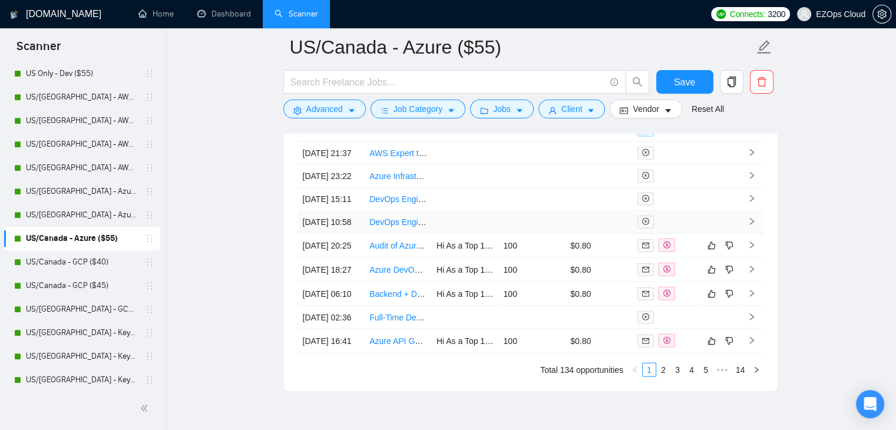
scroll to position [3219, 0]
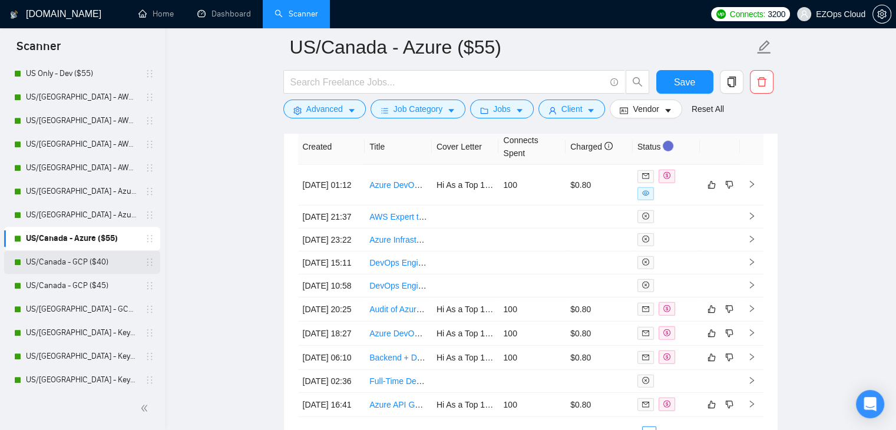
click at [87, 257] on link "US/Canada - GCP ($40)" at bounding box center [82, 262] width 112 height 24
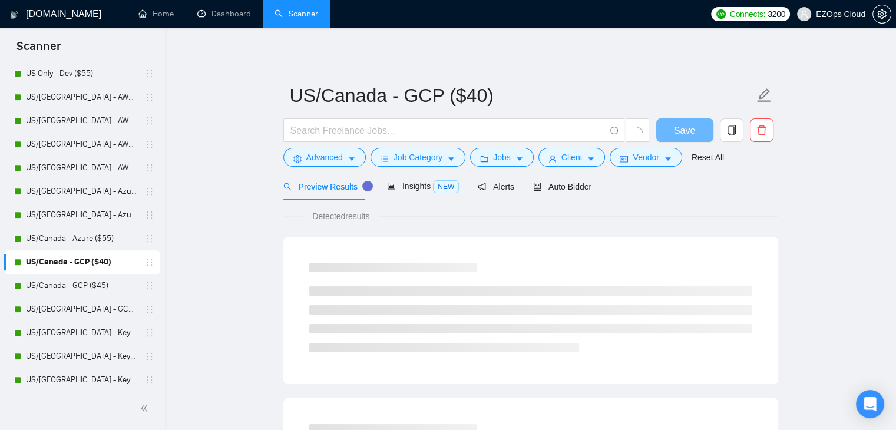
scroll to position [589, 0]
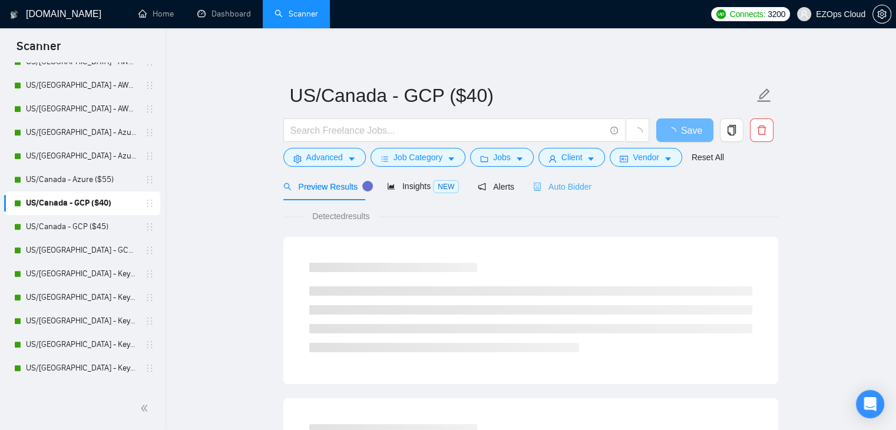
click at [550, 194] on div "Auto Bidder" at bounding box center [562, 187] width 58 height 28
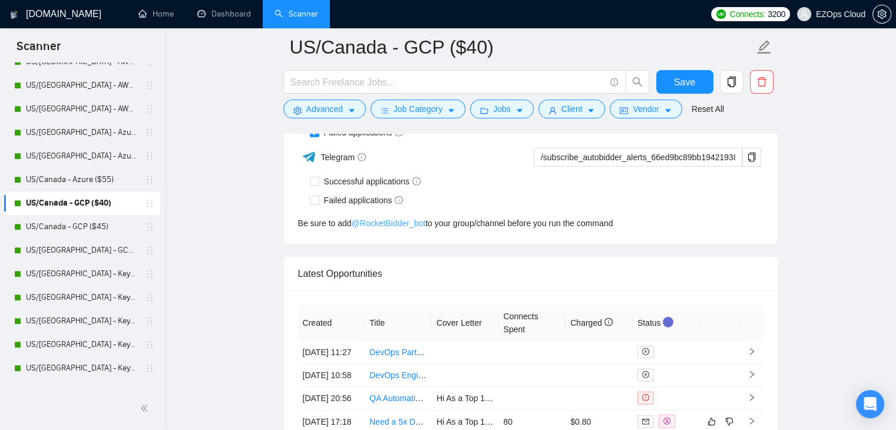
scroll to position [3142, 0]
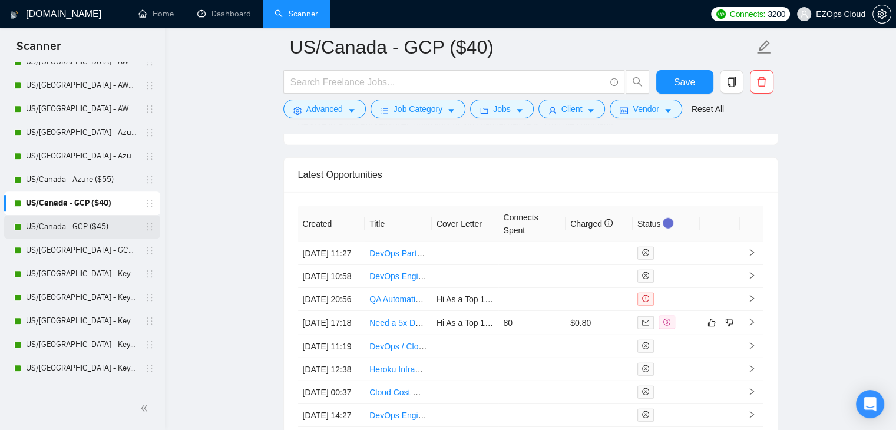
click at [90, 228] on link "US/Canada - GCP ($45)" at bounding box center [82, 227] width 112 height 24
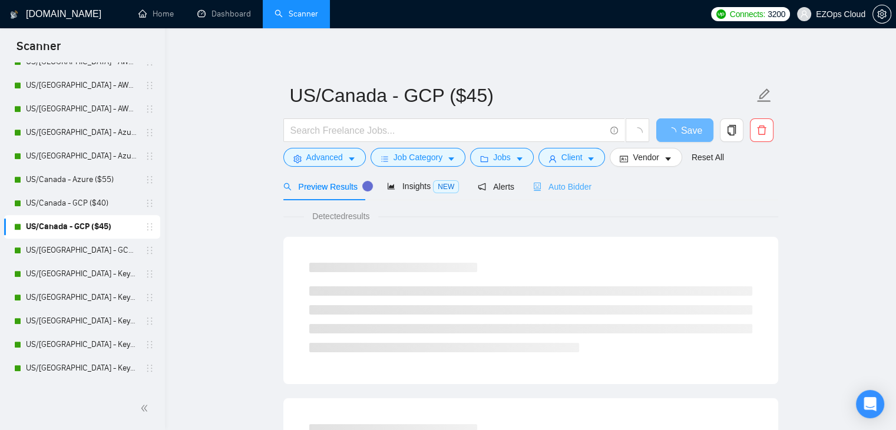
click at [542, 196] on div "Auto Bidder" at bounding box center [562, 187] width 58 height 28
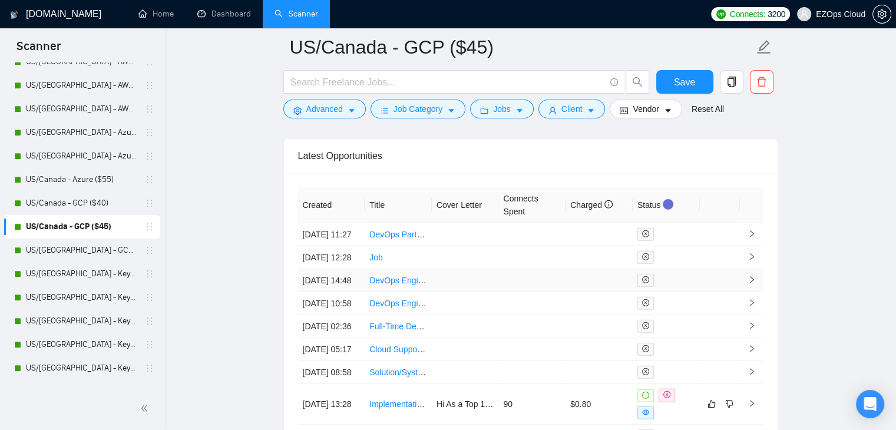
scroll to position [3142, 0]
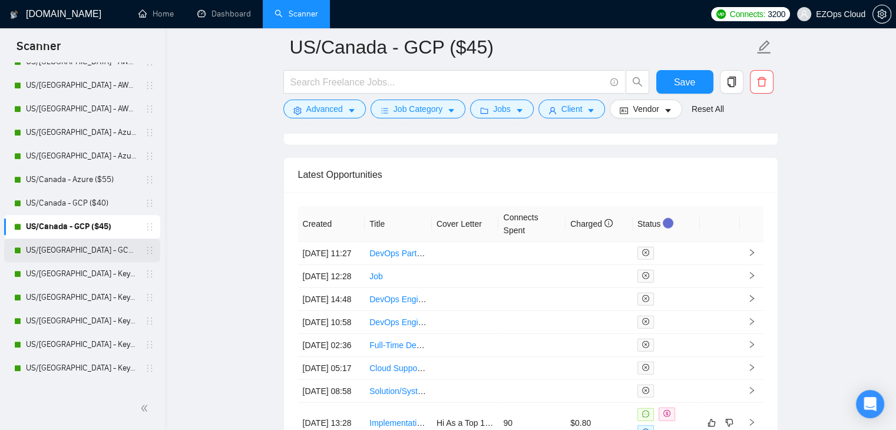
click at [92, 241] on link "US/[GEOGRAPHIC_DATA] - GCP ($55)" at bounding box center [82, 250] width 112 height 24
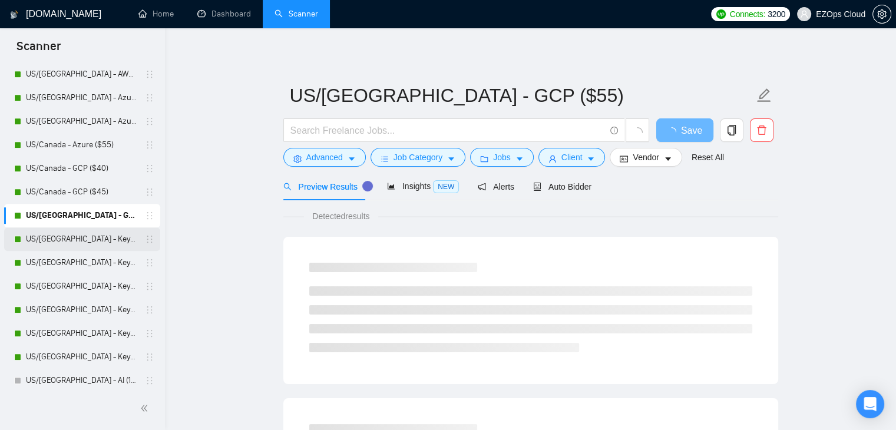
scroll to position [648, 0]
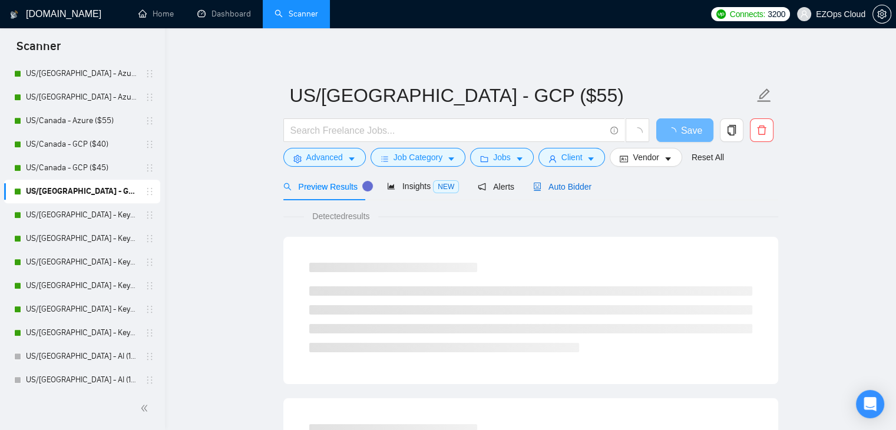
drag, startPoint x: 565, startPoint y: 184, endPoint x: 904, endPoint y: 290, distance: 355.3
click at [565, 184] on span "Auto Bidder" at bounding box center [562, 186] width 58 height 9
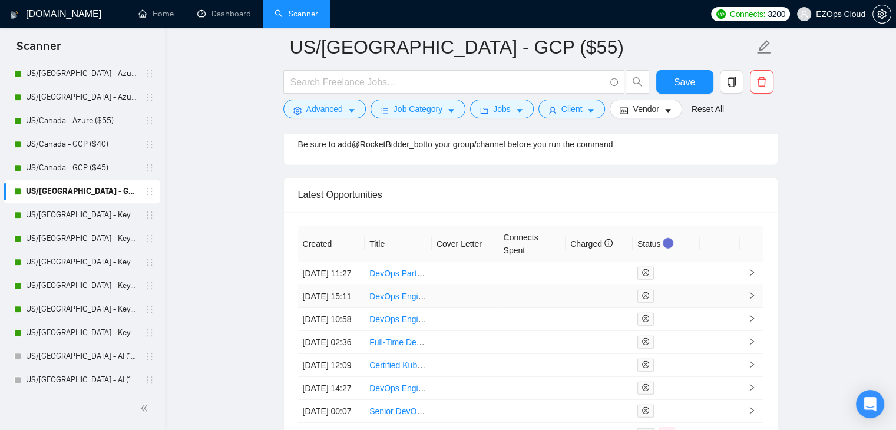
scroll to position [3172, 0]
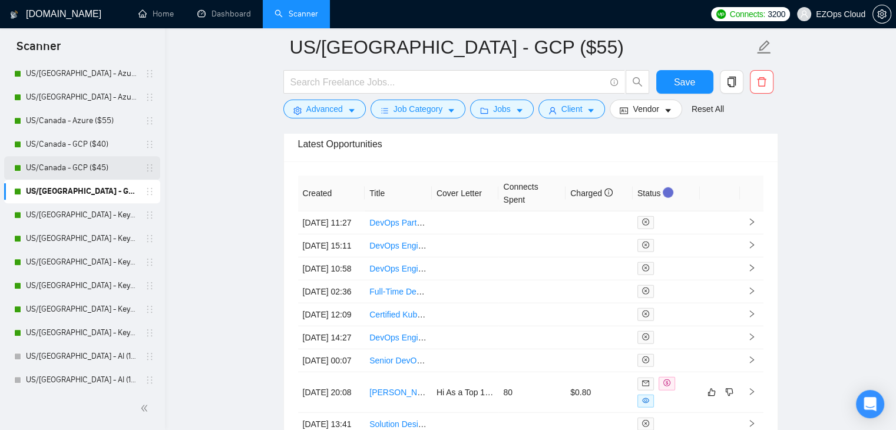
drag, startPoint x: 76, startPoint y: 215, endPoint x: 31, endPoint y: 168, distance: 65.4
click at [76, 215] on link "US/[GEOGRAPHIC_DATA] - Keywords ($40)" at bounding box center [82, 215] width 112 height 24
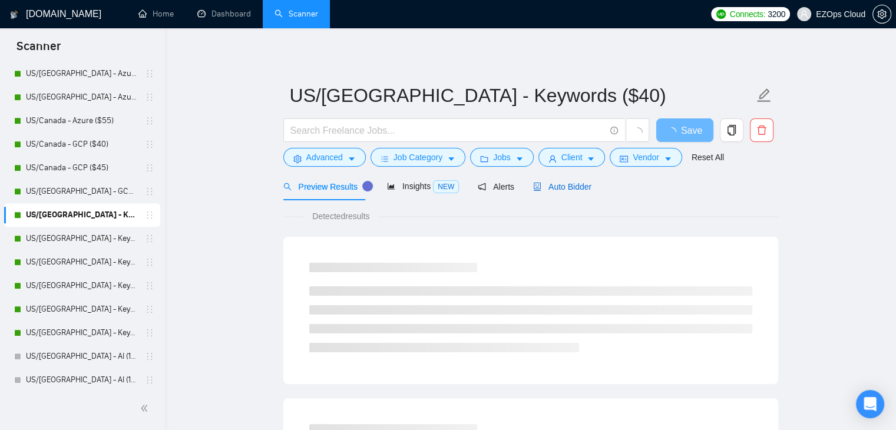
click at [549, 185] on span "Auto Bidder" at bounding box center [562, 186] width 58 height 9
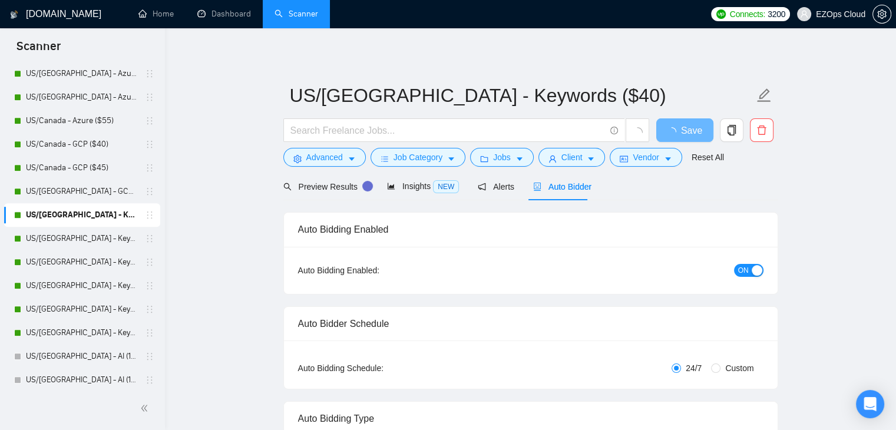
checkbox input "true"
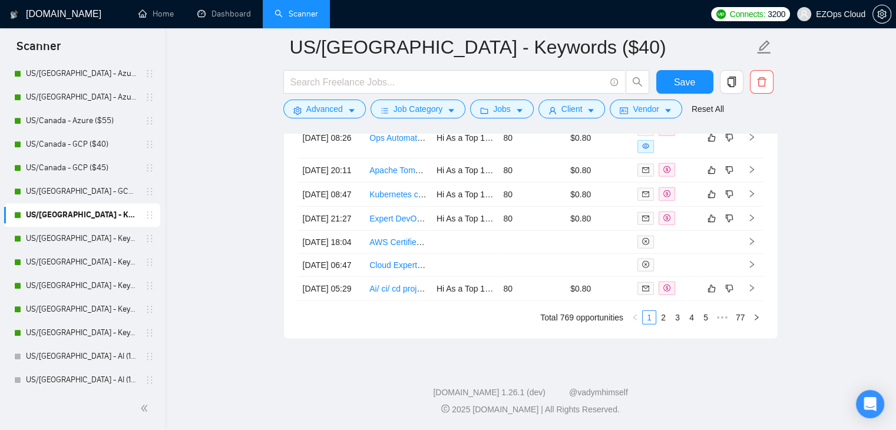
scroll to position [3377, 0]
click at [664, 324] on link "2" at bounding box center [663, 317] width 13 height 13
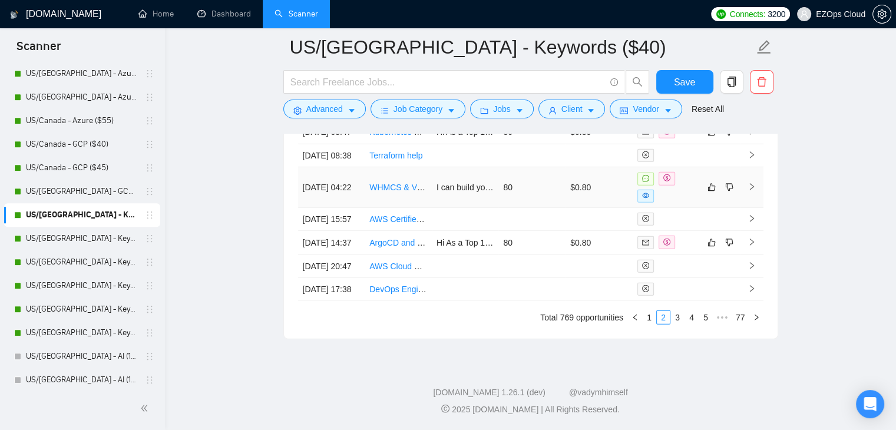
scroll to position [3436, 0]
click at [649, 321] on link "1" at bounding box center [648, 317] width 13 height 13
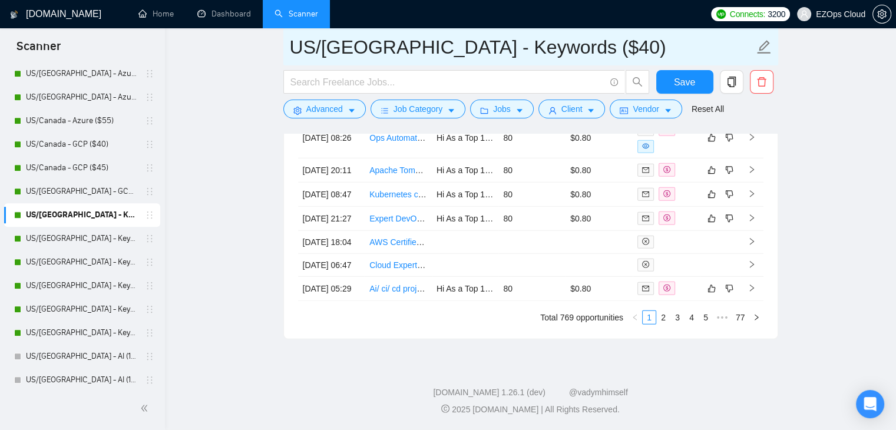
drag, startPoint x: 547, startPoint y: 53, endPoint x: 276, endPoint y: 54, distance: 270.8
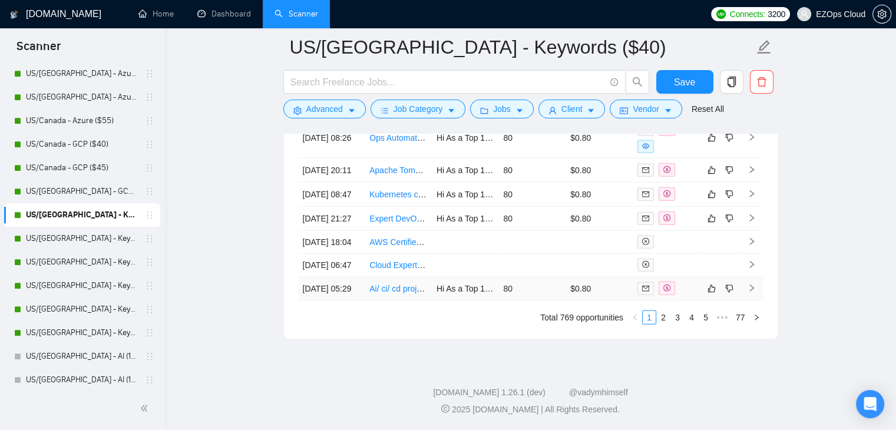
click at [405, 289] on link "Ai/ ci/ cd project - compiling code and send to dev server and prod servers" at bounding box center [504, 288] width 271 height 9
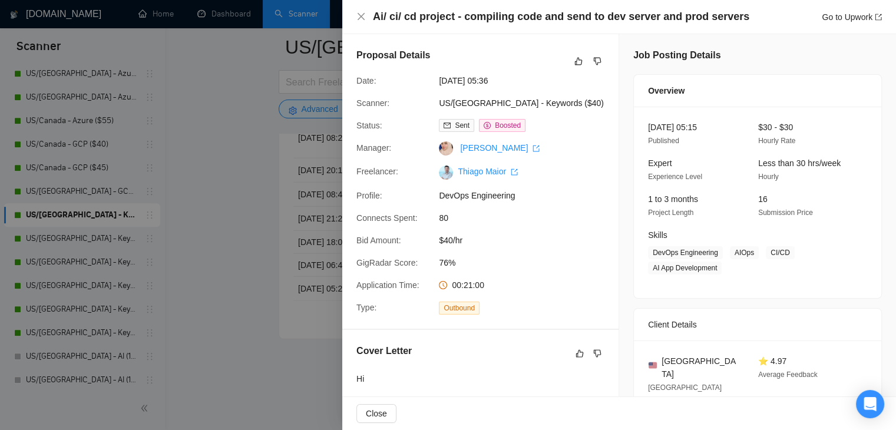
click at [251, 241] on div at bounding box center [448, 215] width 896 height 430
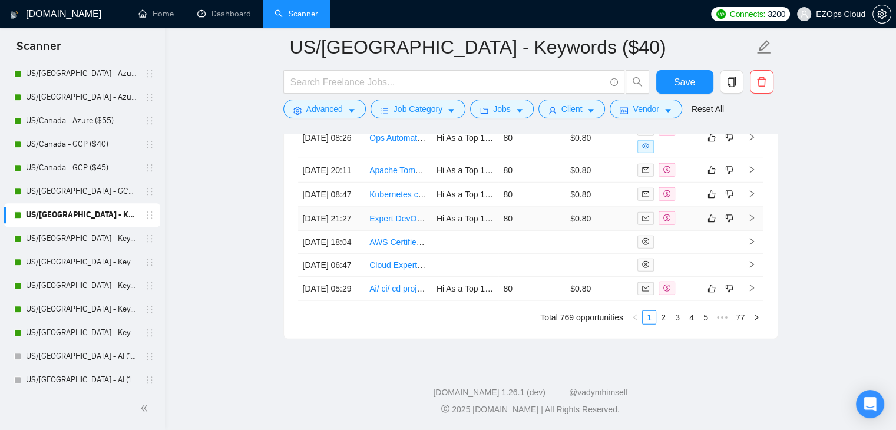
click at [398, 214] on link "Expert DevOps Engineer Needed – Build Self-Hosted Website Stack (Long-Term Work)" at bounding box center [528, 218] width 319 height 9
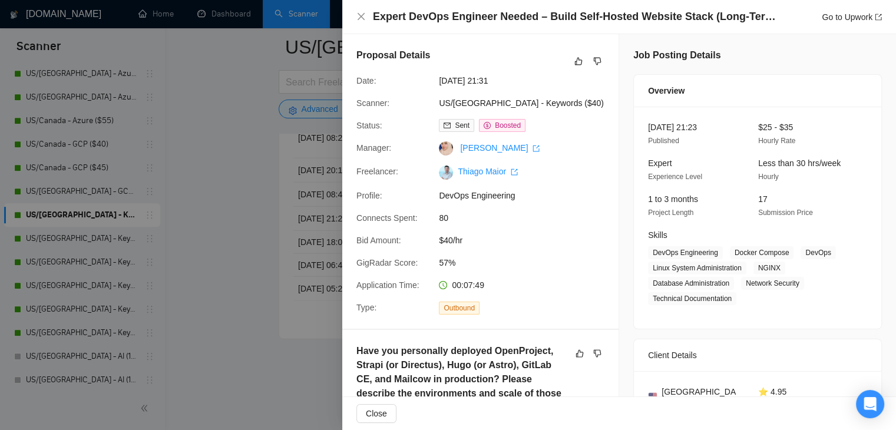
click at [245, 156] on div at bounding box center [448, 215] width 896 height 430
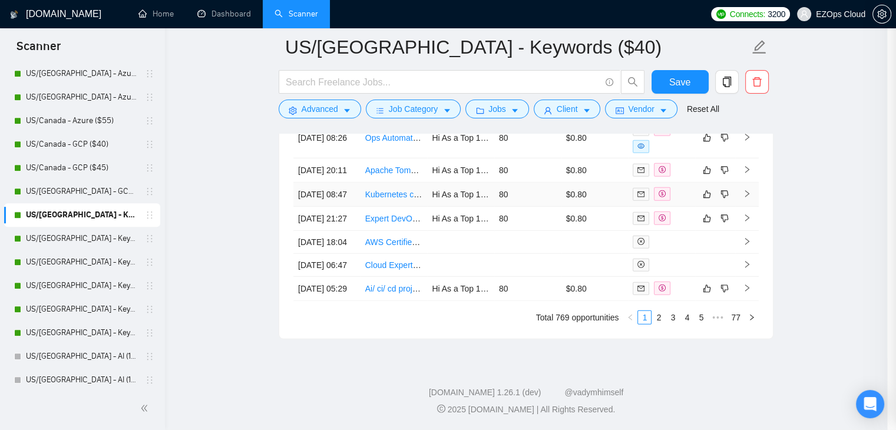
click at [377, 190] on link "Kubernetes cluster deployment" at bounding box center [422, 194] width 114 height 9
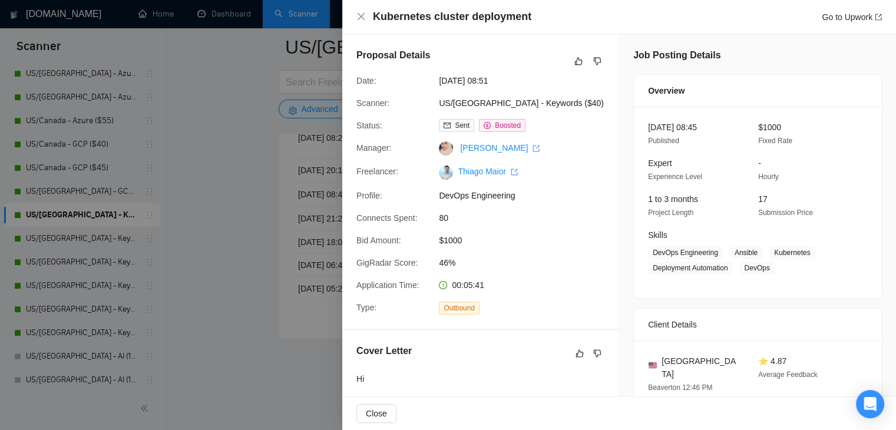
click at [250, 163] on div at bounding box center [448, 215] width 896 height 430
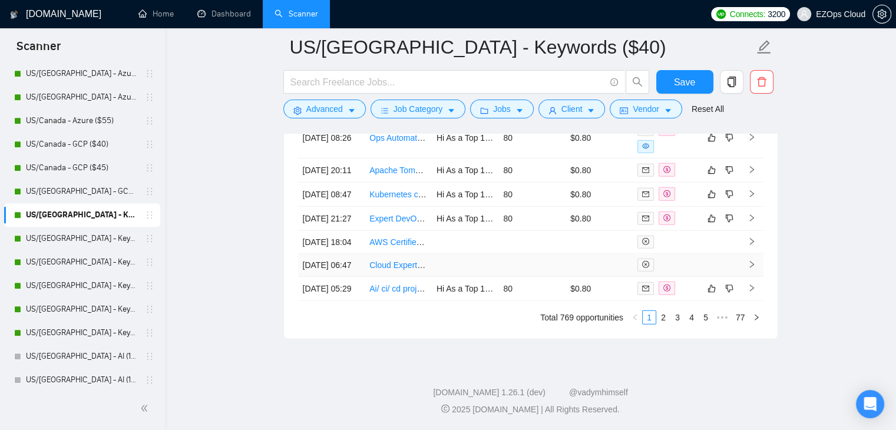
scroll to position [3318, 0]
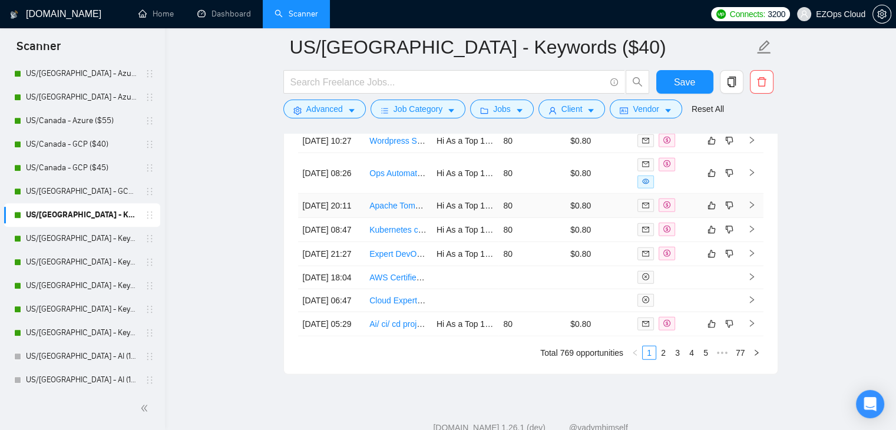
click at [397, 210] on link "Apache Tomcat9 Cluster Config" at bounding box center [427, 205] width 116 height 9
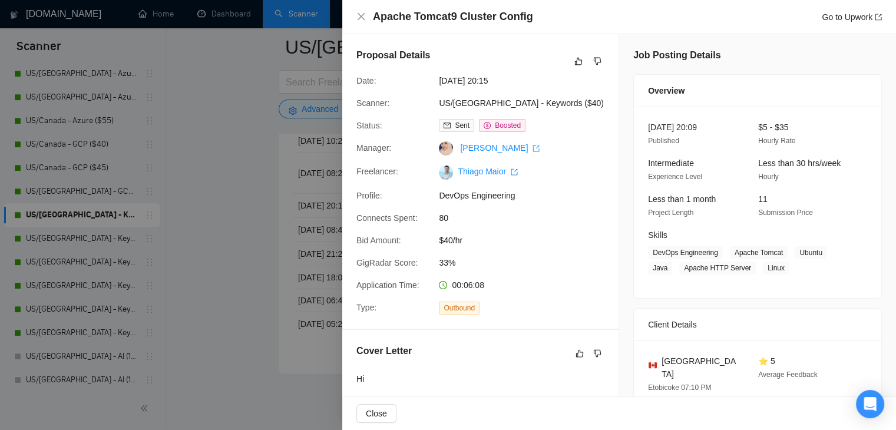
click at [232, 251] on div at bounding box center [448, 215] width 896 height 430
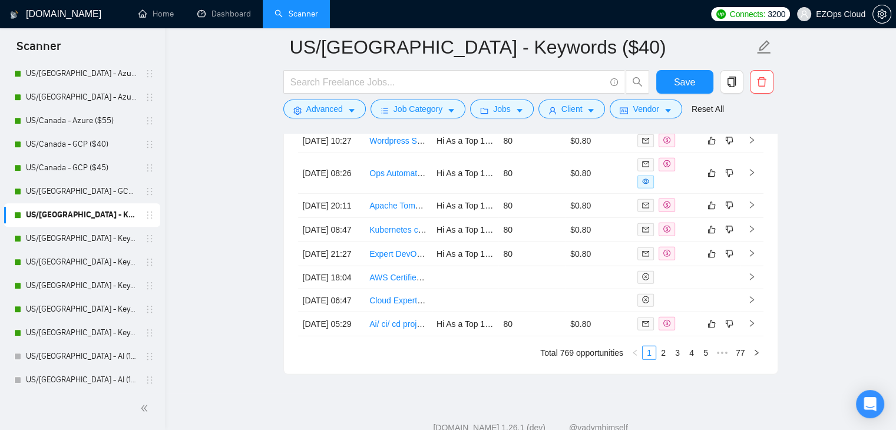
drag, startPoint x: 104, startPoint y: 247, endPoint x: 709, endPoint y: 182, distance: 608.2
click at [104, 247] on link "US/[GEOGRAPHIC_DATA] - Keywords ($45)" at bounding box center [82, 239] width 112 height 24
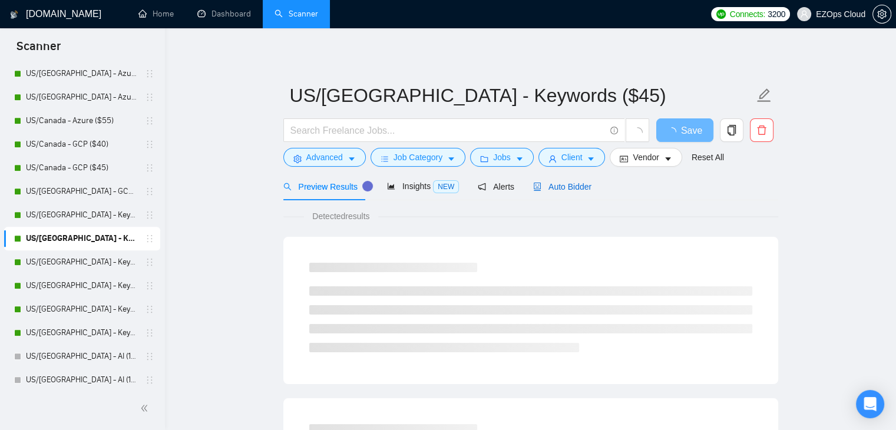
click at [553, 184] on span "Auto Bidder" at bounding box center [562, 186] width 58 height 9
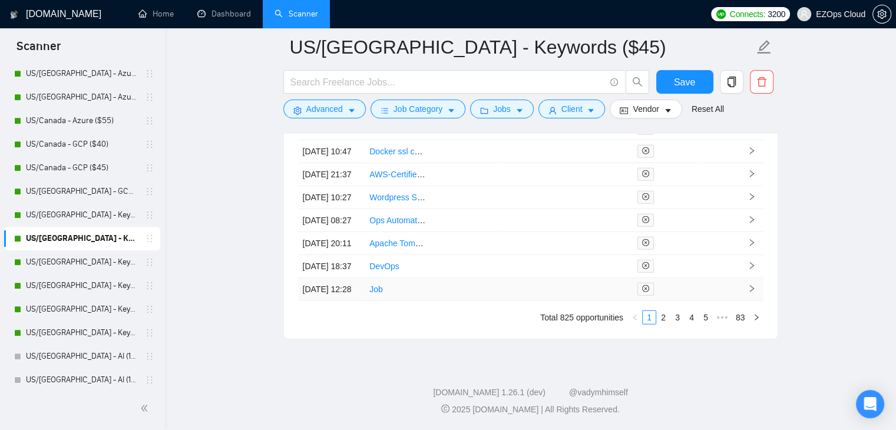
scroll to position [3442, 0]
click at [681, 321] on link "3" at bounding box center [677, 317] width 13 height 13
click at [691, 317] on link "4" at bounding box center [691, 317] width 13 height 13
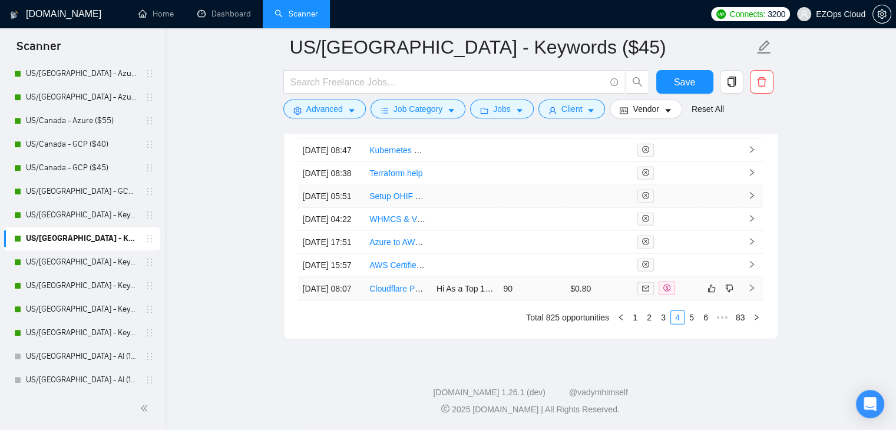
scroll to position [3378, 0]
click at [663, 324] on link "3" at bounding box center [663, 317] width 13 height 13
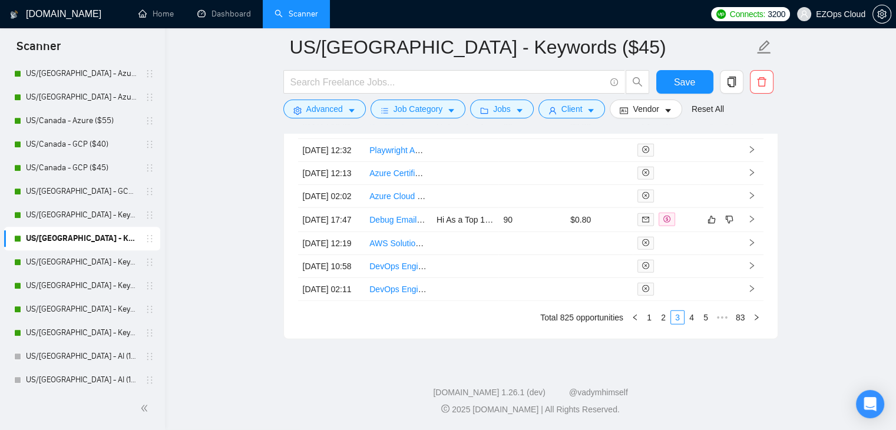
scroll to position [3260, 0]
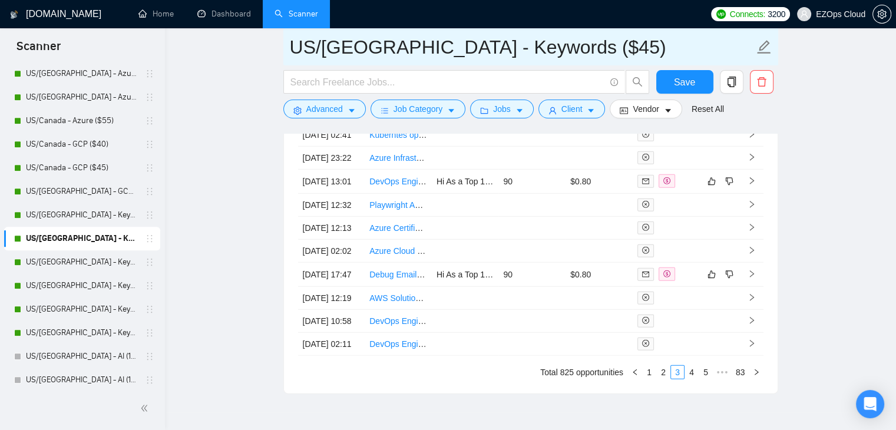
drag, startPoint x: 548, startPoint y: 47, endPoint x: 268, endPoint y: 43, distance: 279.7
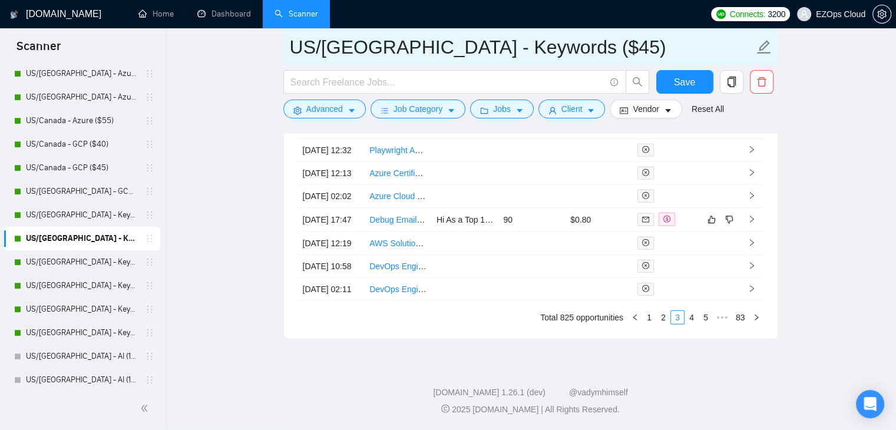
scroll to position [3319, 0]
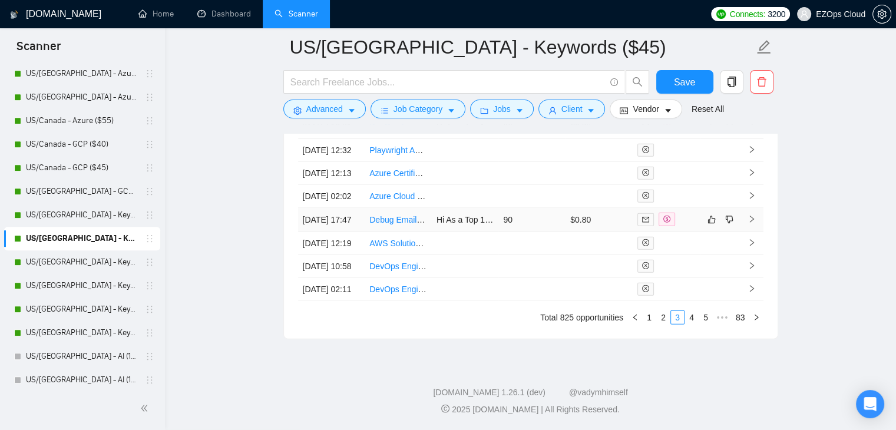
click at [388, 224] on link "Debug Email on OPS" at bounding box center [408, 219] width 78 height 9
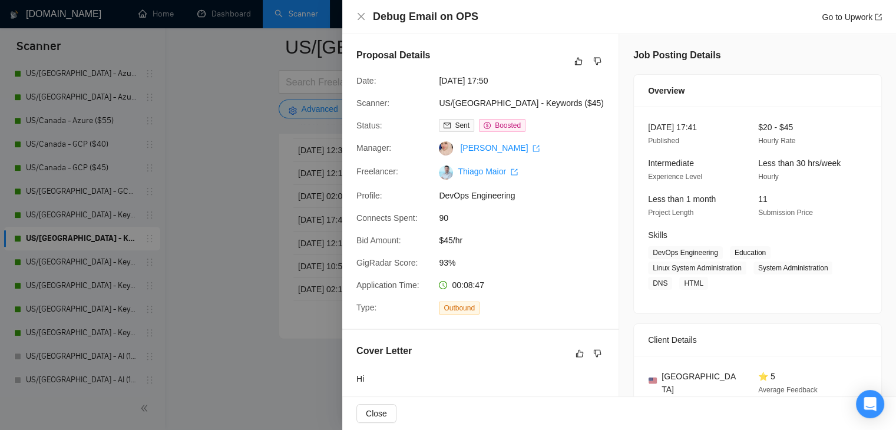
click at [244, 252] on div at bounding box center [448, 215] width 896 height 430
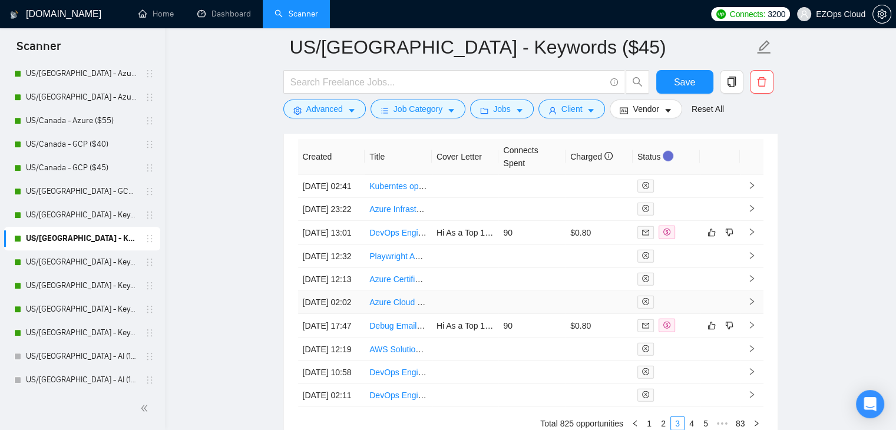
scroll to position [3201, 0]
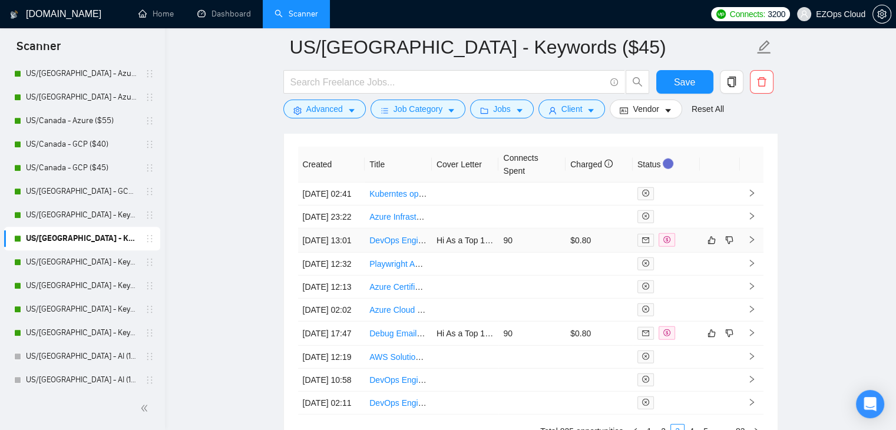
click at [393, 245] on link "DevOps Engineer Needed: Setup Git Branching + CI/CD Pipeline" at bounding box center [488, 240] width 238 height 9
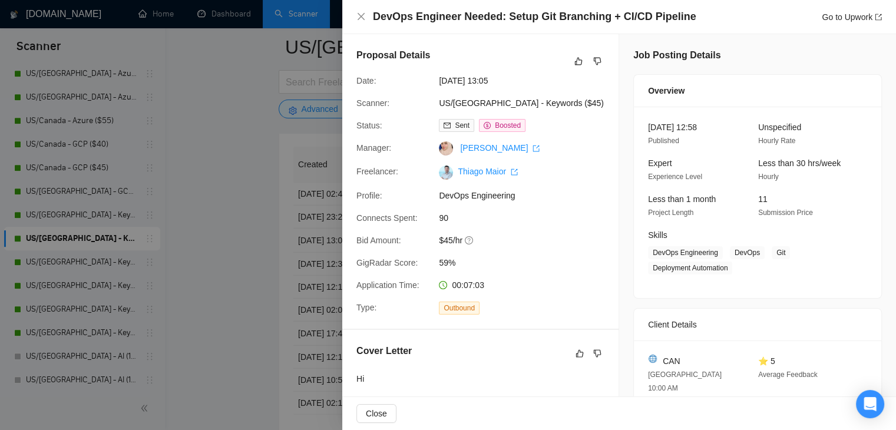
click at [257, 220] on div at bounding box center [448, 215] width 896 height 430
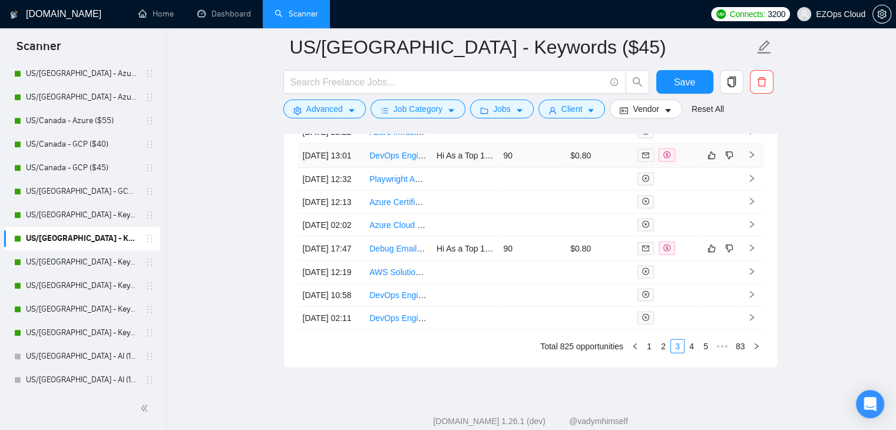
scroll to position [3378, 0]
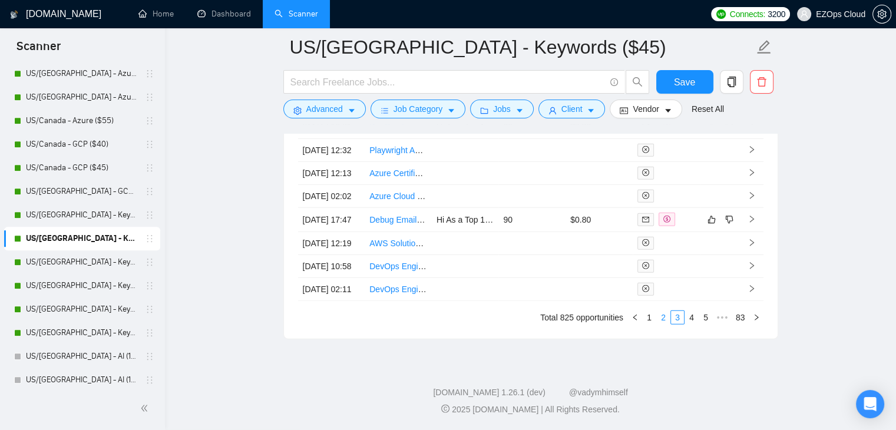
click at [664, 324] on link "2" at bounding box center [663, 317] width 13 height 13
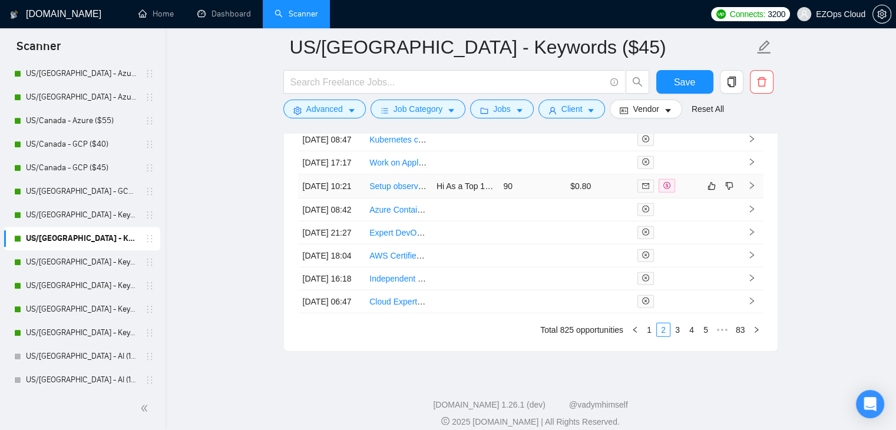
click at [401, 191] on link "Setup observability stack , grafana ,prometheus, Alert Mgr" at bounding box center [475, 185] width 212 height 9
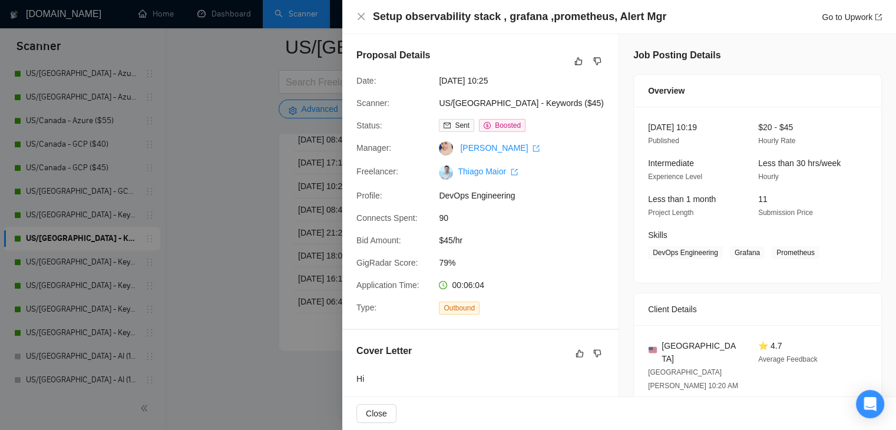
click at [240, 194] on div at bounding box center [448, 215] width 896 height 430
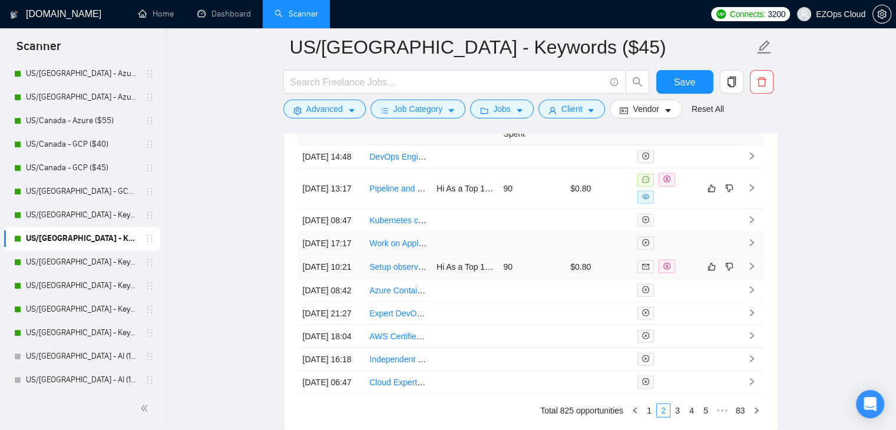
scroll to position [3201, 0]
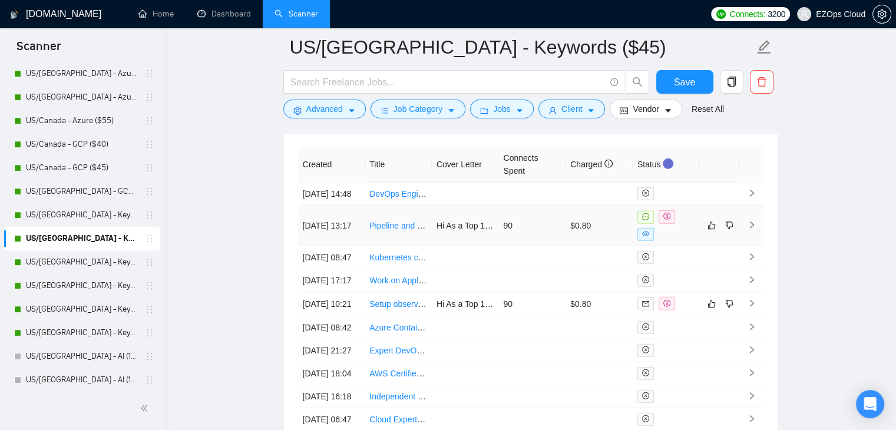
click at [390, 230] on link "Pipeline and triggers ai automation set up high level remodeling company" at bounding box center [503, 225] width 268 height 9
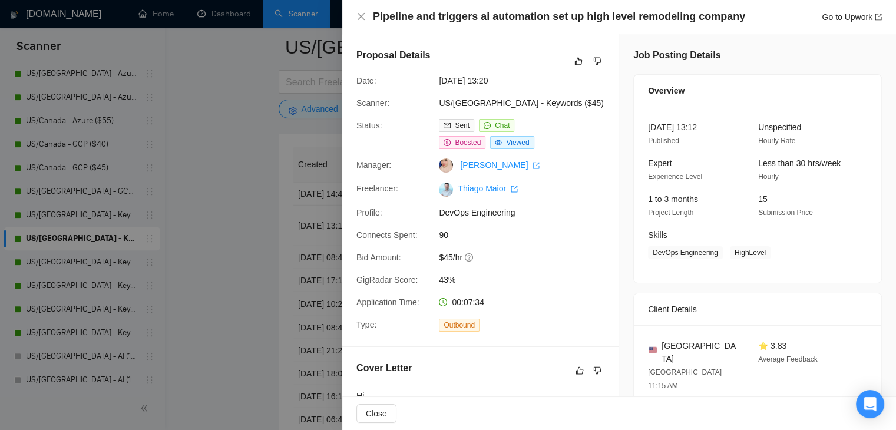
click at [224, 268] on div at bounding box center [448, 215] width 896 height 430
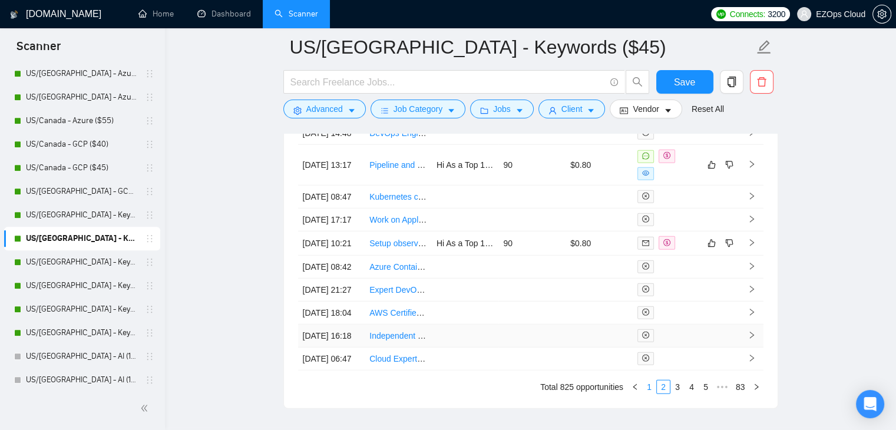
scroll to position [3378, 0]
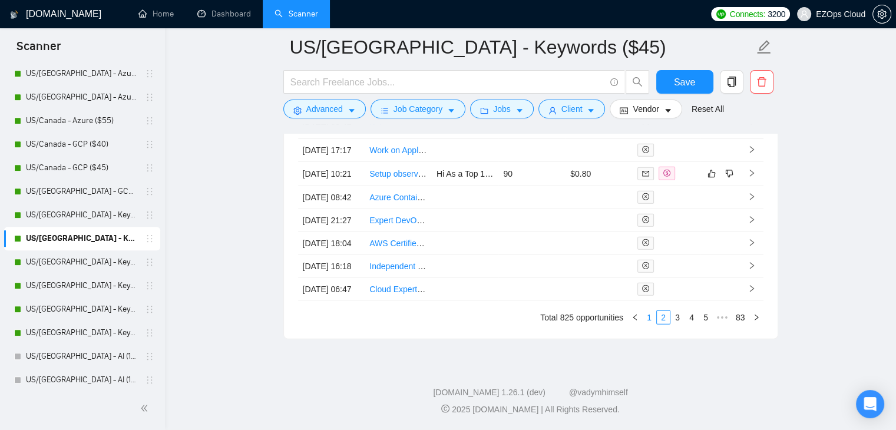
click at [652, 324] on link "1" at bounding box center [648, 317] width 13 height 13
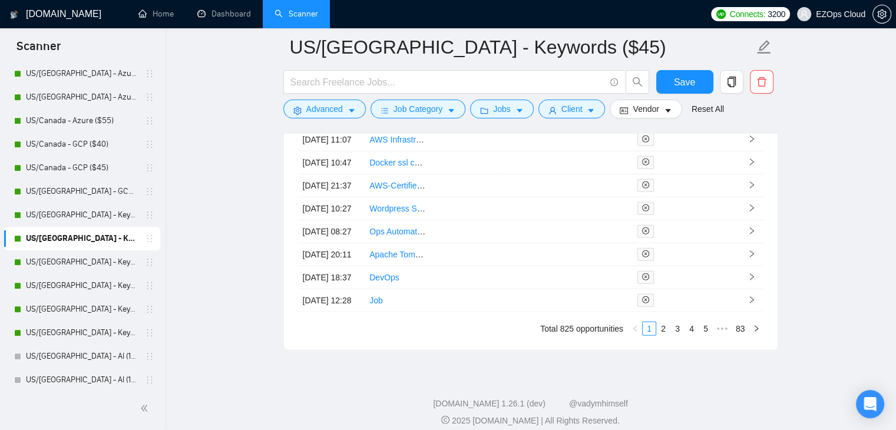
scroll to position [3442, 0]
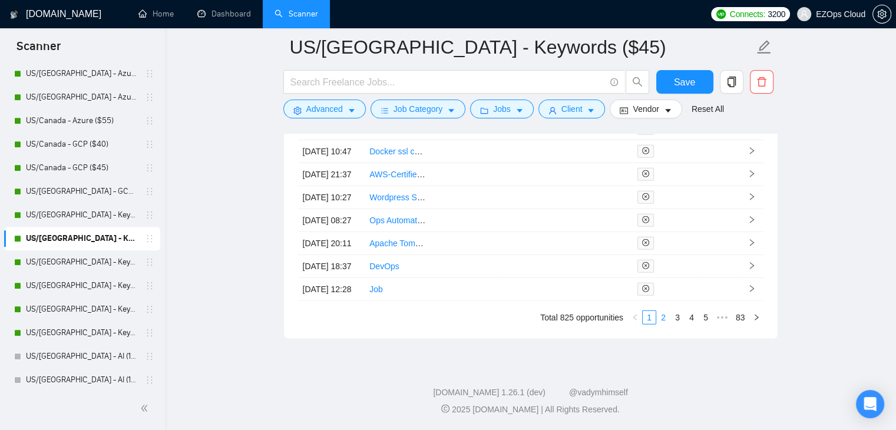
click at [660, 316] on link "2" at bounding box center [663, 317] width 13 height 13
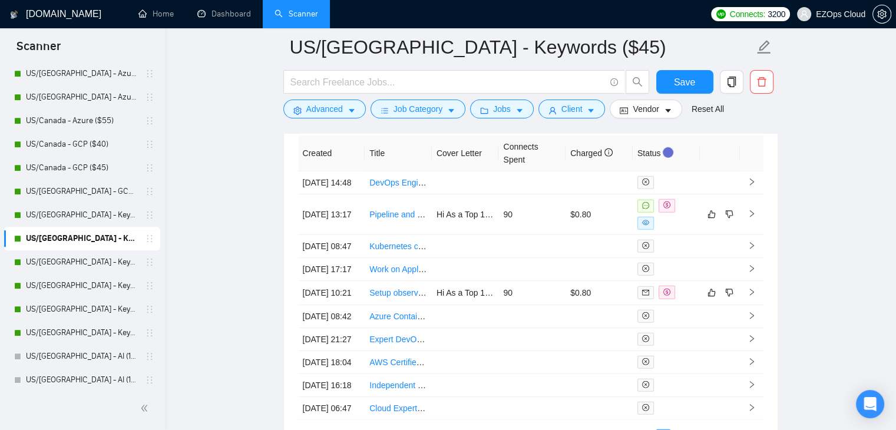
scroll to position [3206, 0]
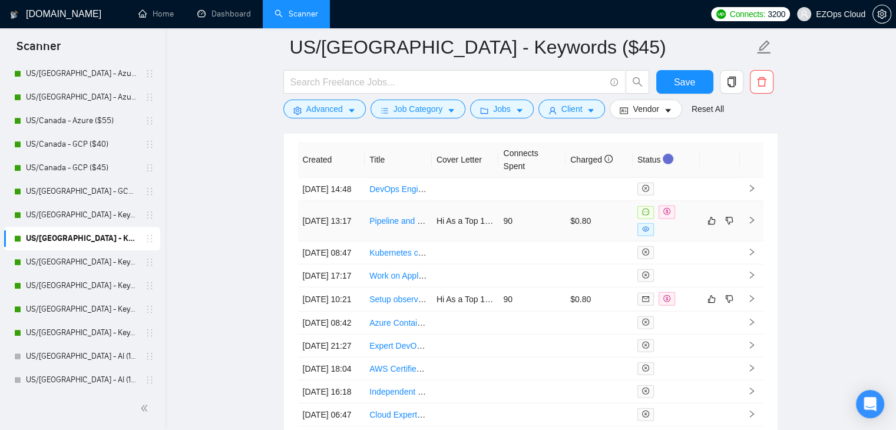
click at [389, 226] on link "Pipeline and triggers ai automation set up high level remodeling company" at bounding box center [503, 220] width 268 height 9
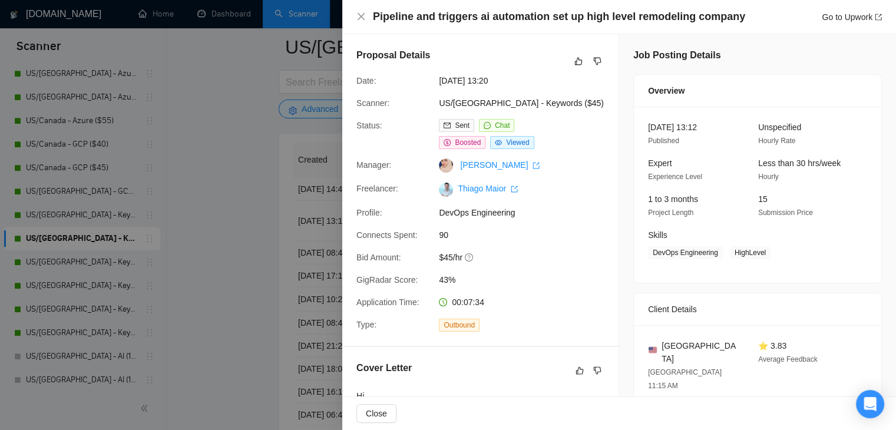
click at [413, 18] on h4 "Pipeline and triggers ai automation set up high level remodeling company" at bounding box center [559, 16] width 372 height 15
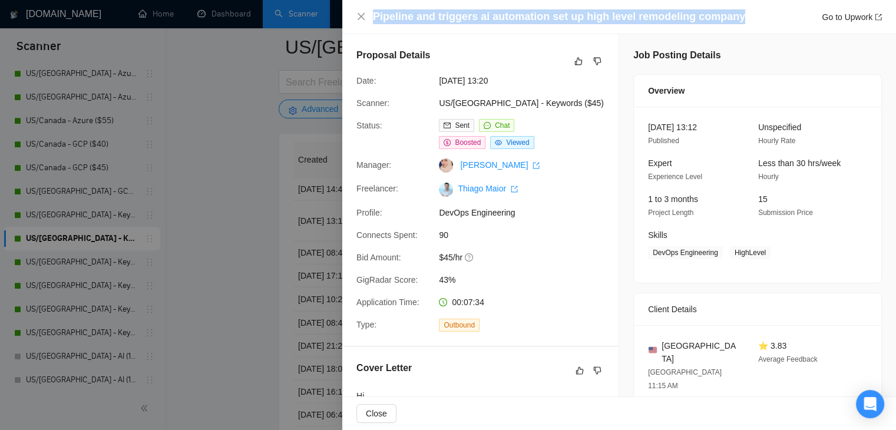
click at [413, 18] on h4 "Pipeline and triggers ai automation set up high level remodeling company" at bounding box center [559, 16] width 372 height 15
copy h4 "Pipeline and triggers ai automation set up high level remodeling company"
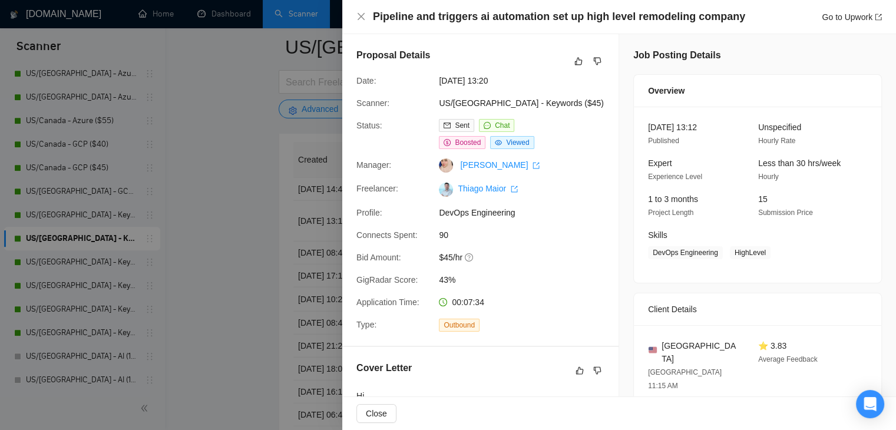
click at [245, 231] on div at bounding box center [448, 215] width 896 height 430
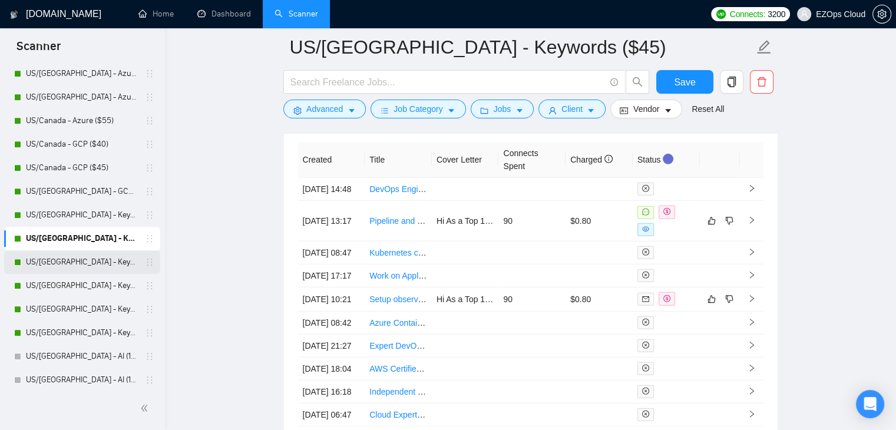
click at [104, 255] on link "US/[GEOGRAPHIC_DATA] - Keywords ($55)" at bounding box center [82, 262] width 112 height 24
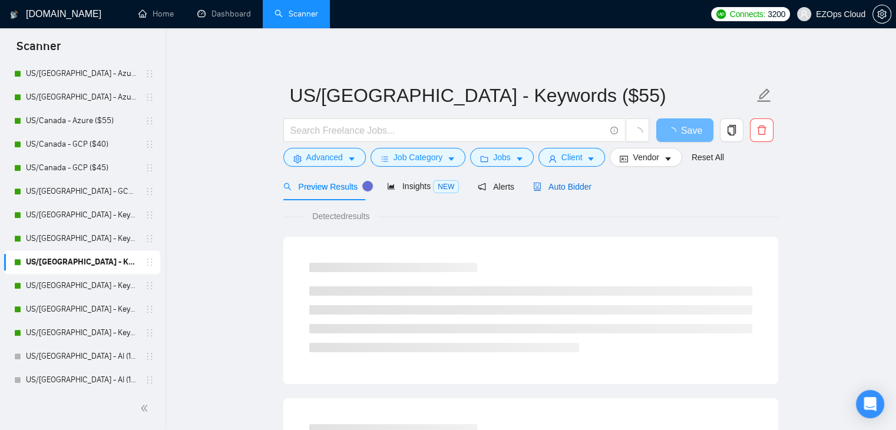
click at [575, 183] on span "Auto Bidder" at bounding box center [562, 186] width 58 height 9
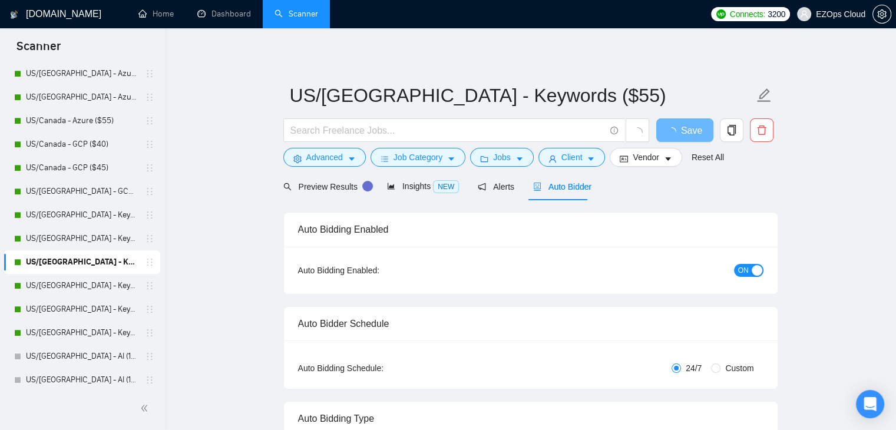
checkbox input "true"
drag, startPoint x: 900, startPoint y: 336, endPoint x: 904, endPoint y: 389, distance: 52.6
click at [896, 389] on html "Scanner New Scanner My Scanners US Only - AWS ($40) US Only - AWS ($45) US Only…" at bounding box center [448, 215] width 896 height 430
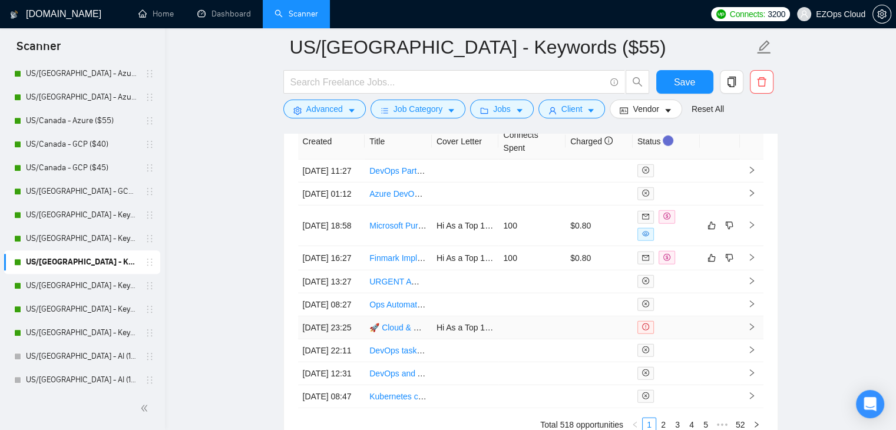
scroll to position [3420, 0]
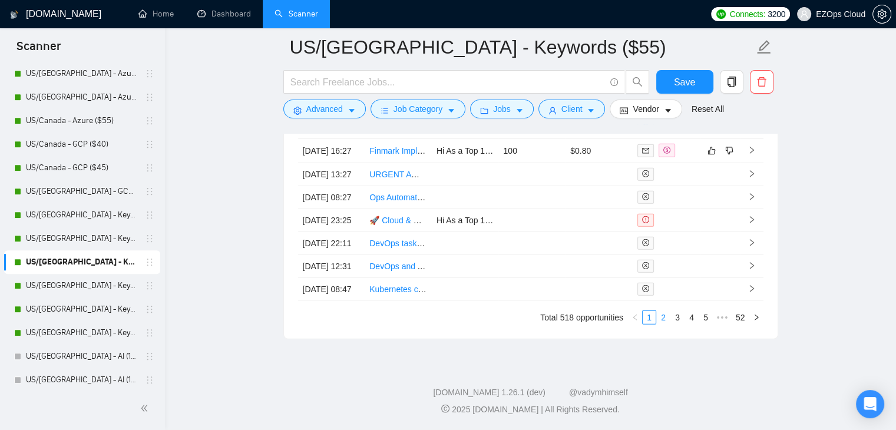
click at [664, 324] on link "2" at bounding box center [663, 317] width 13 height 13
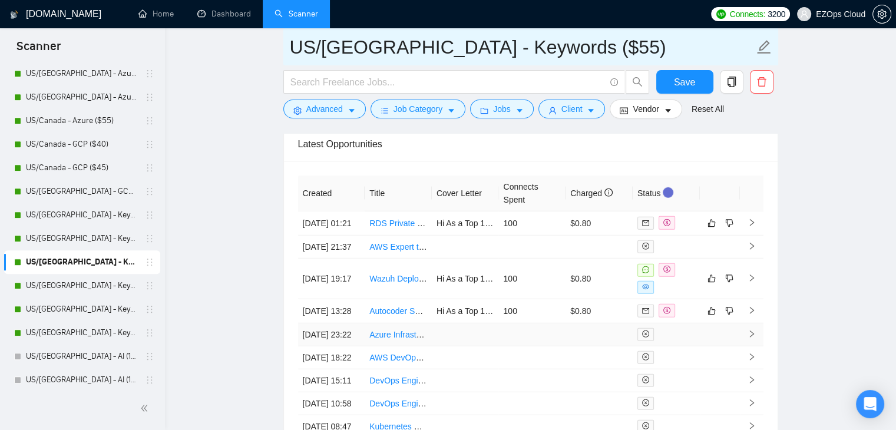
scroll to position [3184, 0]
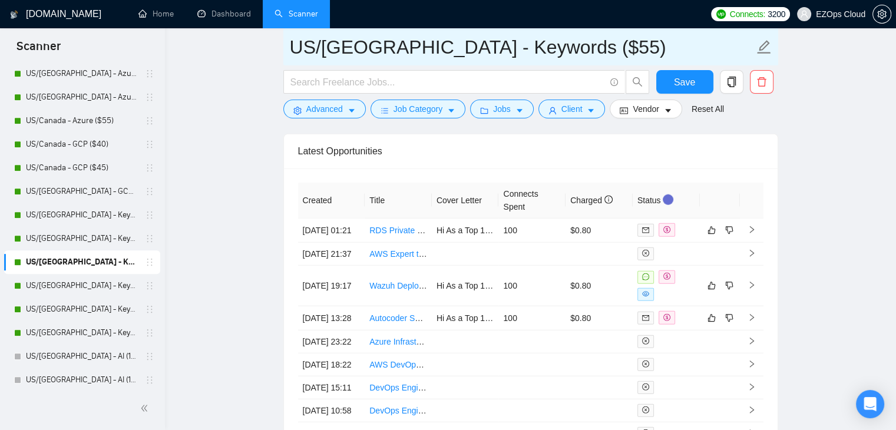
drag, startPoint x: 543, startPoint y: 52, endPoint x: 216, endPoint y: 47, distance: 327.4
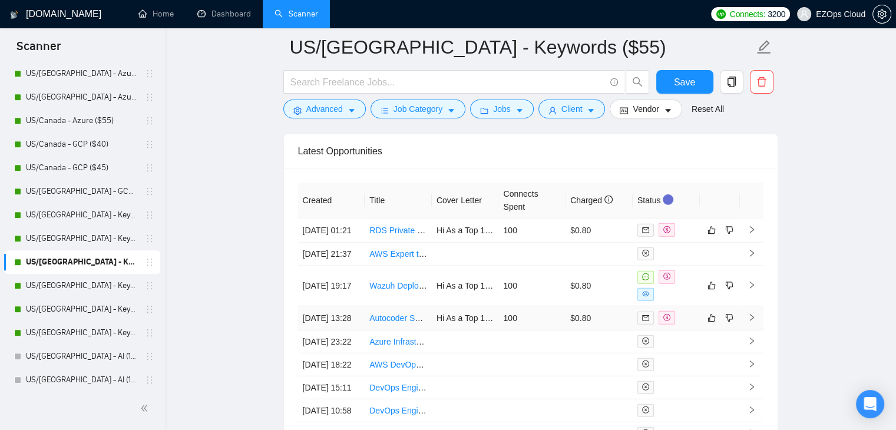
click at [390, 323] on link "Autocoder Software Architect for Modular Code Generation (Innovative)" at bounding box center [499, 317] width 261 height 9
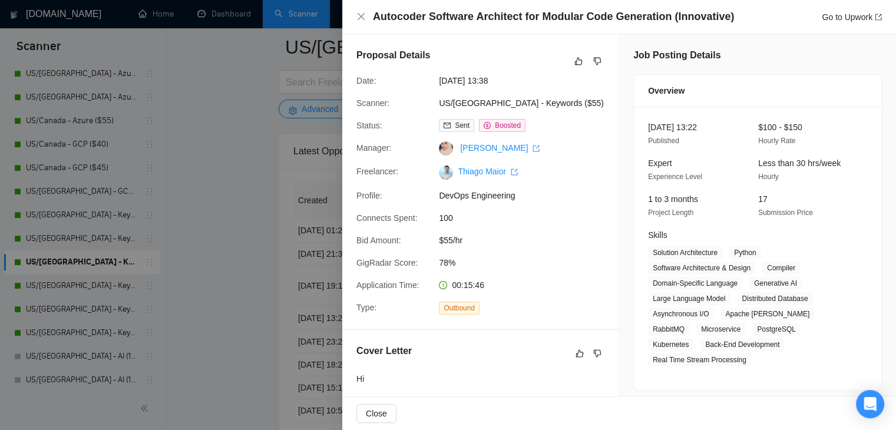
click at [259, 292] on div at bounding box center [448, 215] width 896 height 430
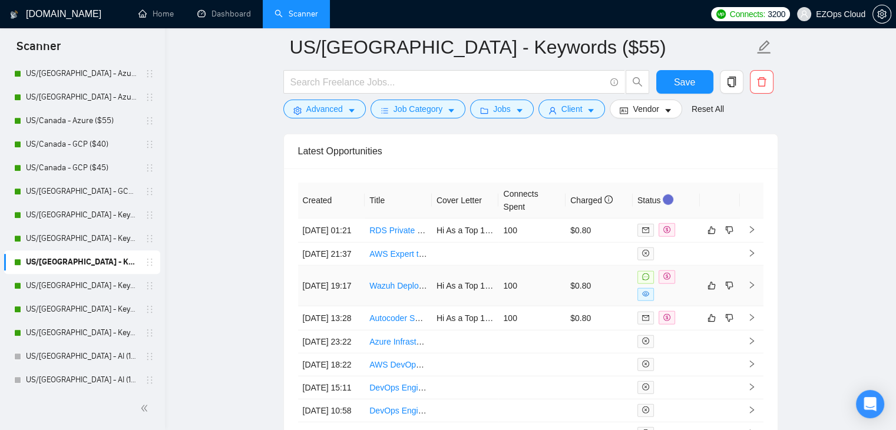
click at [393, 290] on link "Wazuh Deployment Specialist Needed for Reporting Setup" at bounding box center [476, 285] width 214 height 9
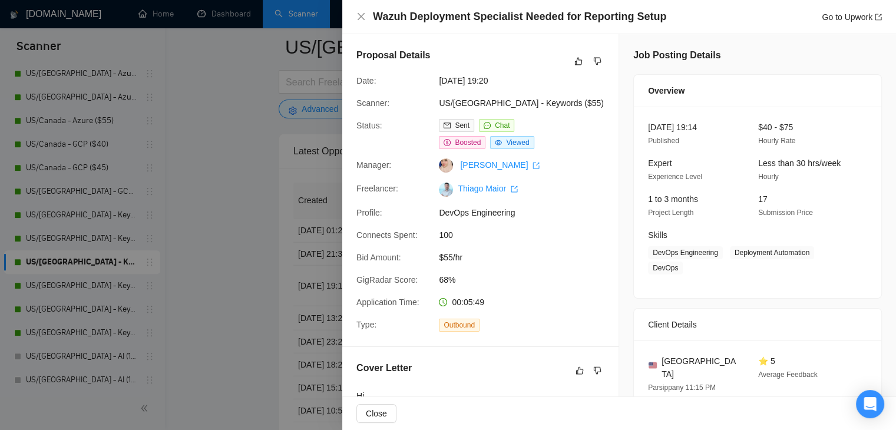
click at [311, 219] on div at bounding box center [448, 215] width 896 height 430
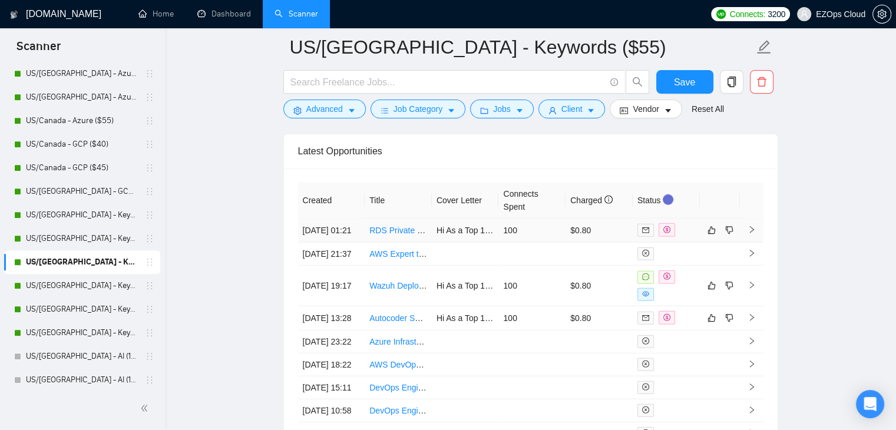
click at [396, 229] on link "RDS Private Cloud Architect" at bounding box center [420, 230] width 103 height 9
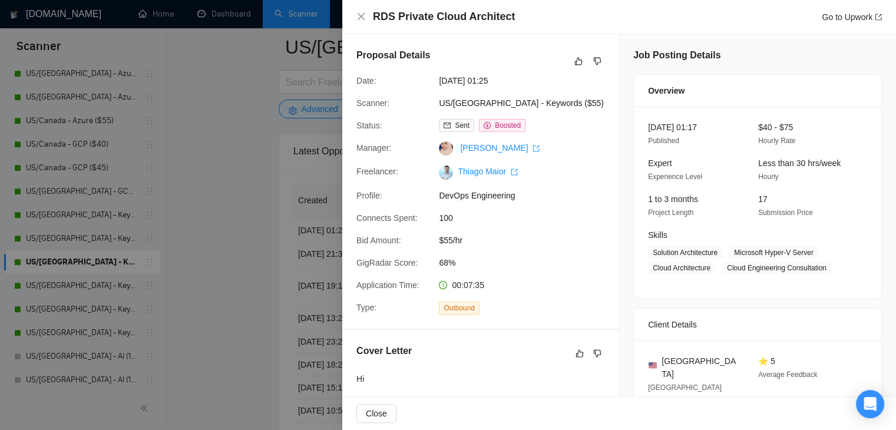
click at [242, 224] on div at bounding box center [448, 215] width 896 height 430
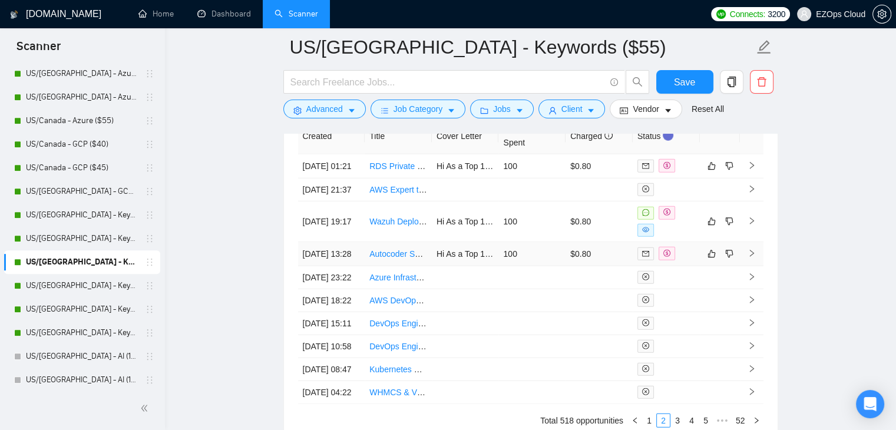
scroll to position [3420, 0]
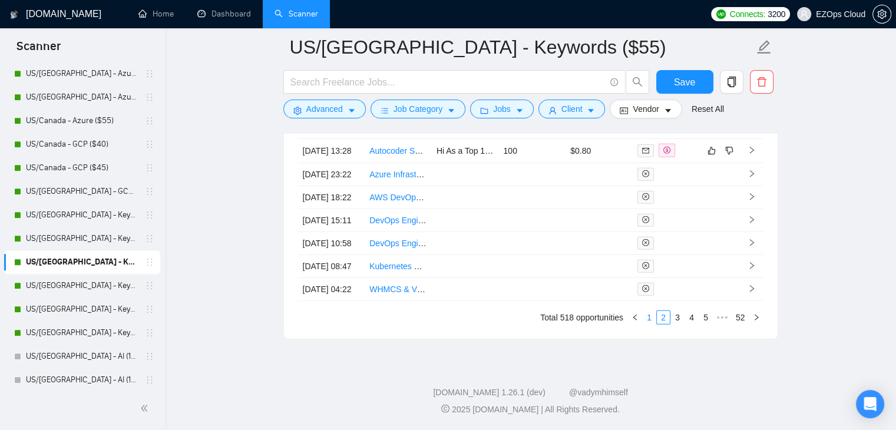
click at [650, 324] on link "1" at bounding box center [648, 317] width 13 height 13
click at [664, 324] on link "2" at bounding box center [663, 317] width 13 height 13
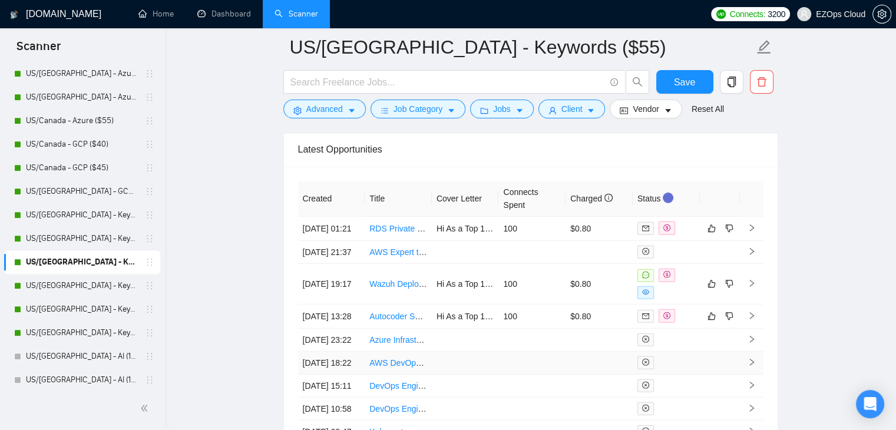
scroll to position [3184, 0]
